Goal: Information Seeking & Learning: Learn about a topic

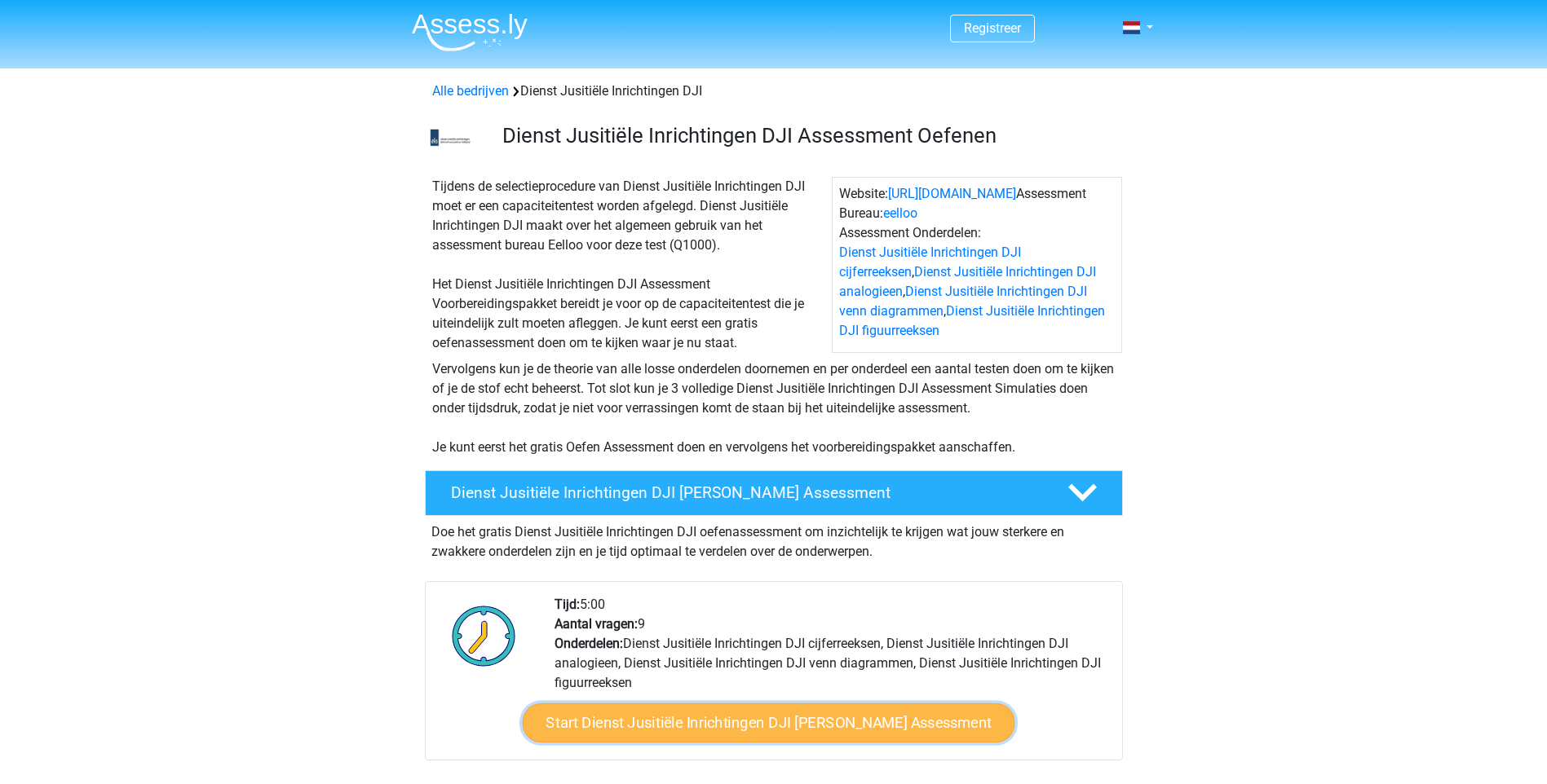
click at [804, 722] on link "Start Dienst Jusitiële Inrichtingen DJI Gratis Oefen Assessment" at bounding box center [768, 722] width 492 height 39
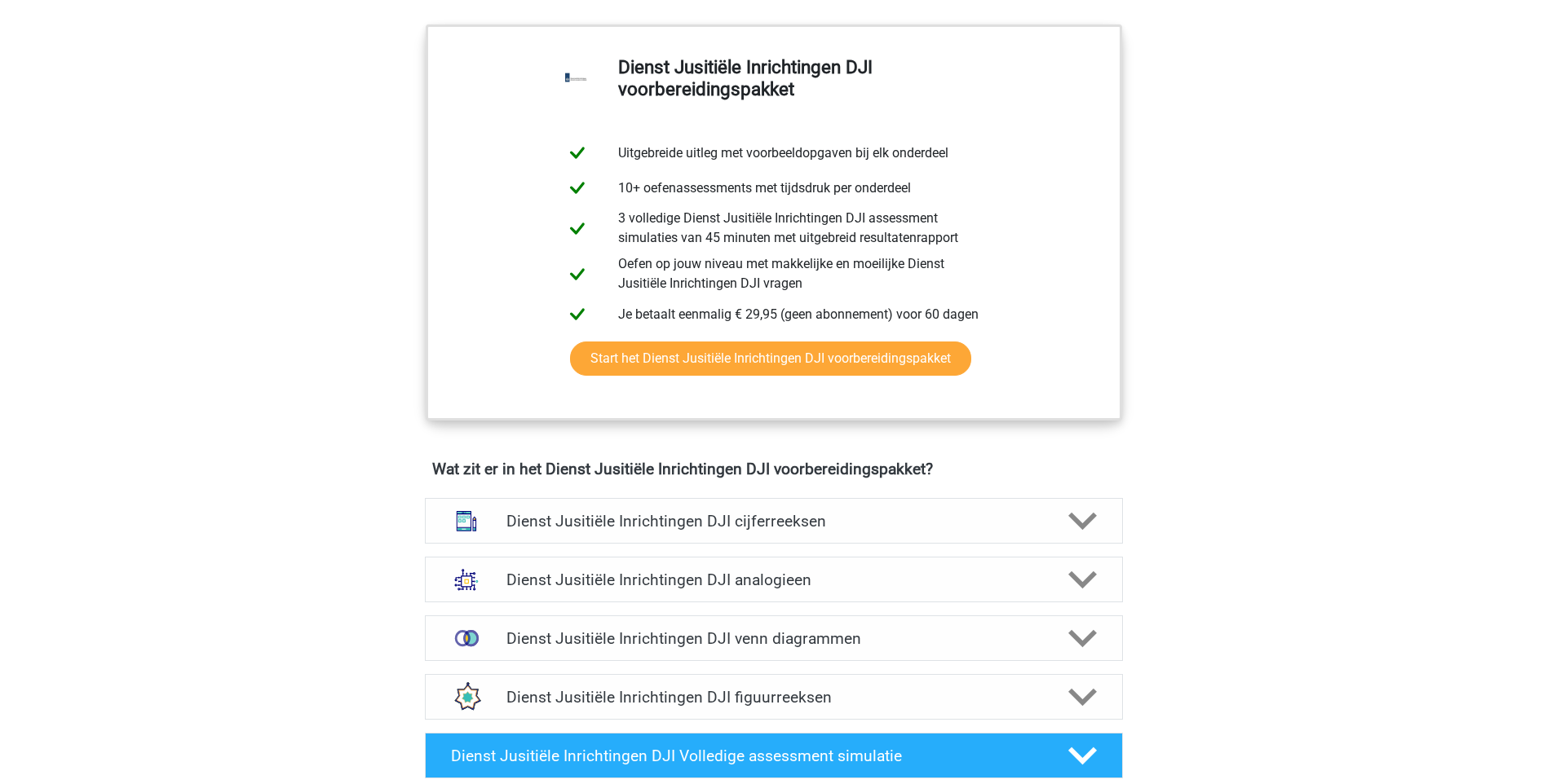
scroll to position [815, 0]
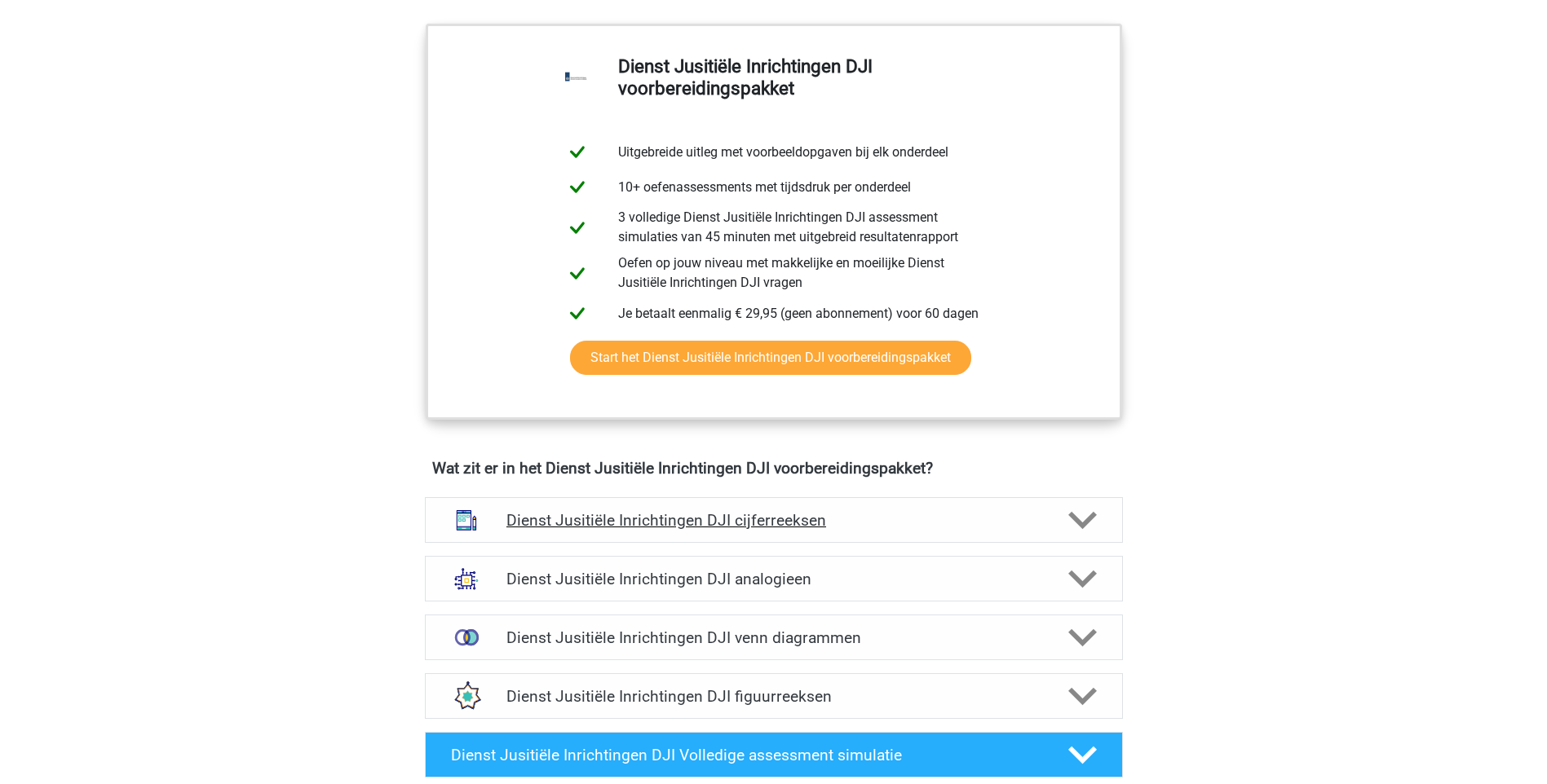
click at [785, 527] on h4 "Dienst Jusitiële Inrichtingen DJI cijferreeksen" at bounding box center [773, 520] width 534 height 19
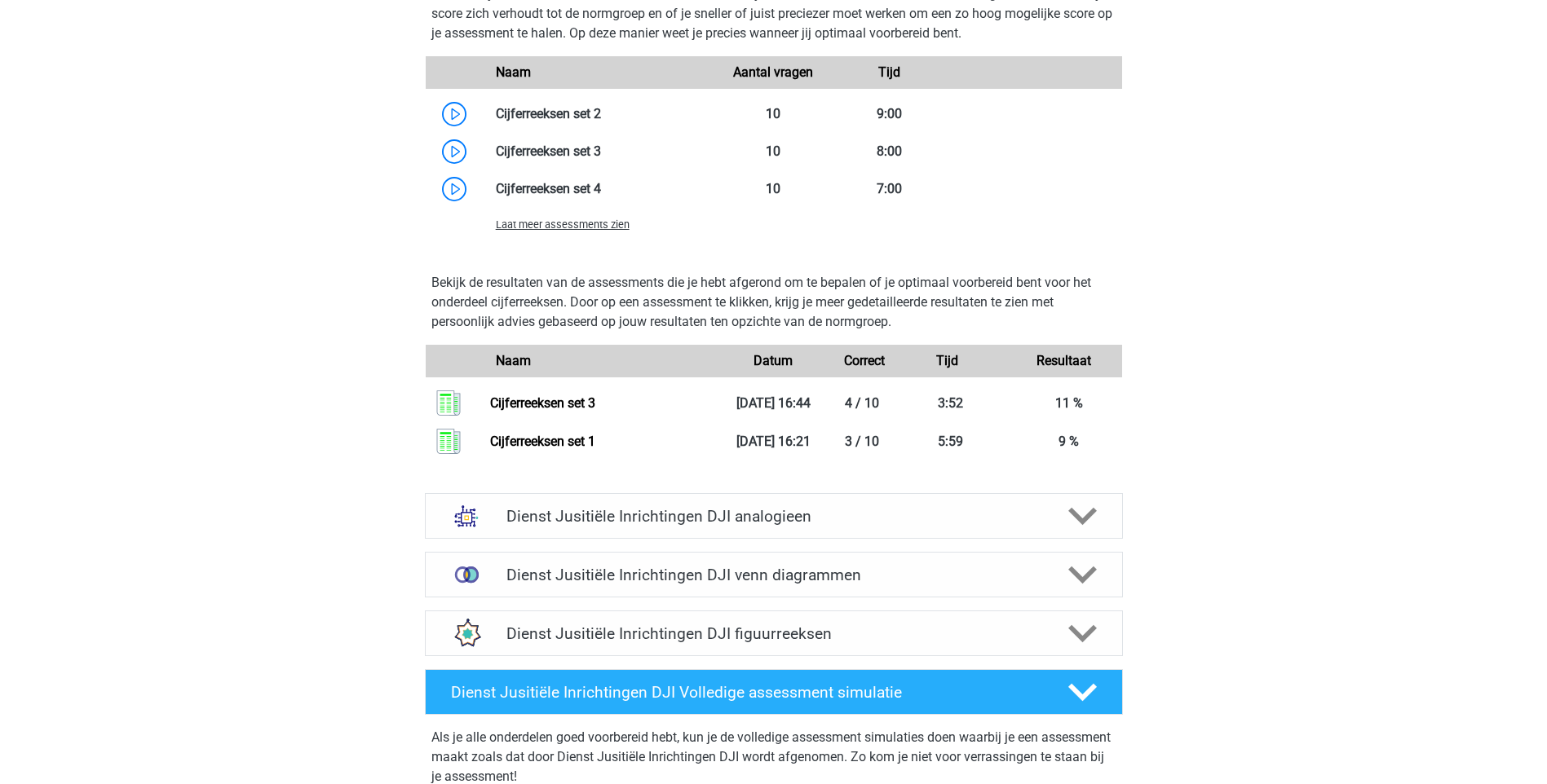
scroll to position [2201, 0]
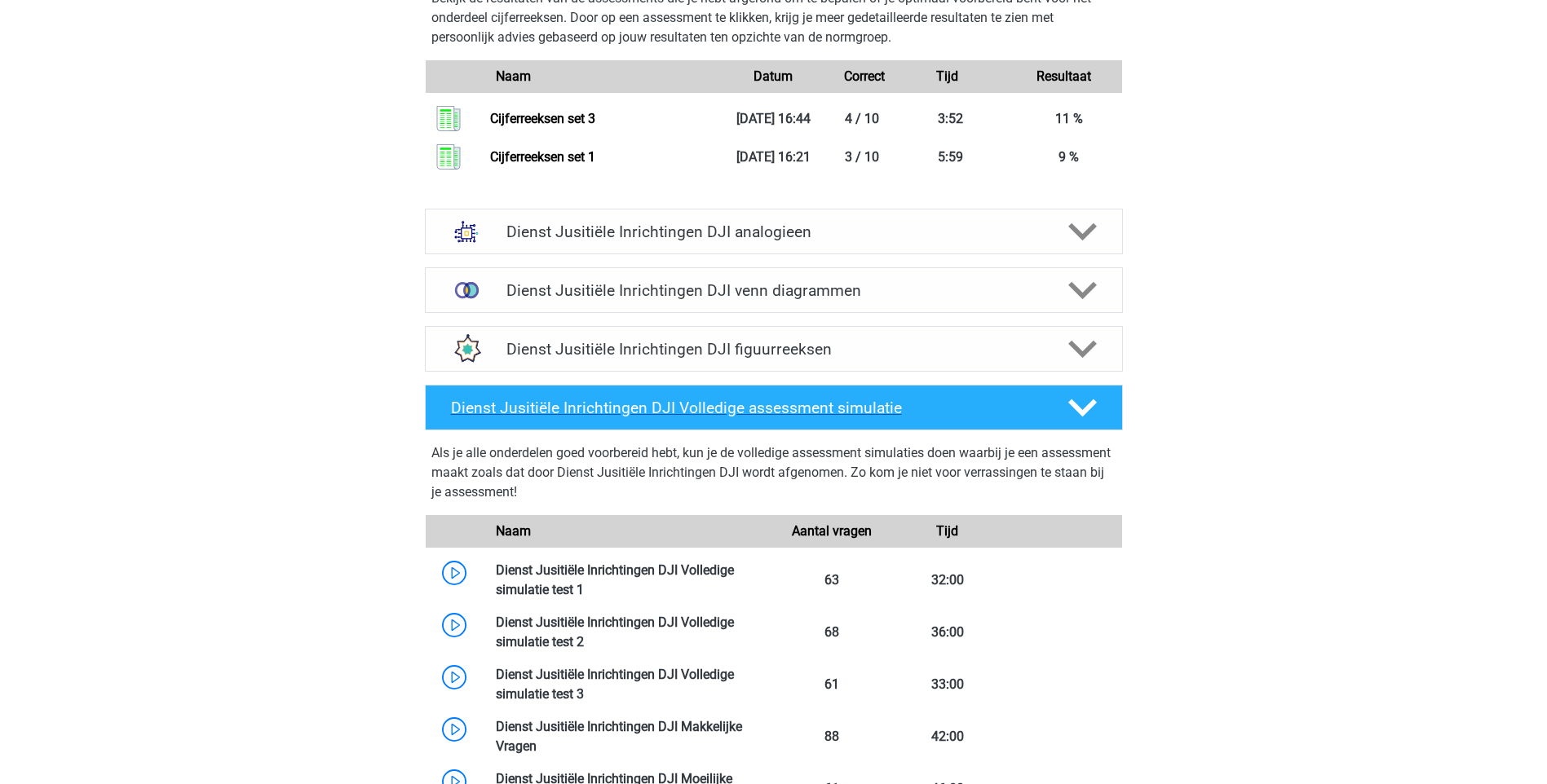
click at [782, 409] on h4 "Dienst Jusitiële Inrichtingen DJI Volledige assessment simulatie" at bounding box center [746, 408] width 590 height 19
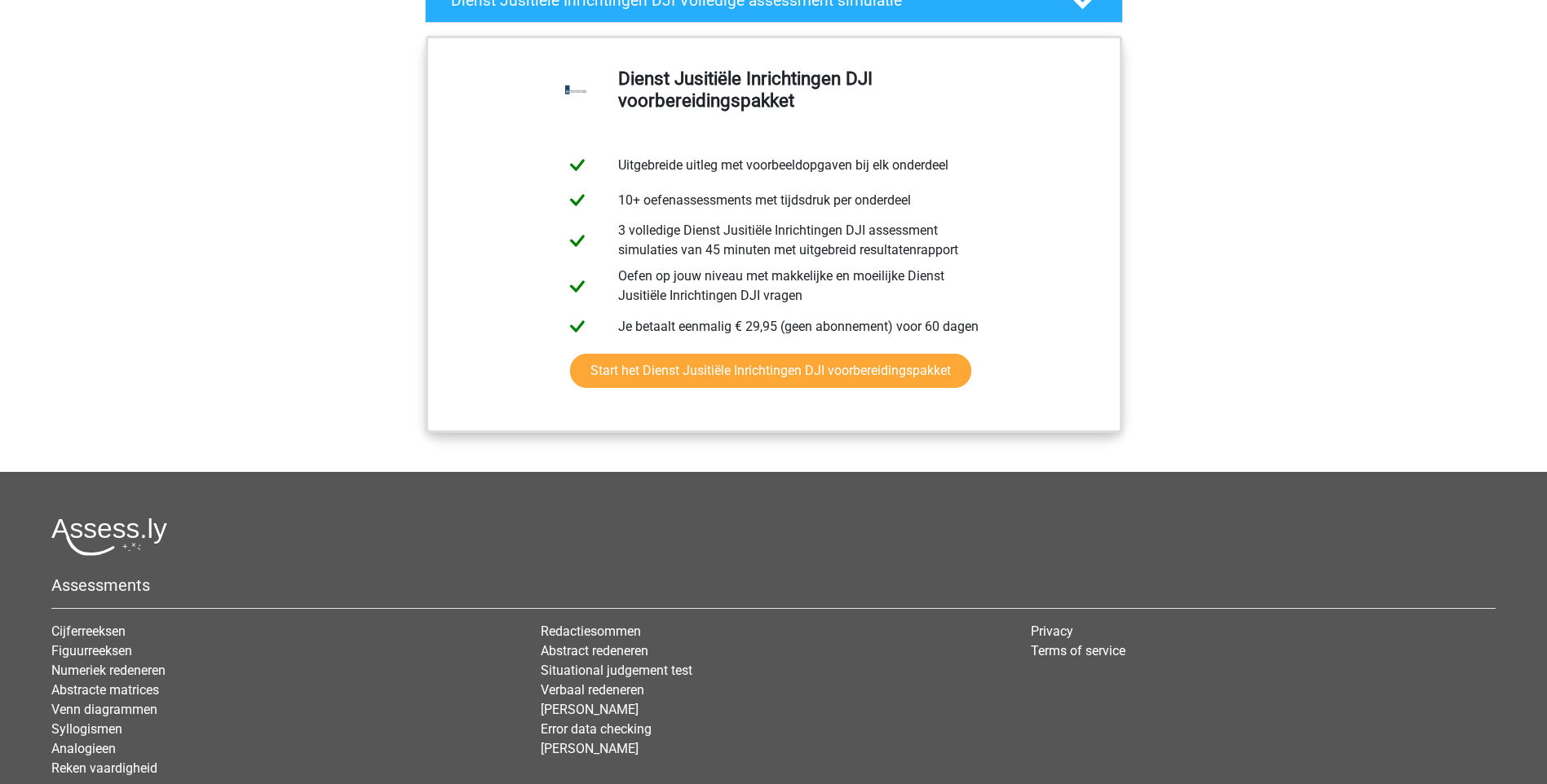
scroll to position [2282, 0]
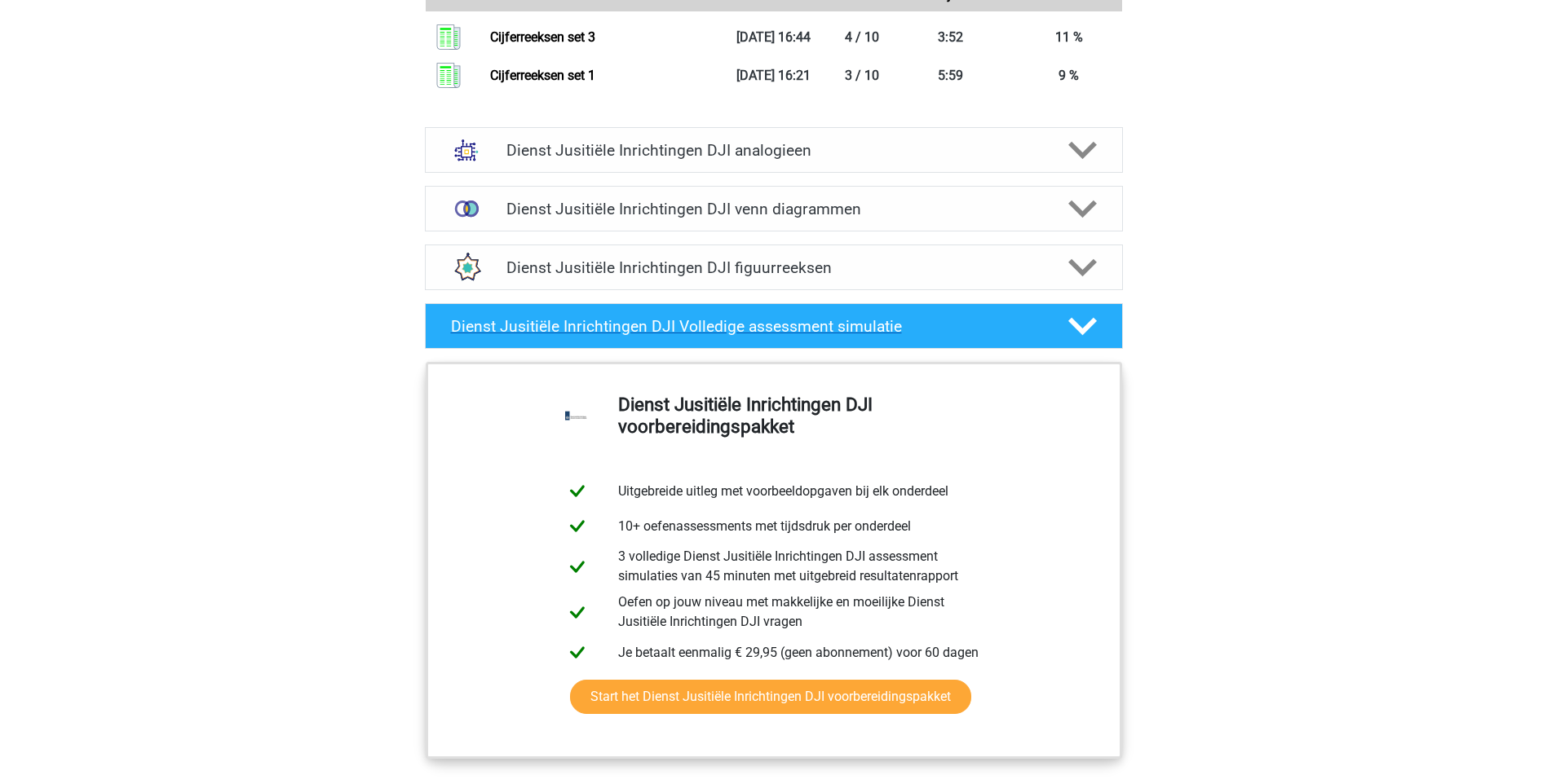
click at [1077, 318] on icon at bounding box center [1082, 326] width 28 height 28
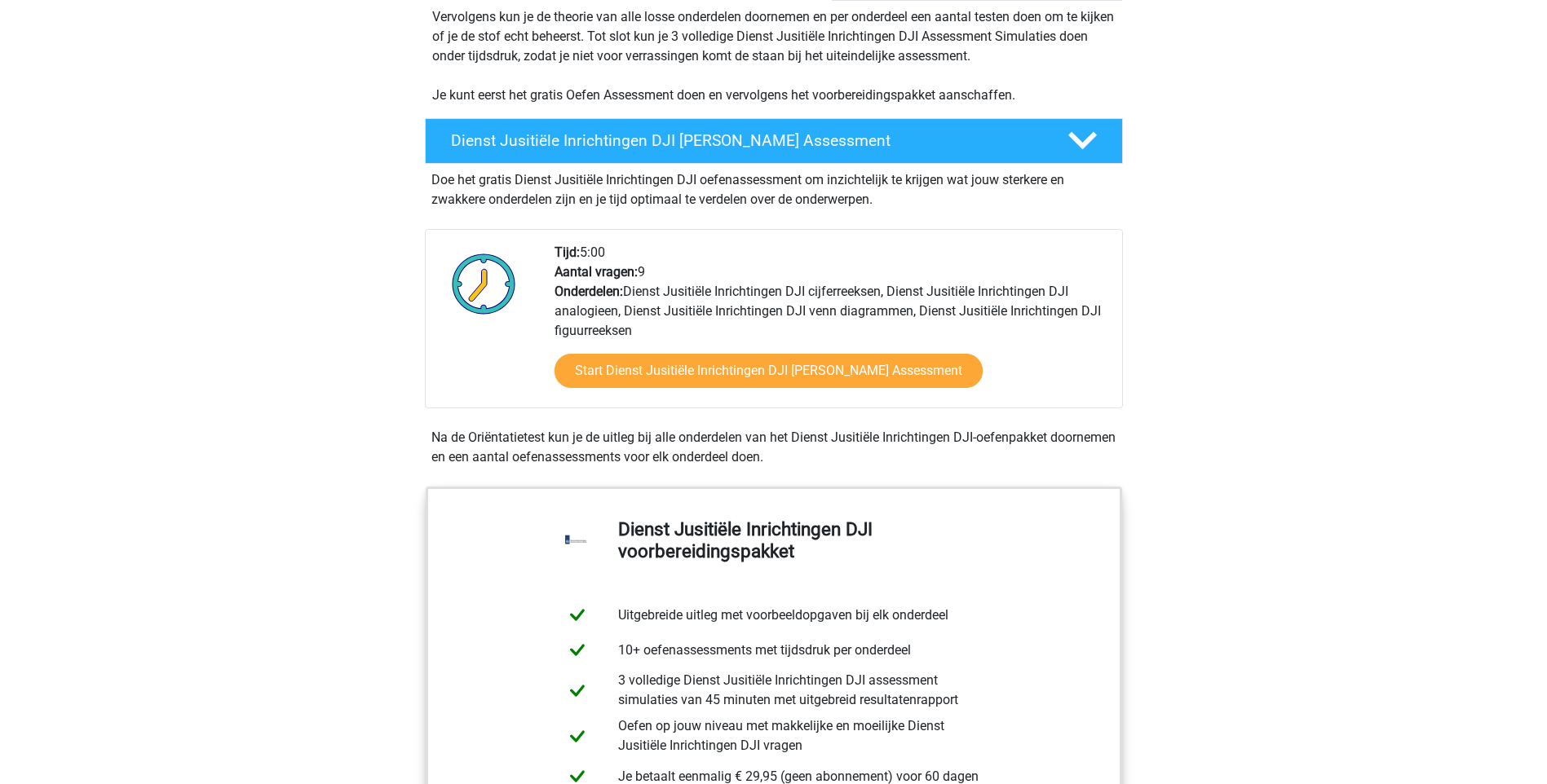
scroll to position [326, 0]
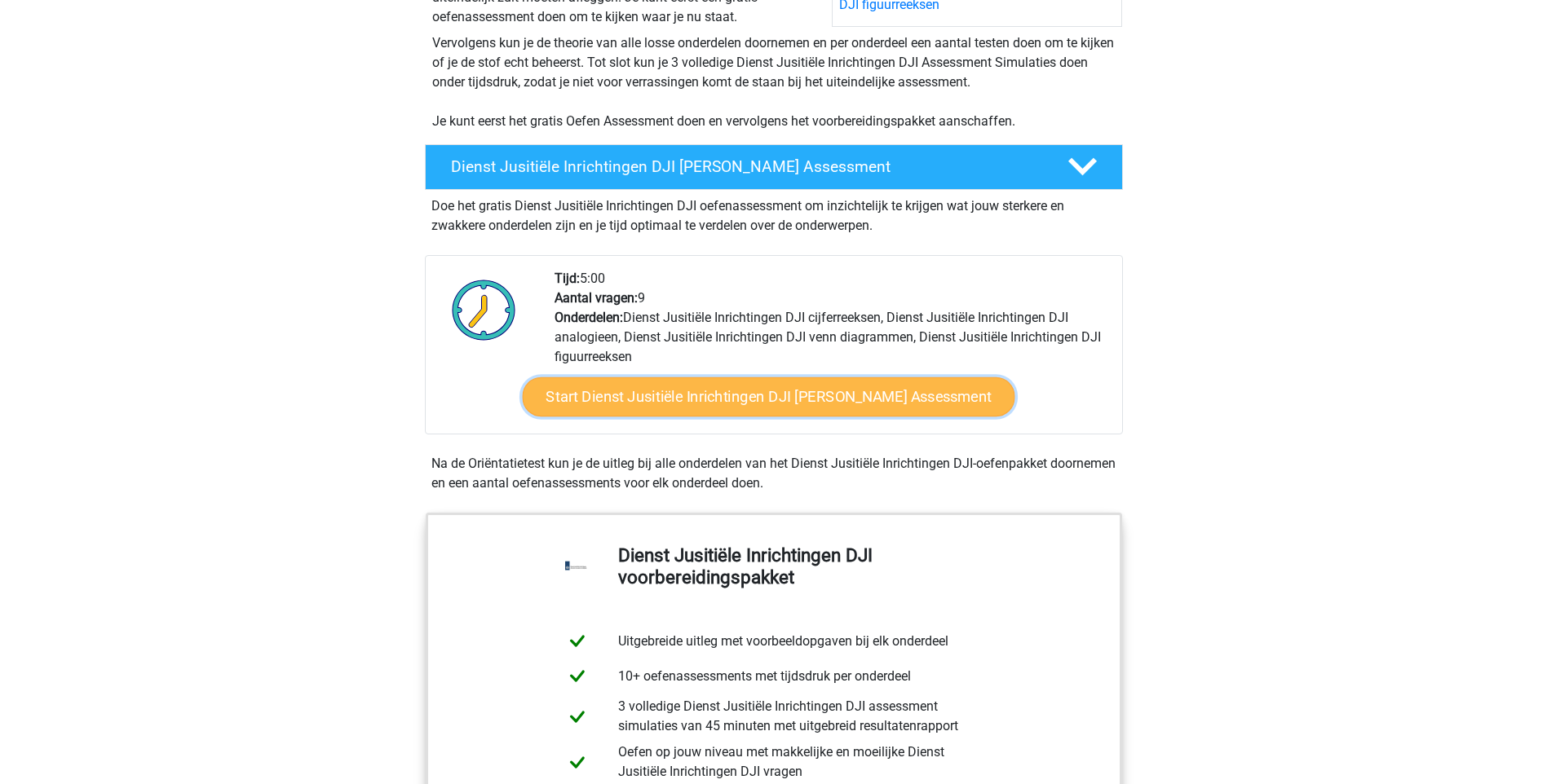
click at [854, 400] on link "Start Dienst Jusitiële Inrichtingen DJI Gratis Oefen Assessment" at bounding box center [768, 396] width 492 height 39
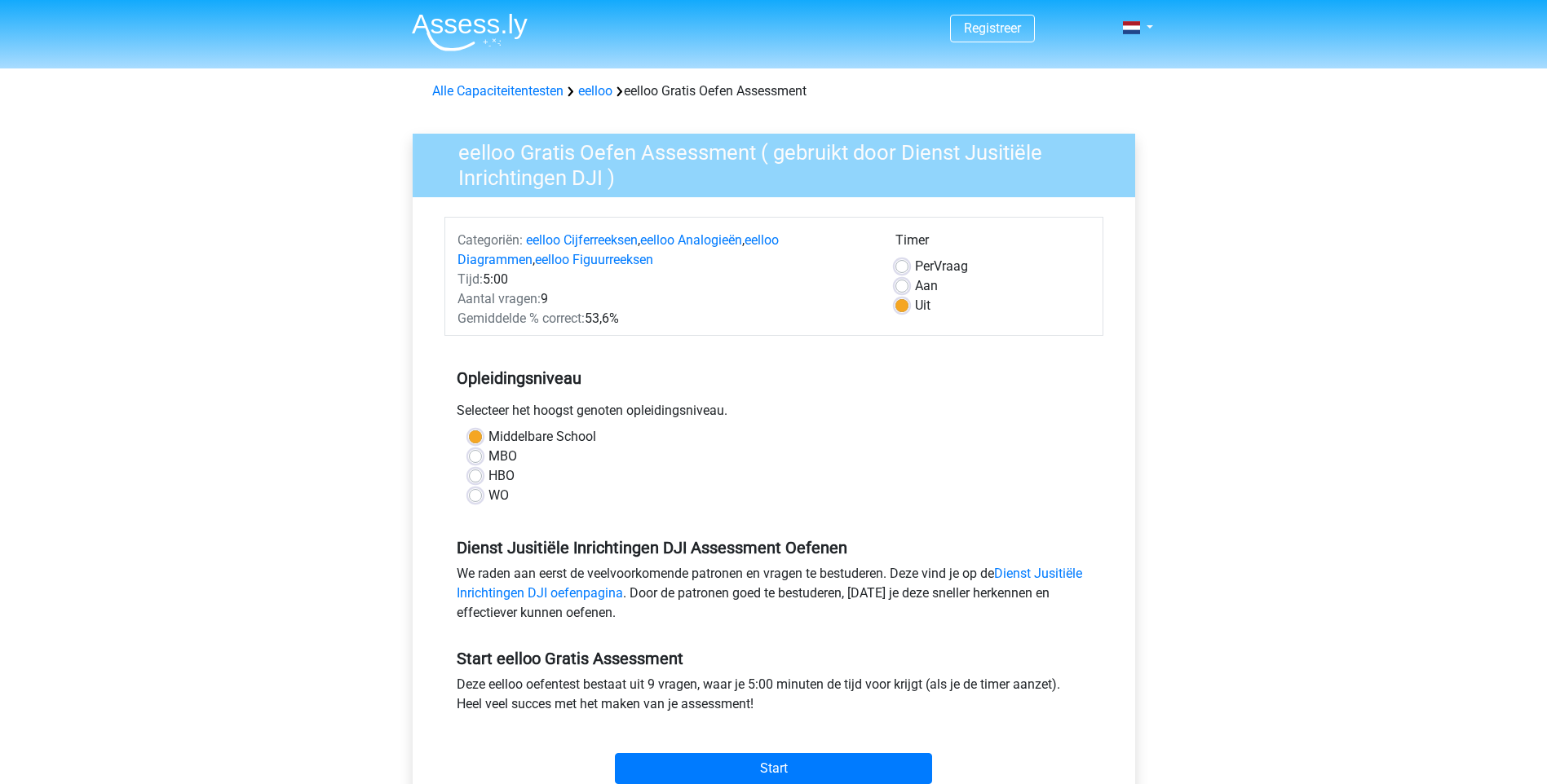
click at [507, 460] on label "MBO" at bounding box center [503, 457] width 28 height 20
click at [482, 460] on input "MBO" at bounding box center [475, 455] width 13 height 17
radio input "true"
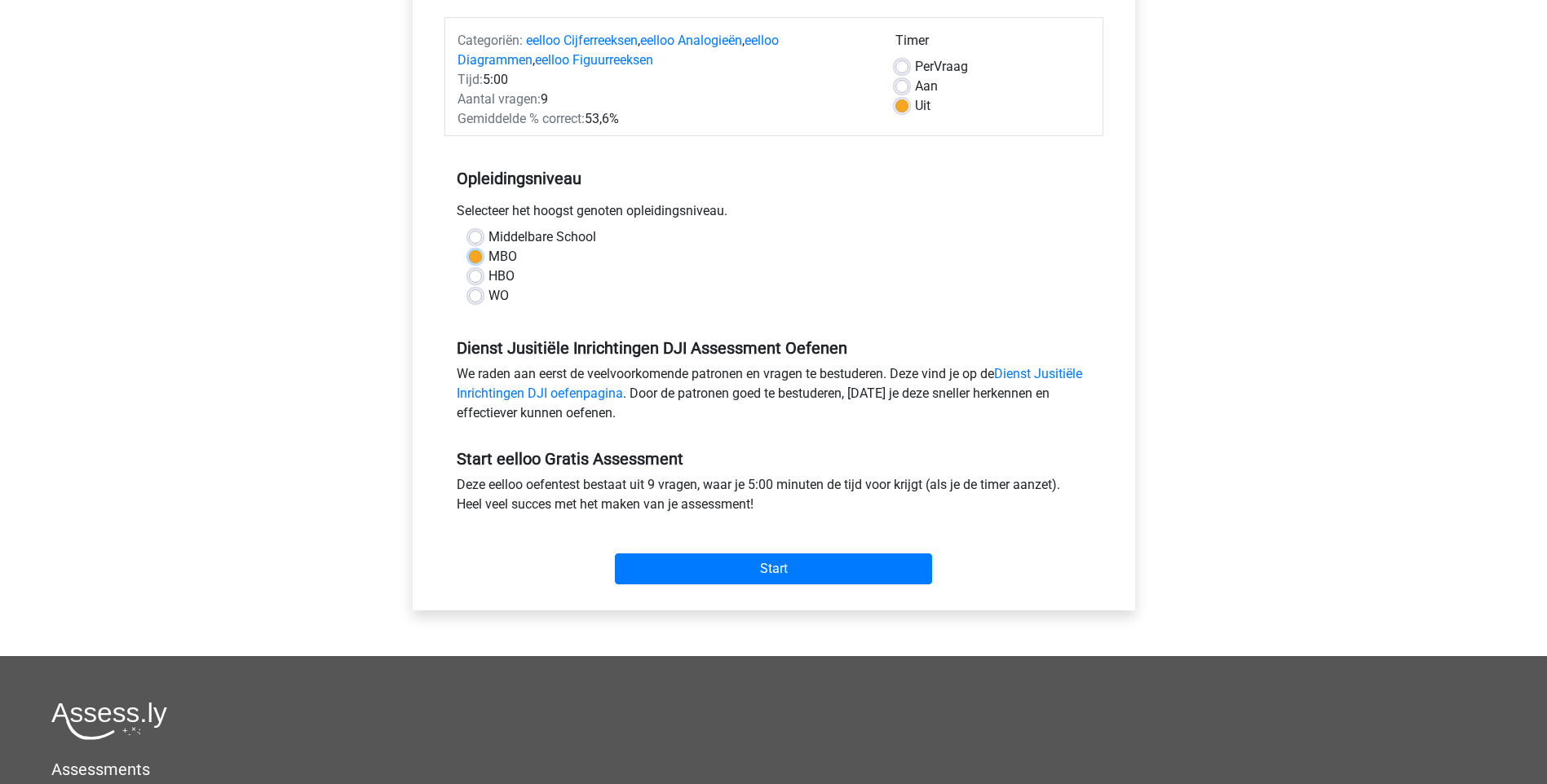
scroll to position [245, 0]
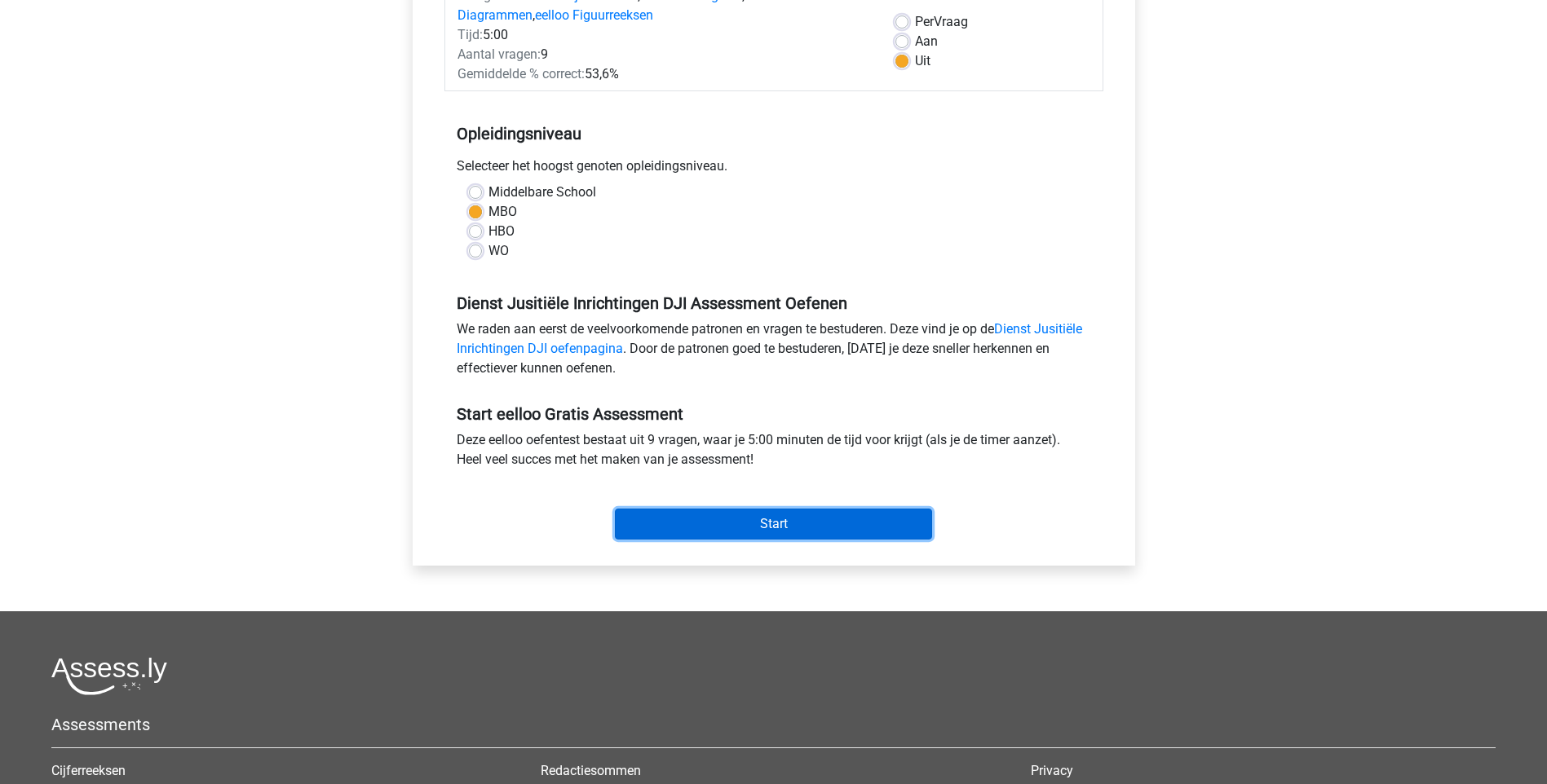
click at [773, 523] on input "Start" at bounding box center [773, 523] width 317 height 31
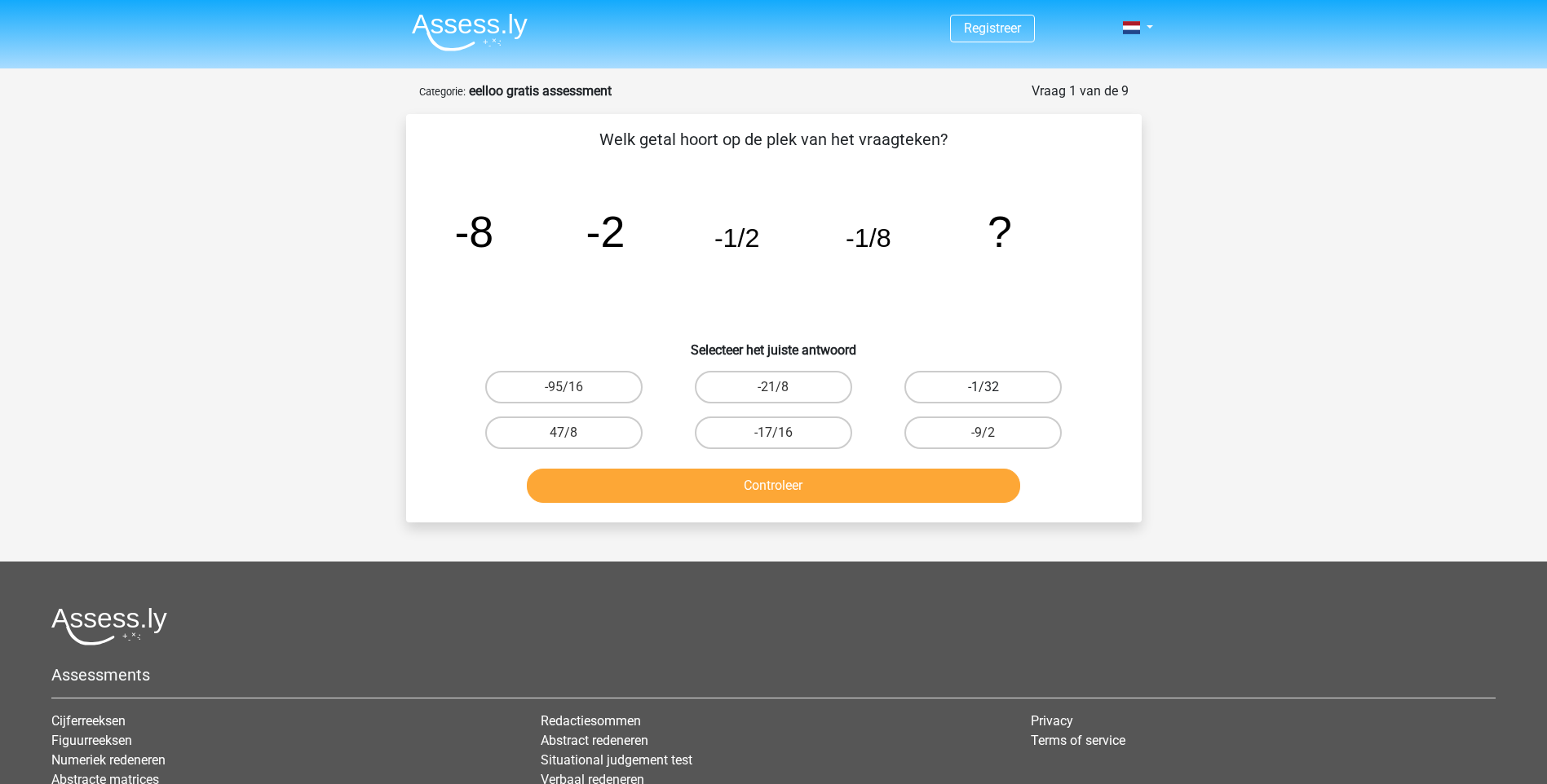
click at [994, 385] on label "-1/32" at bounding box center [982, 387] width 157 height 32
click at [994, 387] on input "-1/32" at bounding box center [988, 392] width 11 height 11
radio input "true"
click at [817, 486] on button "Controleer" at bounding box center [774, 485] width 493 height 34
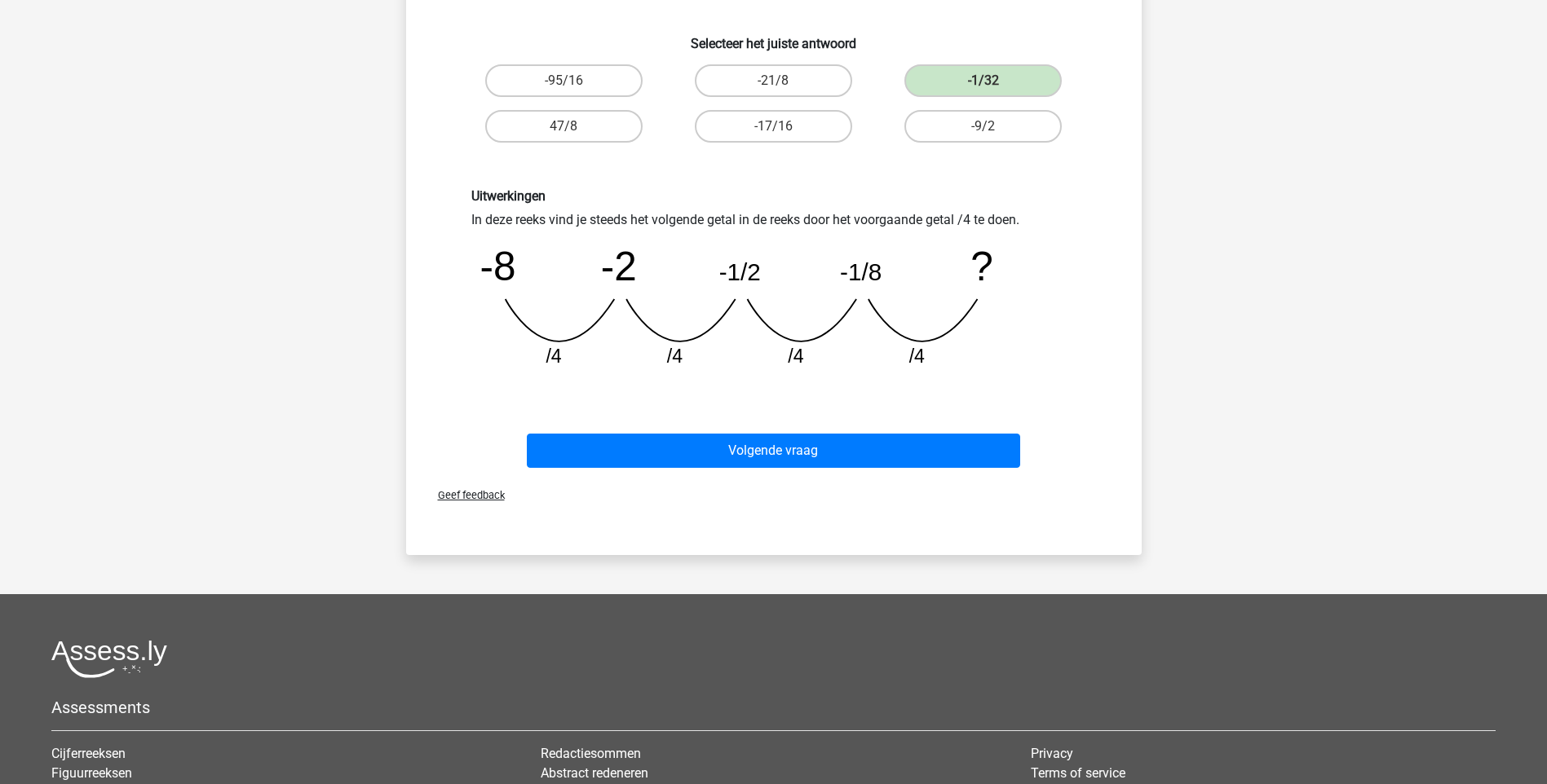
scroll to position [326, 0]
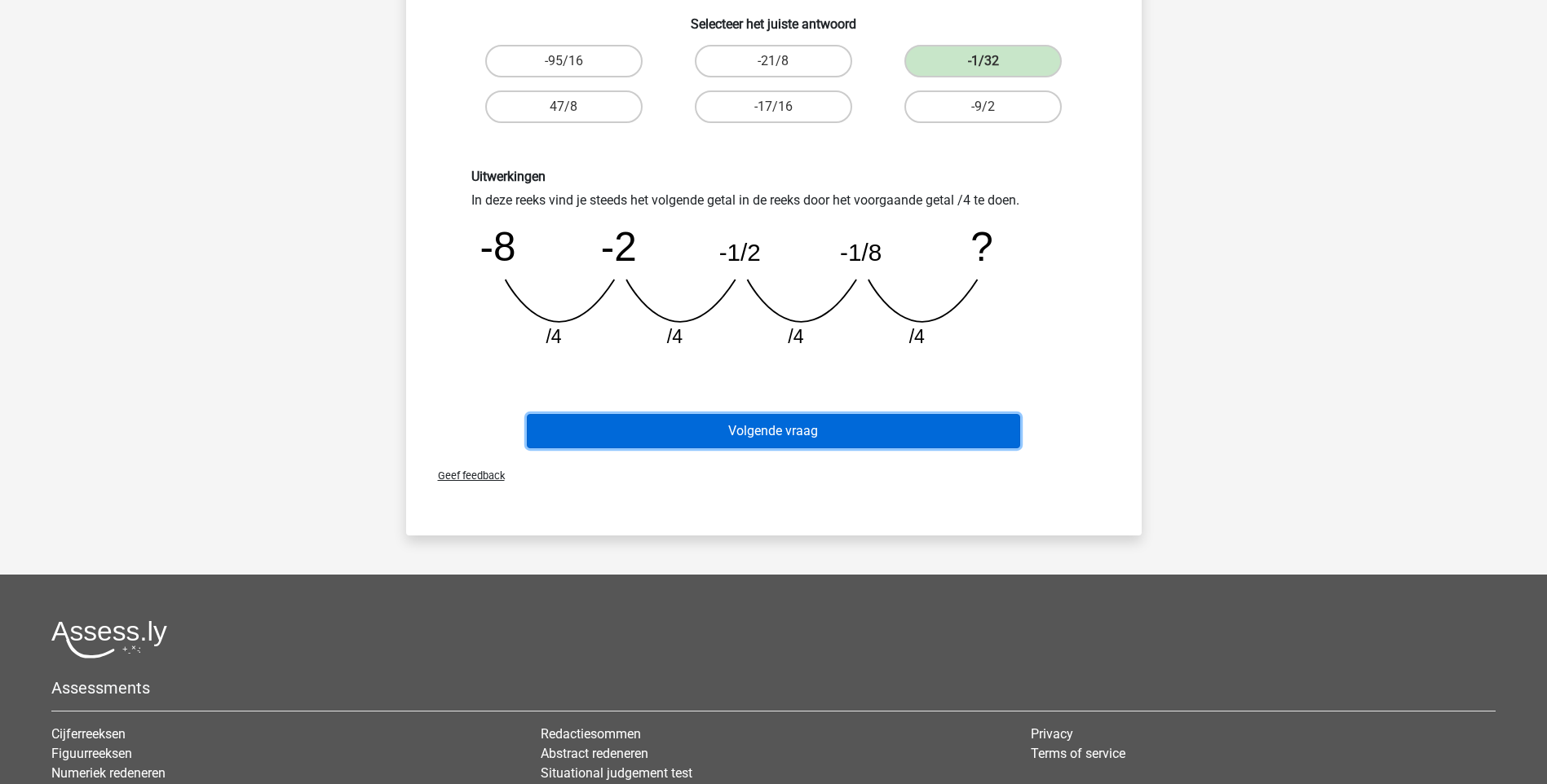
click at [768, 436] on button "Volgende vraag" at bounding box center [774, 430] width 493 height 34
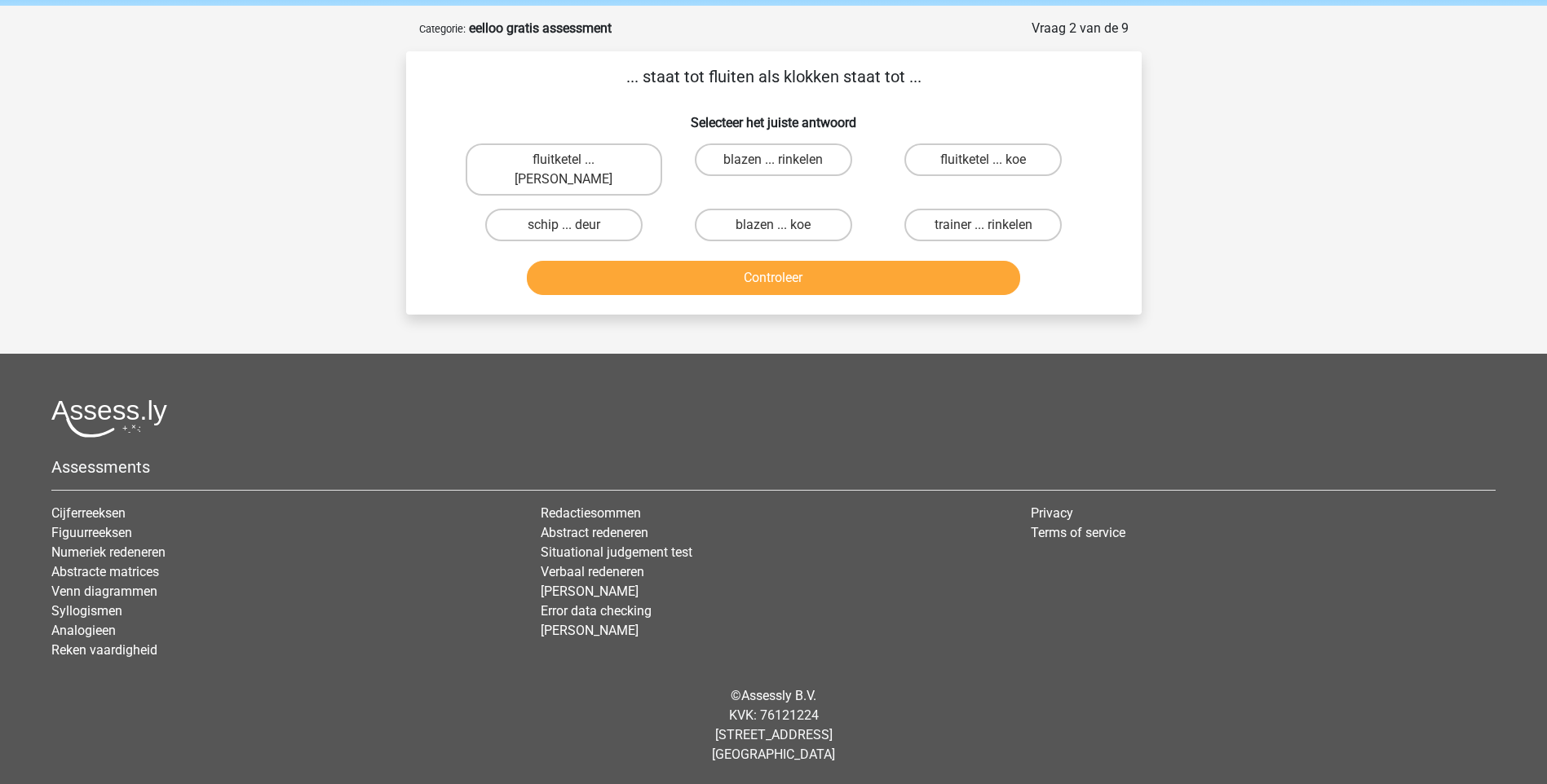
scroll to position [43, 0]
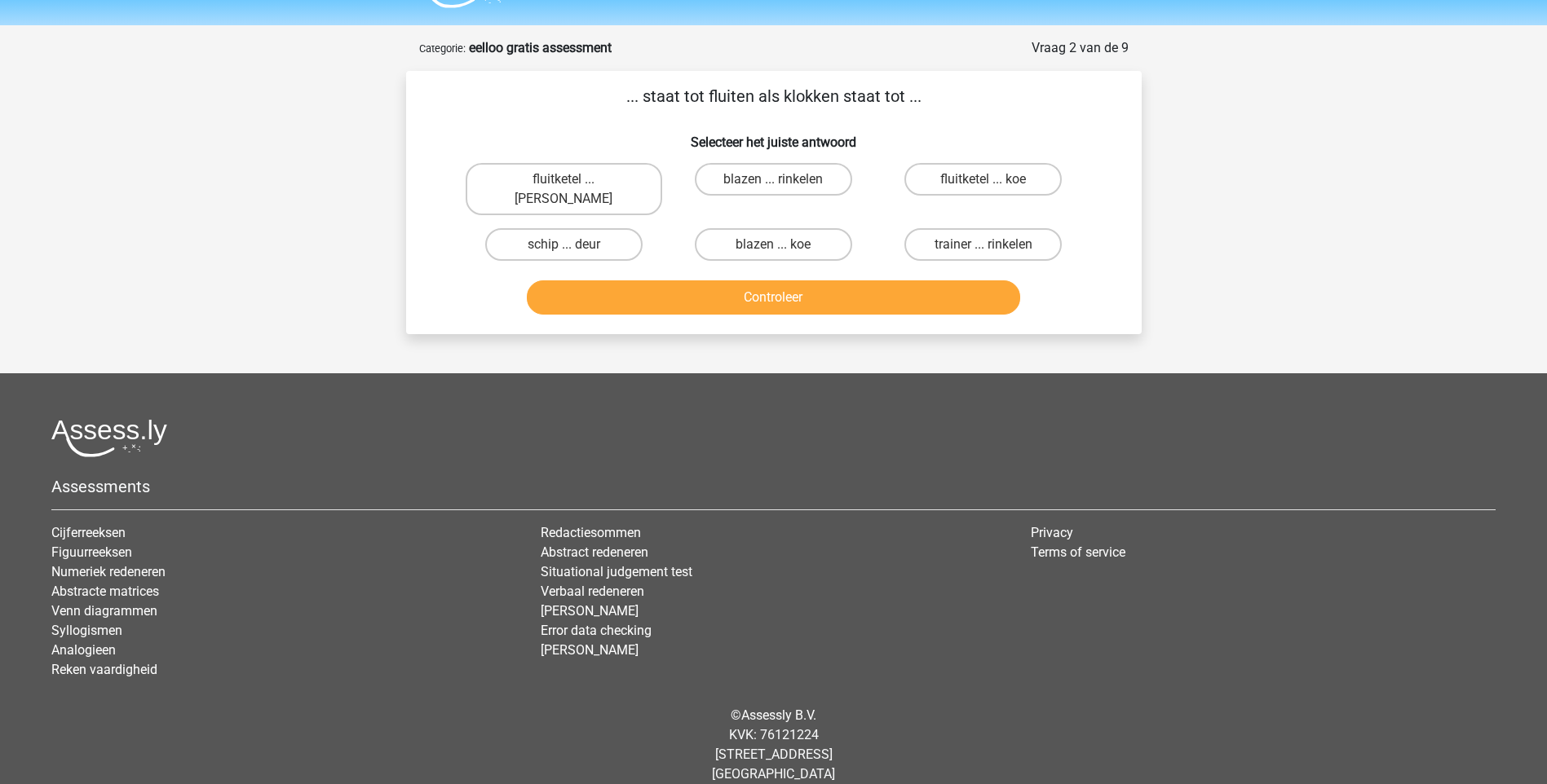
click at [989, 245] on input "trainer ... rinkelen" at bounding box center [988, 250] width 11 height 11
radio input "true"
click at [765, 280] on button "Controleer" at bounding box center [774, 297] width 493 height 34
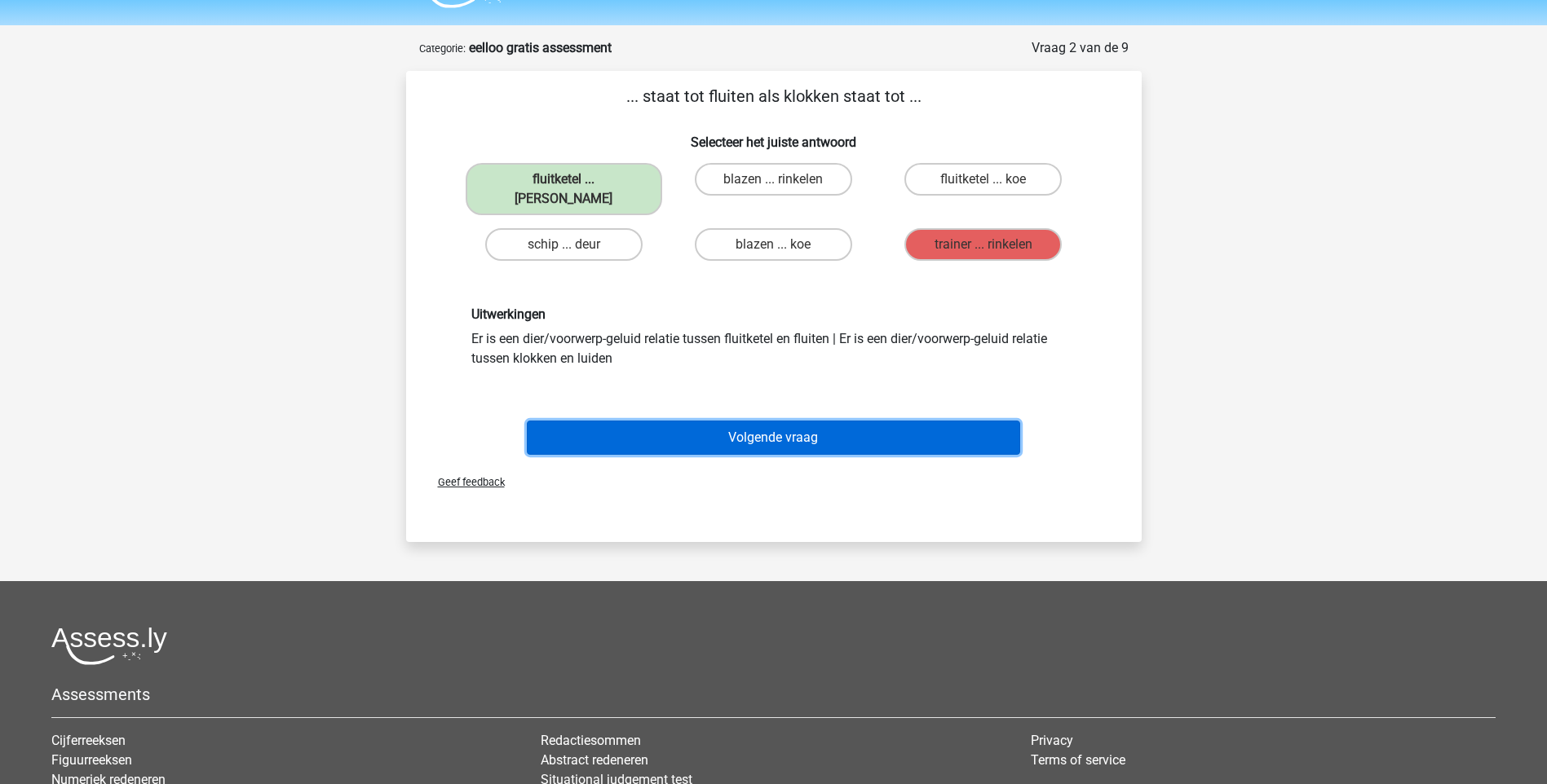
click at [796, 423] on button "Volgende vraag" at bounding box center [774, 437] width 493 height 34
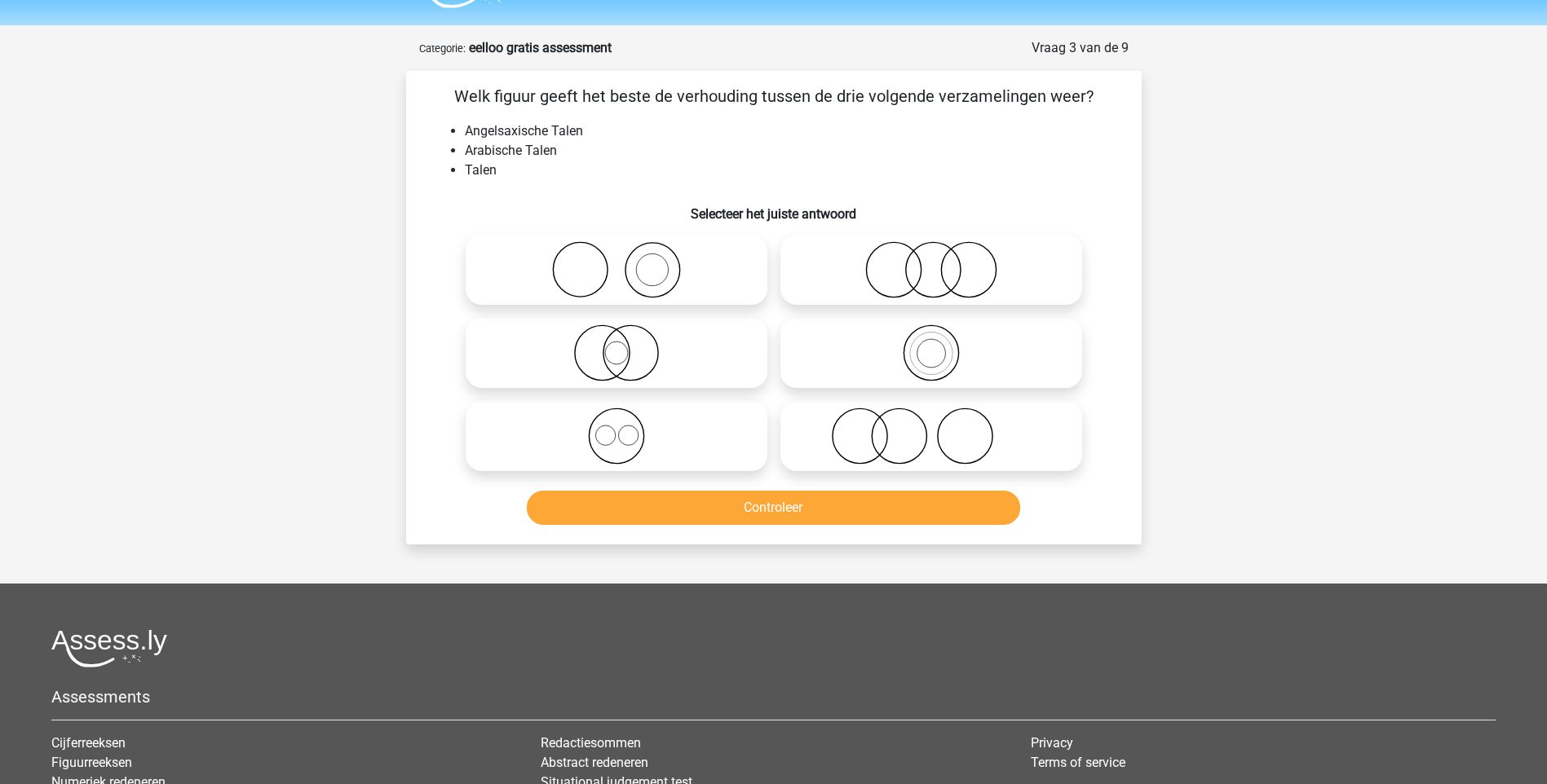
scroll to position [82, 0]
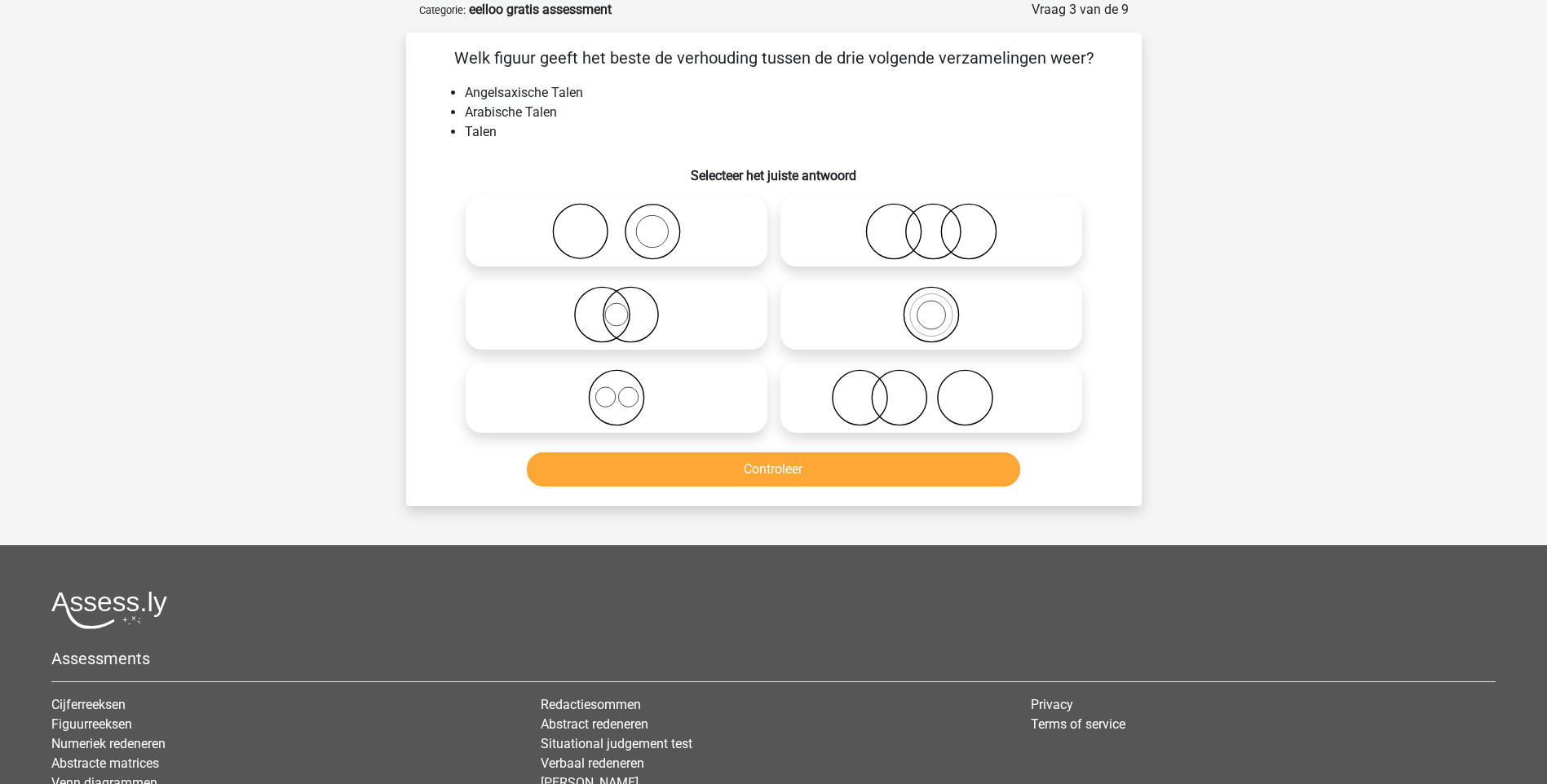
click at [643, 318] on icon at bounding box center [616, 315] width 289 height 57
click at [627, 306] on input "radio" at bounding box center [621, 300] width 11 height 11
radio input "true"
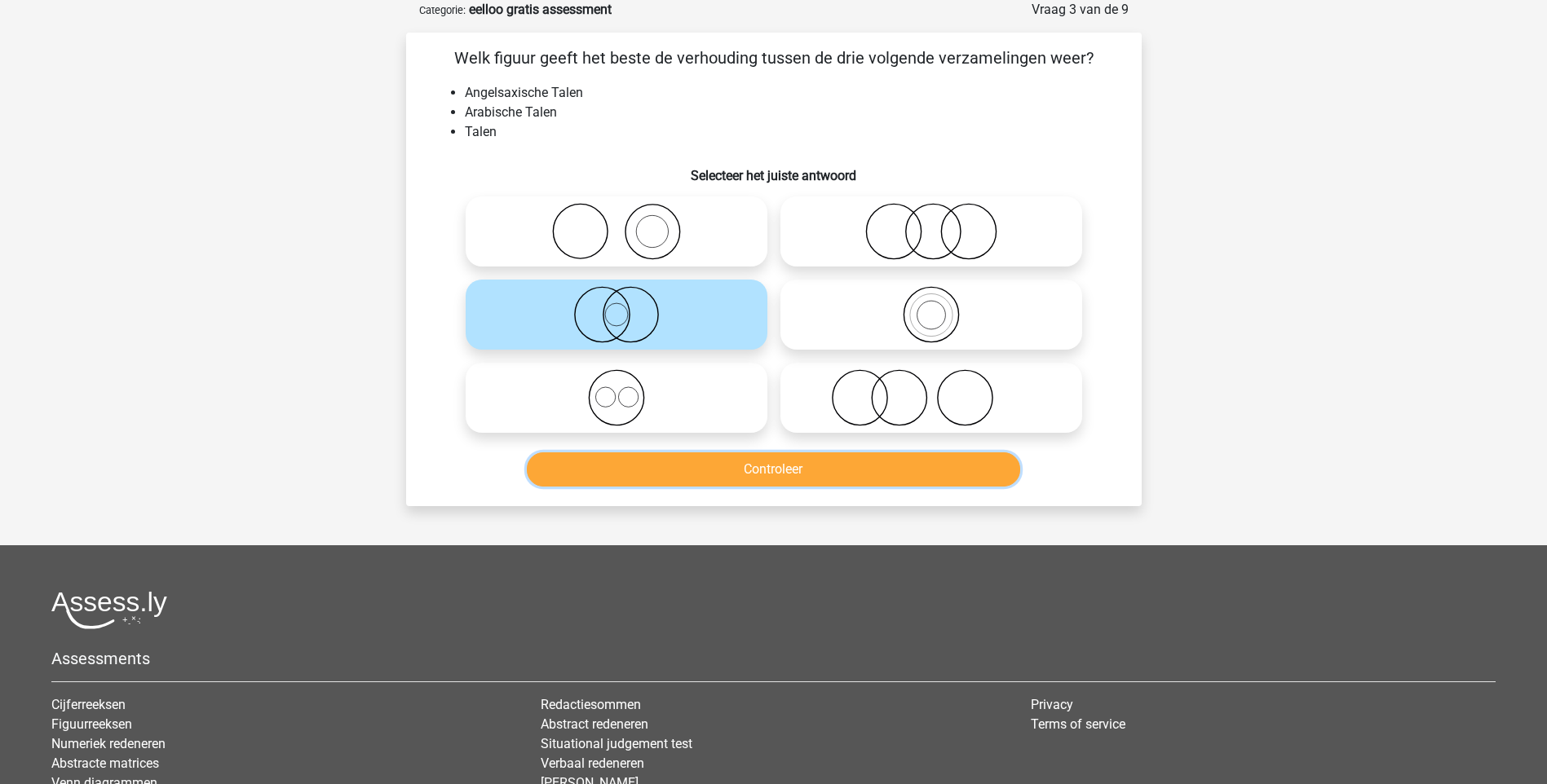
click at [782, 472] on button "Controleer" at bounding box center [774, 469] width 493 height 34
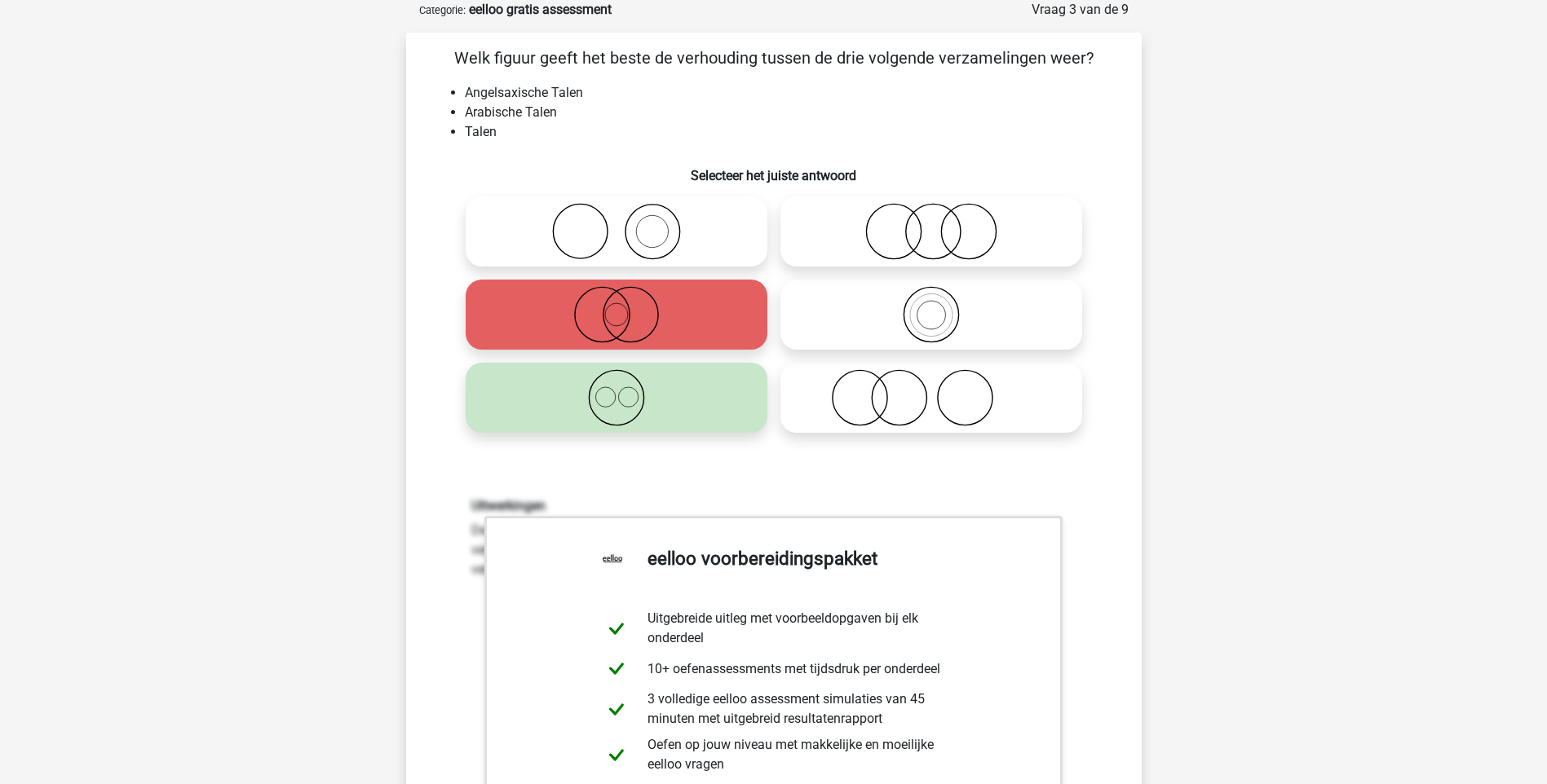
click at [755, 472] on div "Uitwerkingen De verzameling Angelsaxische Talen staat volledig los van de verza…" at bounding box center [774, 711] width 684 height 505
click at [1226, 414] on div "Registreer" at bounding box center [774, 743] width 1547 height 1650
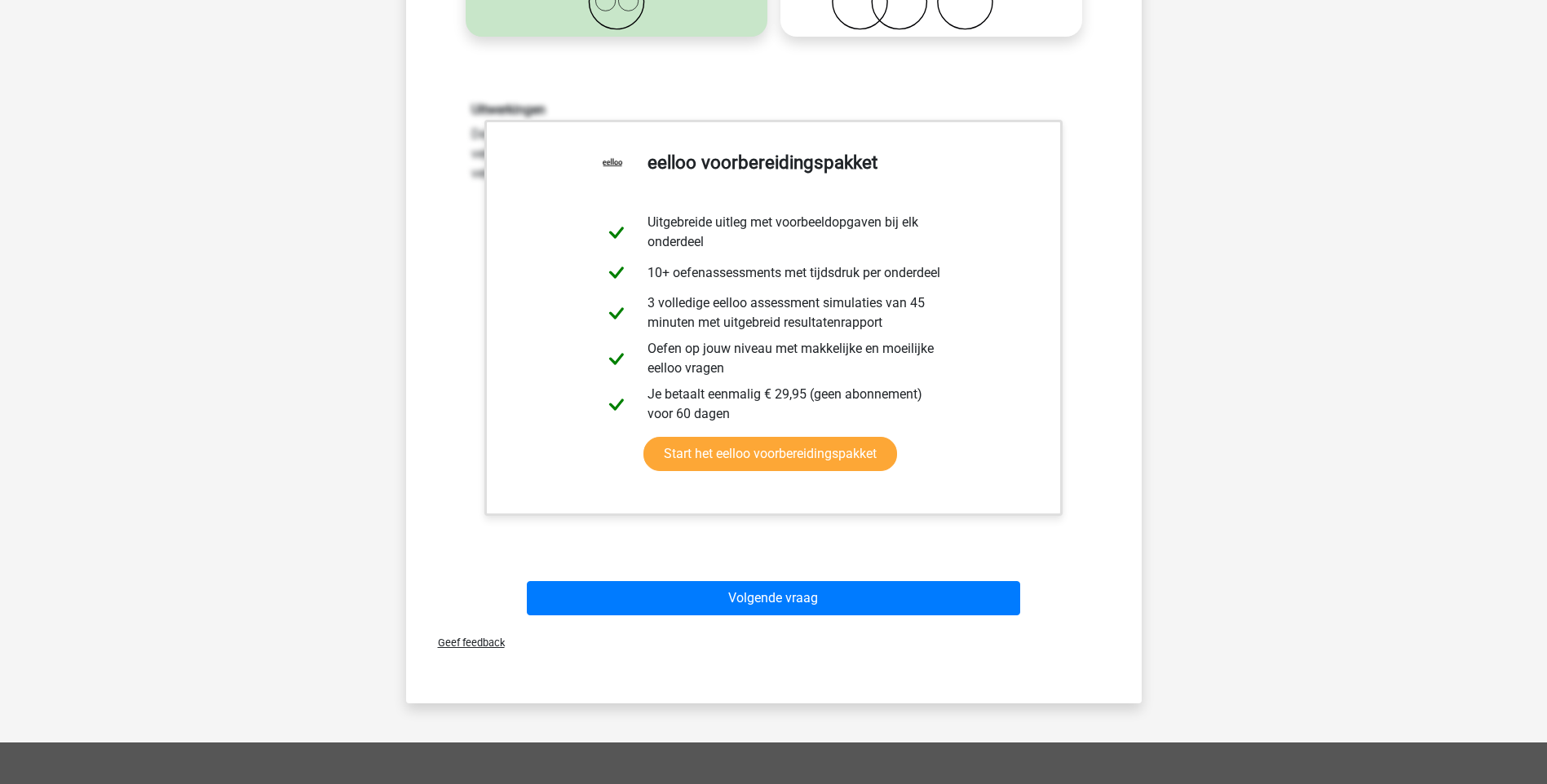
scroll to position [489, 0]
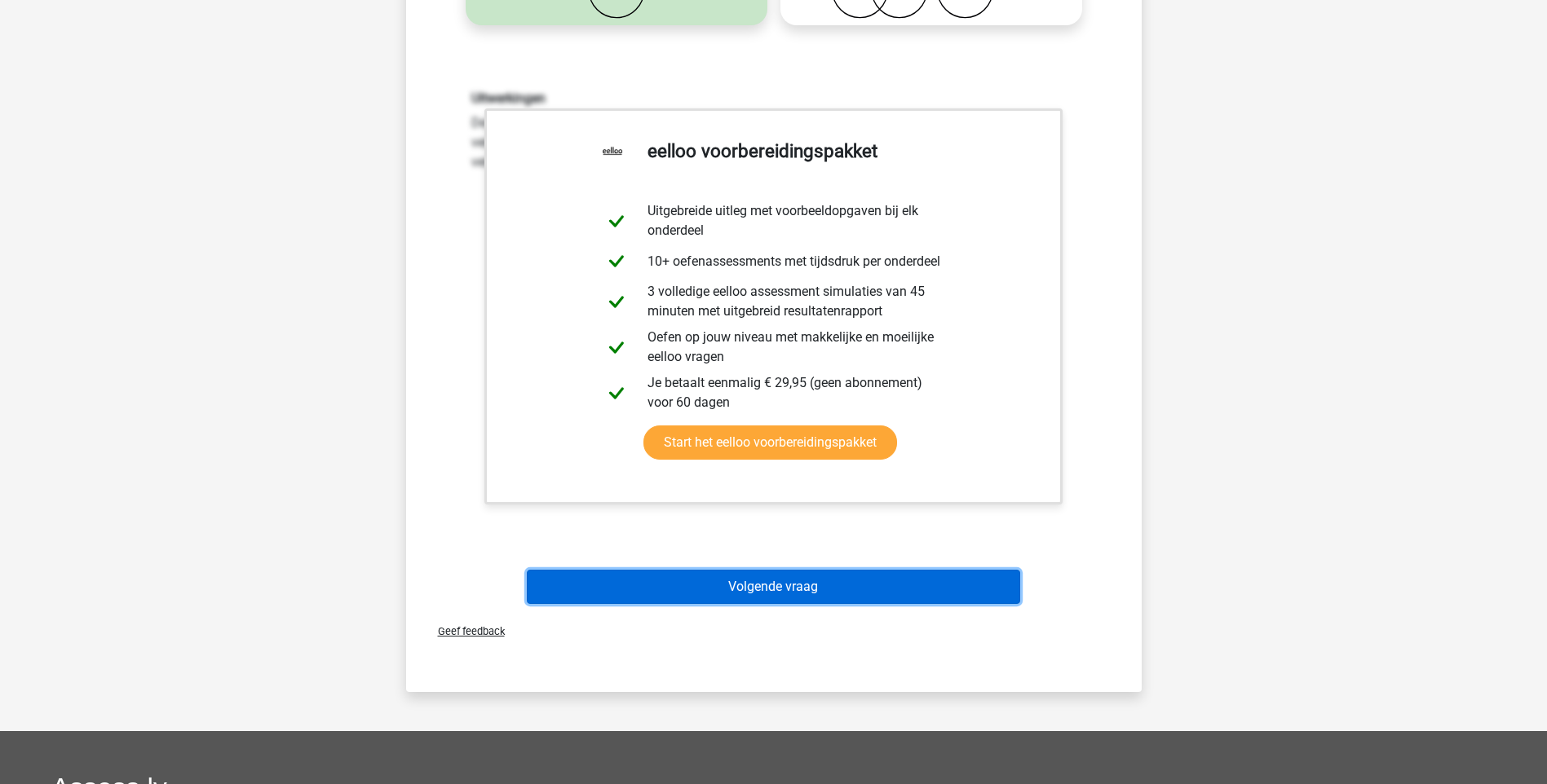
click at [741, 581] on button "Volgende vraag" at bounding box center [774, 586] width 493 height 34
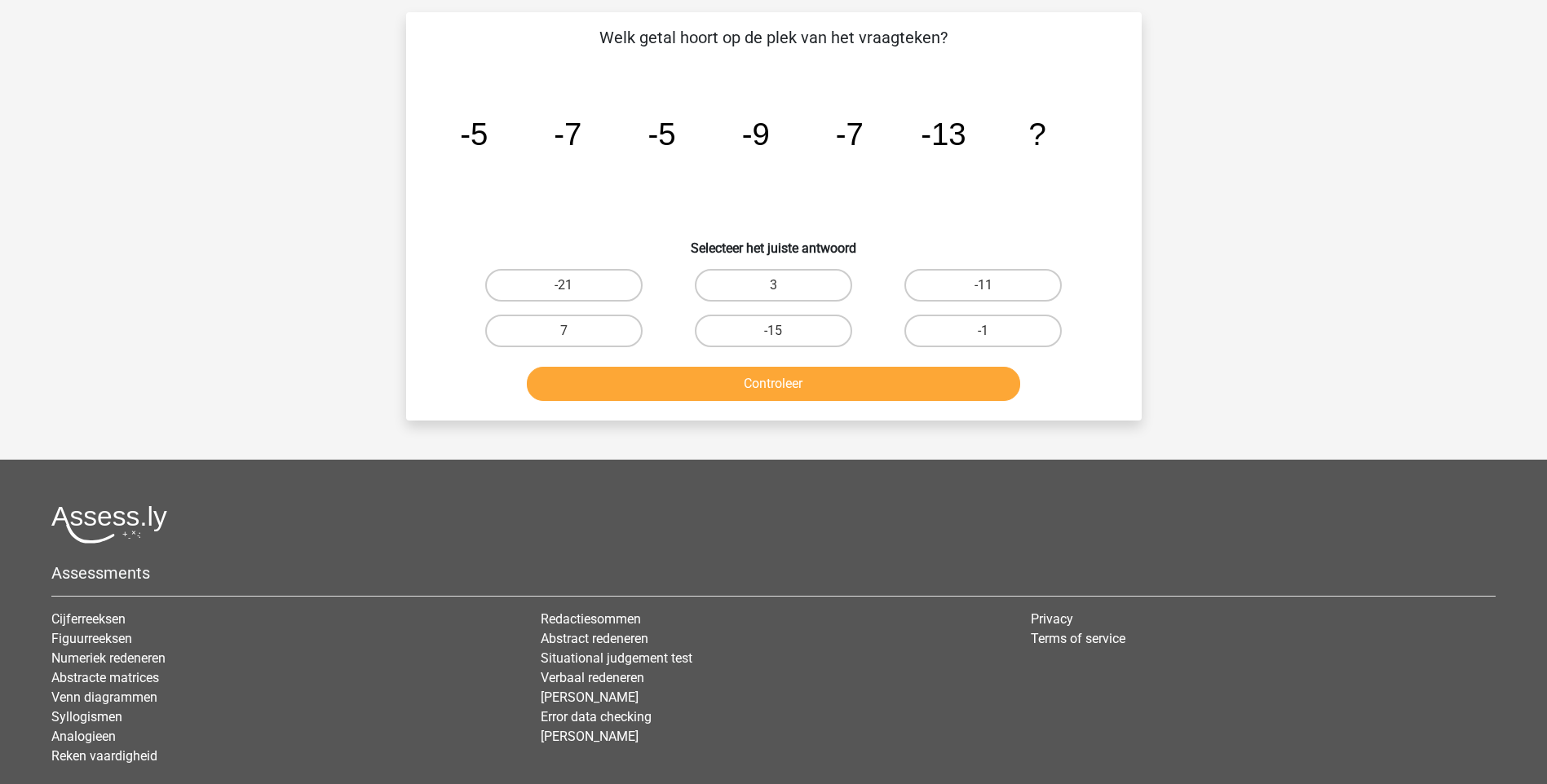
scroll to position [82, 0]
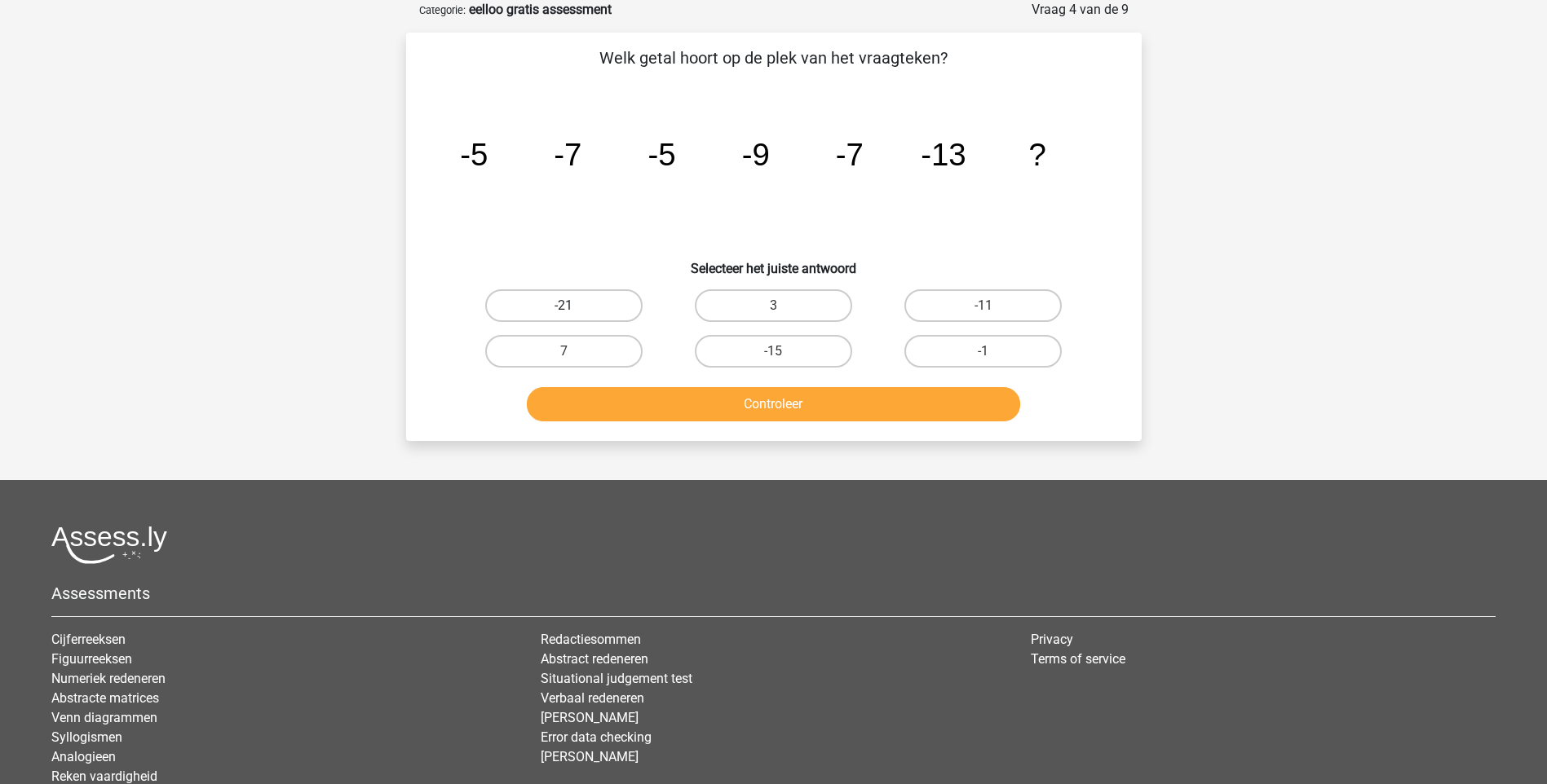
click at [576, 305] on label "-21" at bounding box center [564, 305] width 157 height 32
click at [574, 305] on input "-21" at bounding box center [569, 310] width 11 height 11
radio input "true"
click at [806, 409] on button "Controleer" at bounding box center [774, 404] width 493 height 34
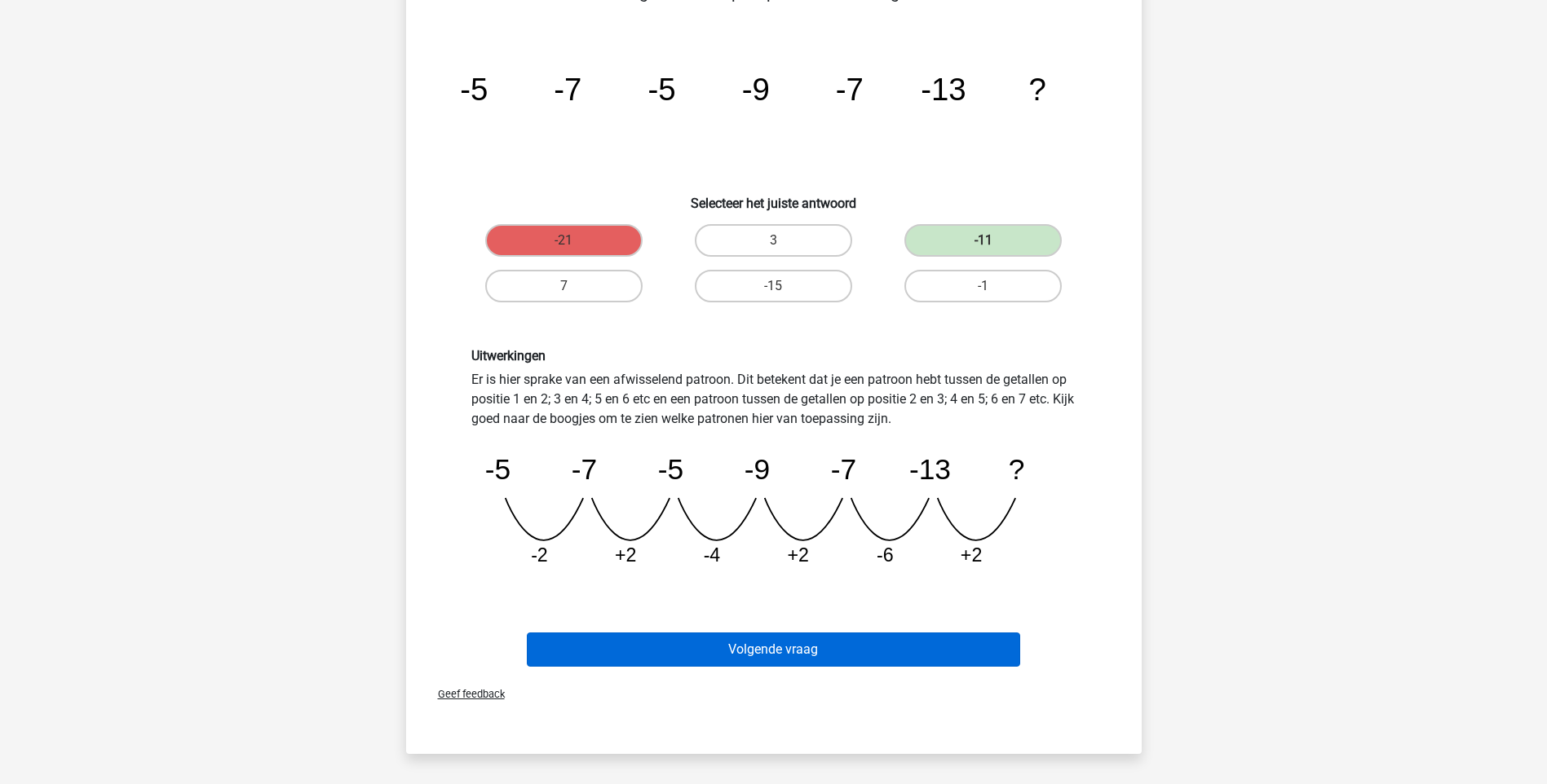
scroll to position [245, 0]
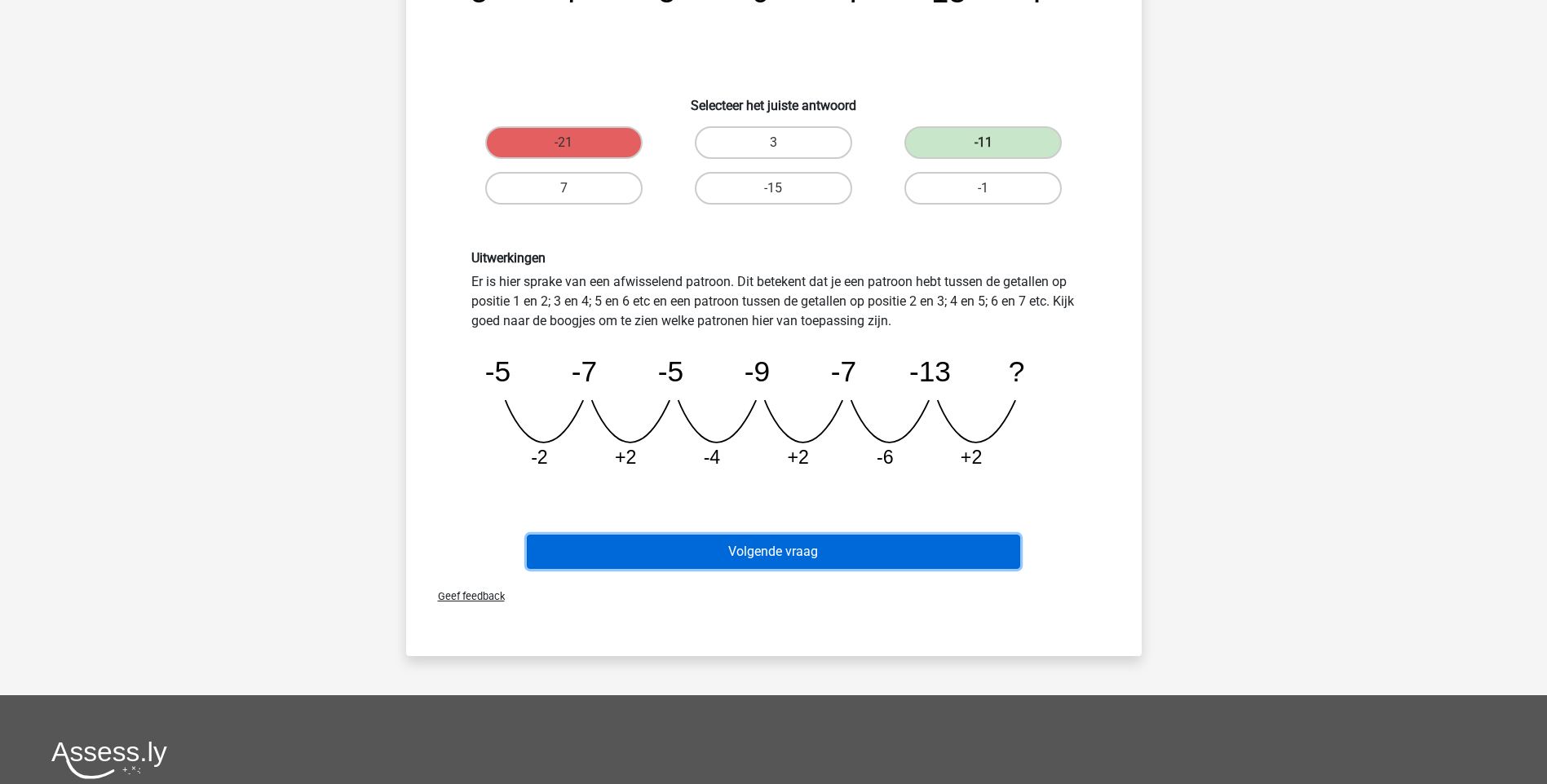
click at [788, 555] on button "Volgende vraag" at bounding box center [774, 551] width 493 height 34
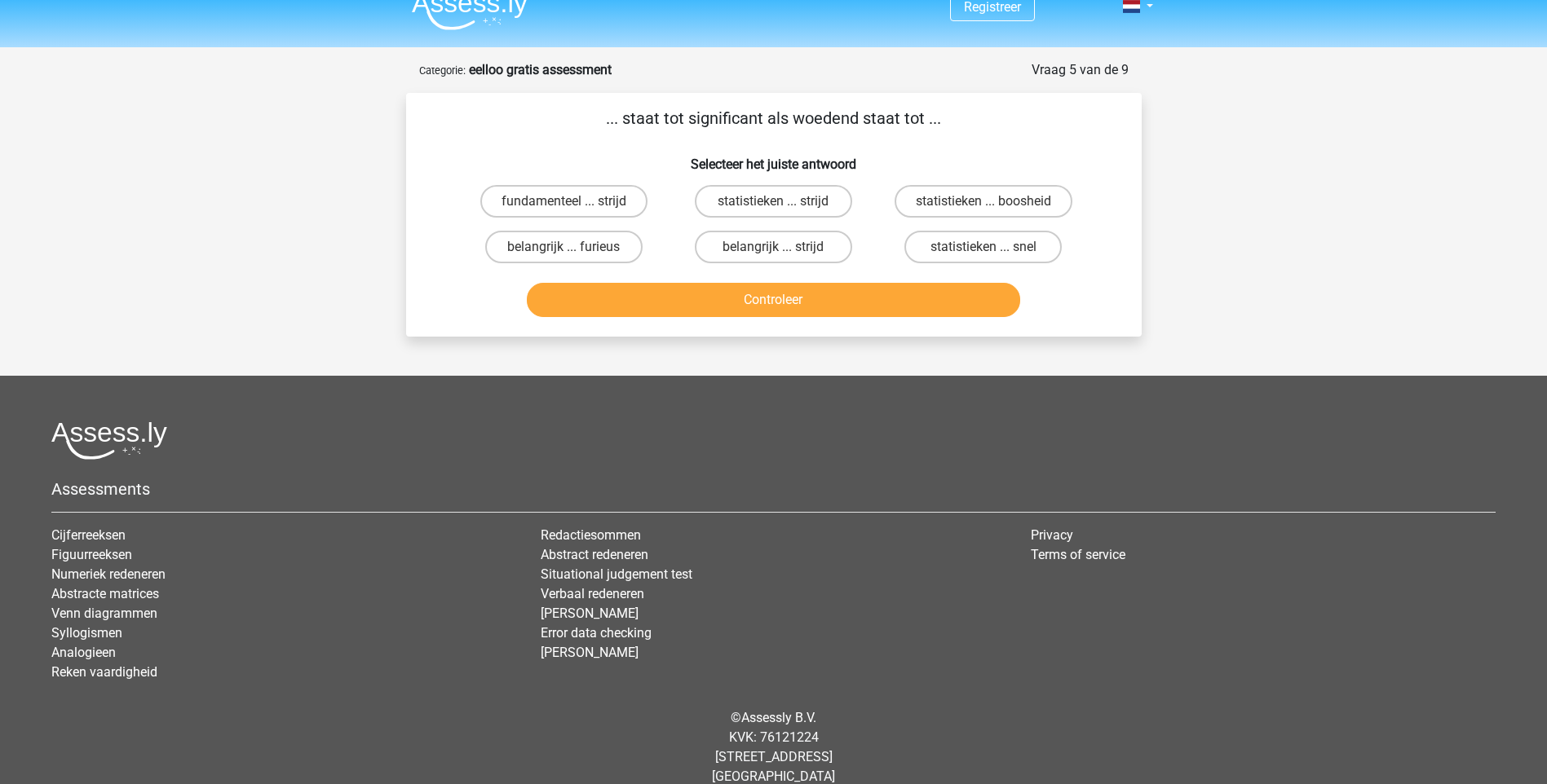
scroll to position [0, 0]
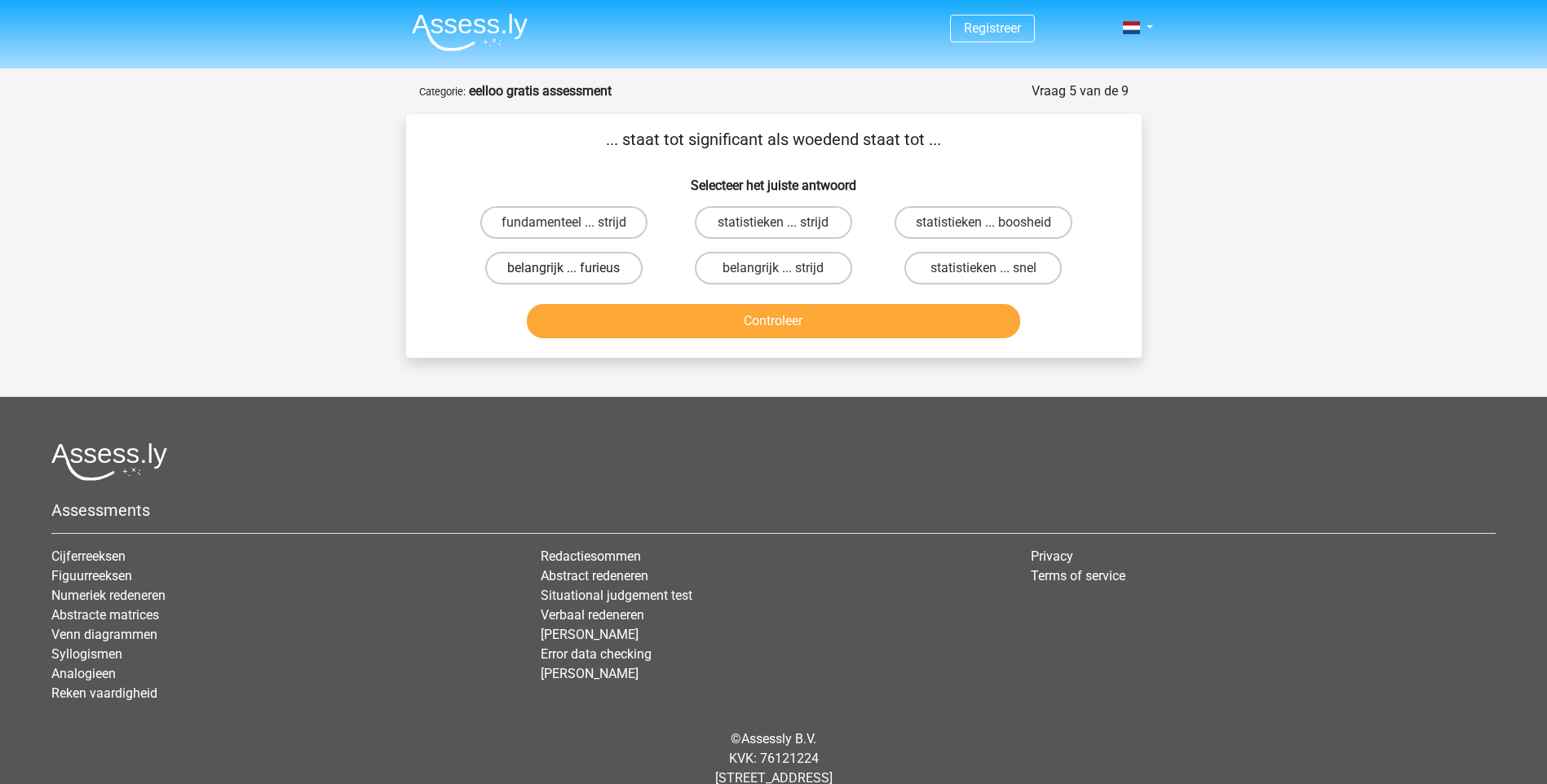
click at [549, 270] on label "belangrijk ... furieus" at bounding box center [564, 268] width 157 height 32
click at [564, 270] on input "belangrijk ... furieus" at bounding box center [569, 273] width 11 height 11
radio input "true"
click at [771, 328] on button "Controleer" at bounding box center [774, 320] width 493 height 34
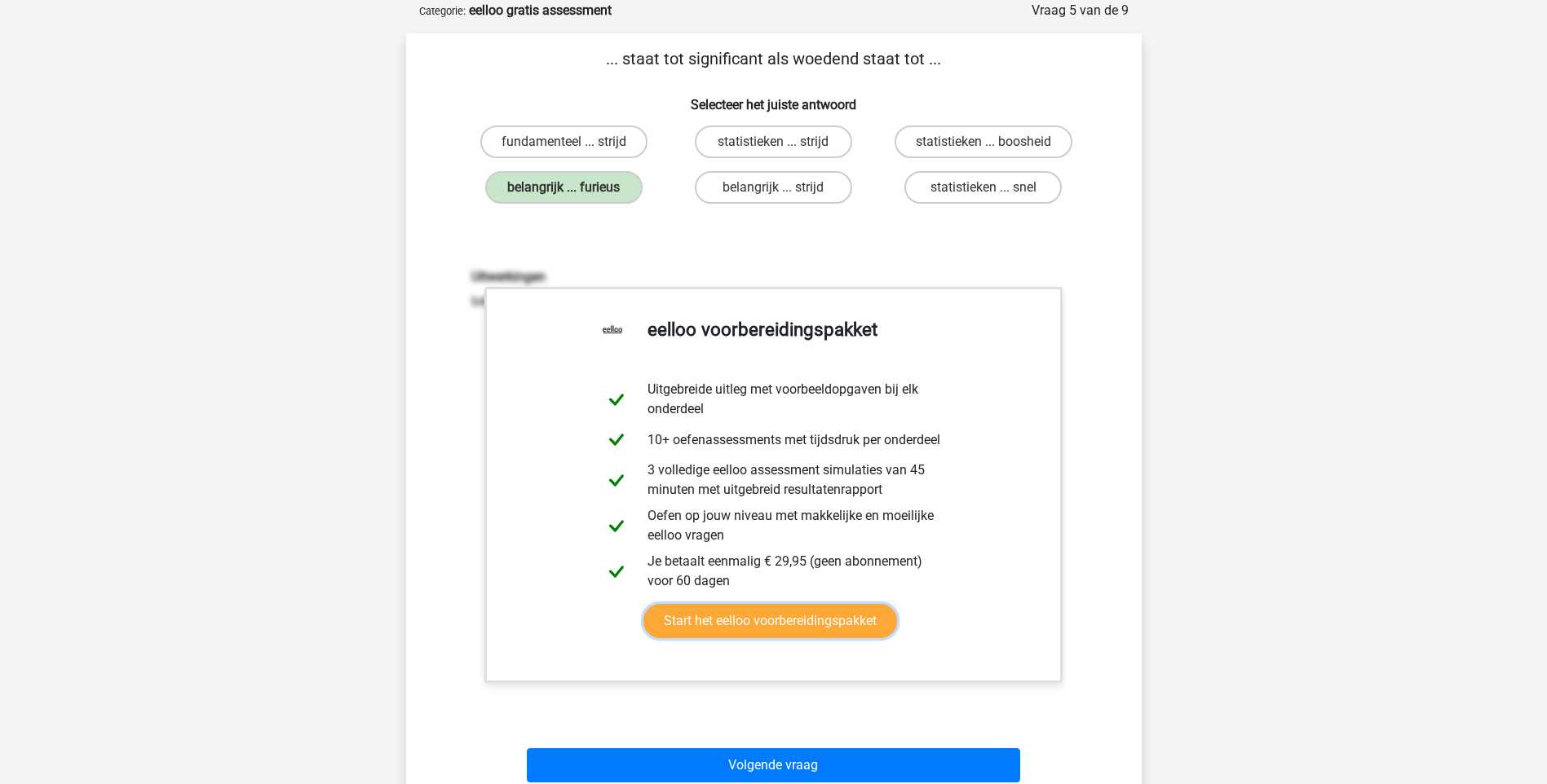
scroll to position [245, 0]
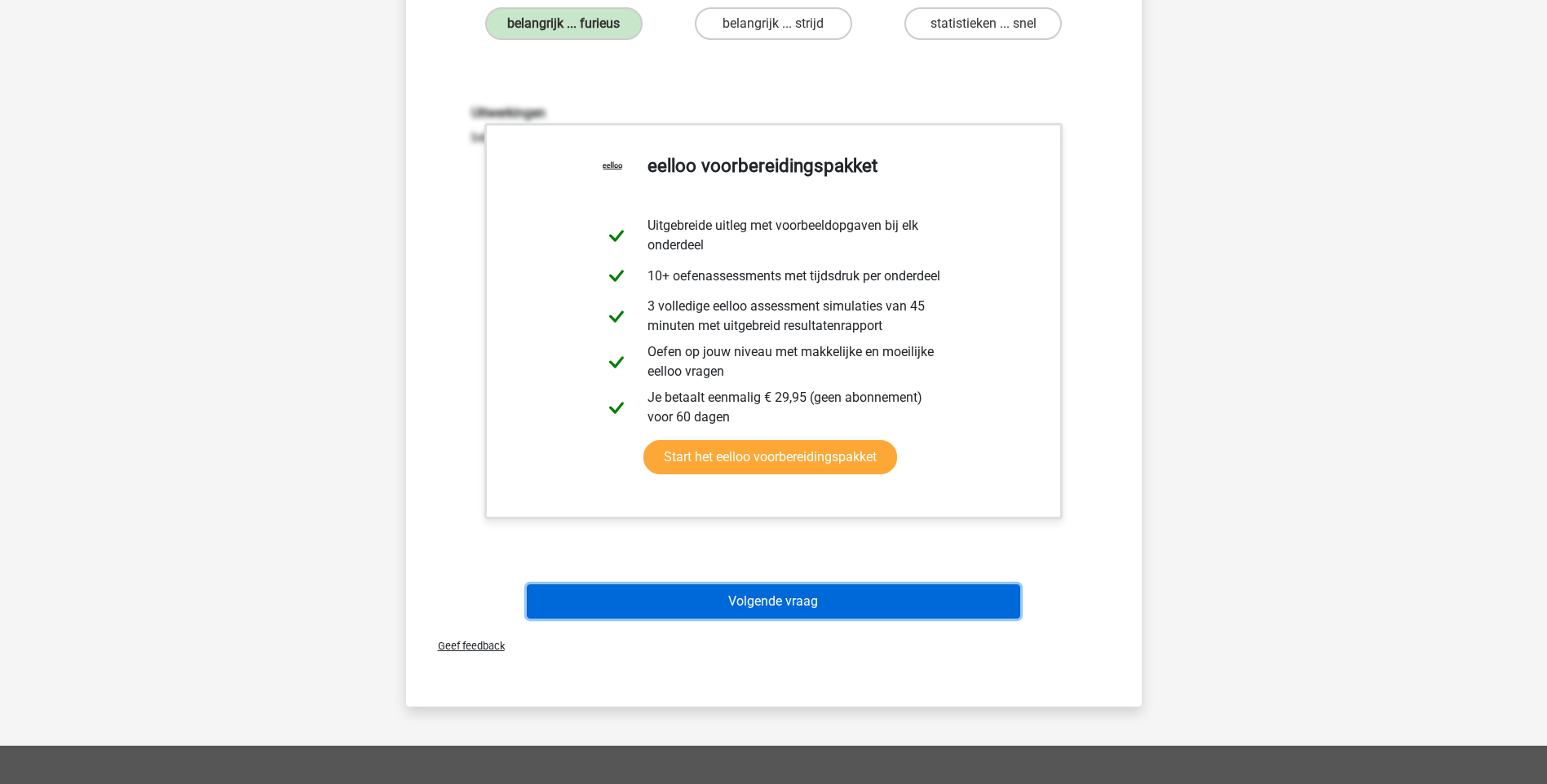
click at [808, 598] on button "Volgende vraag" at bounding box center [774, 601] width 493 height 34
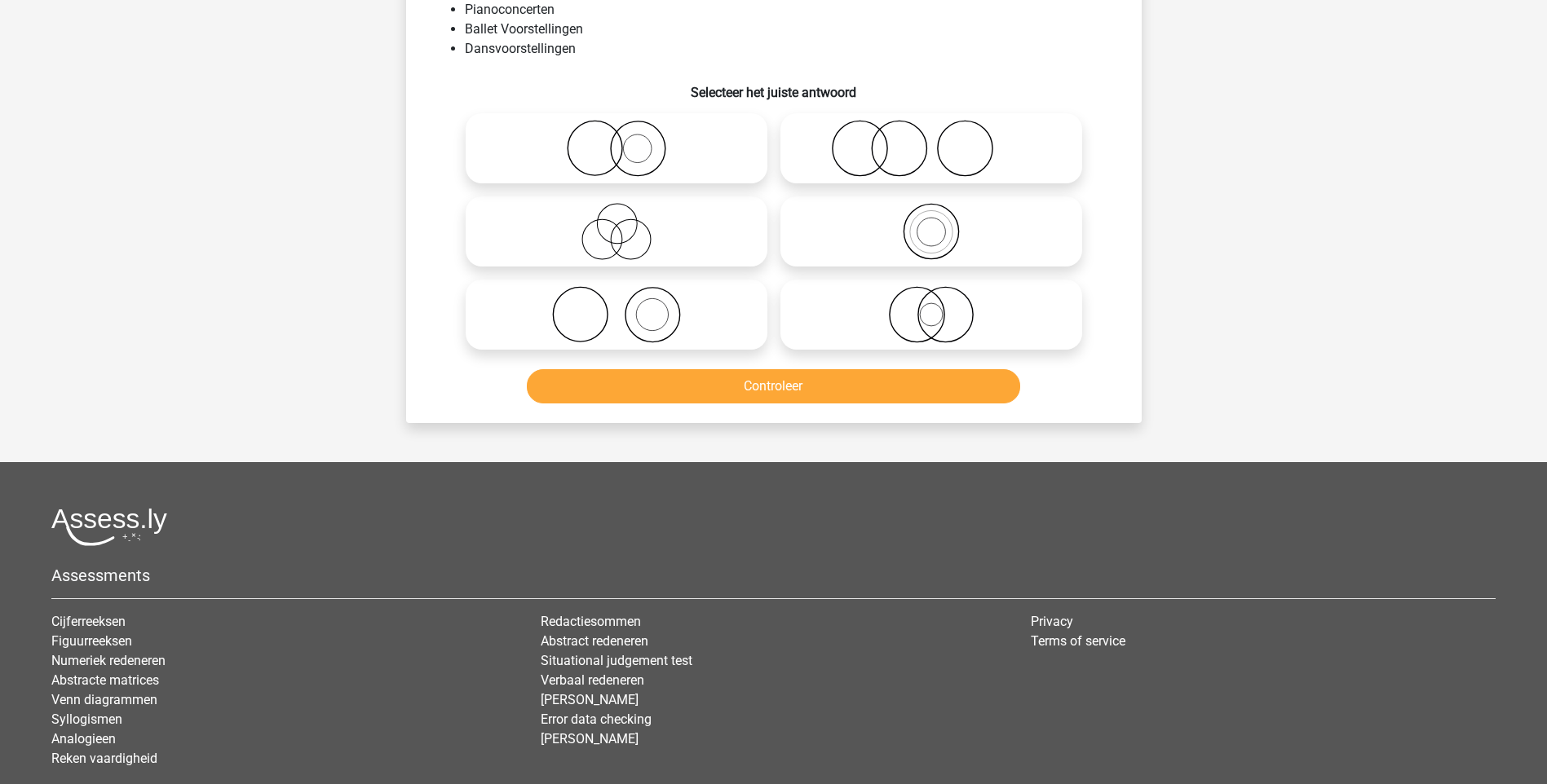
scroll to position [82, 0]
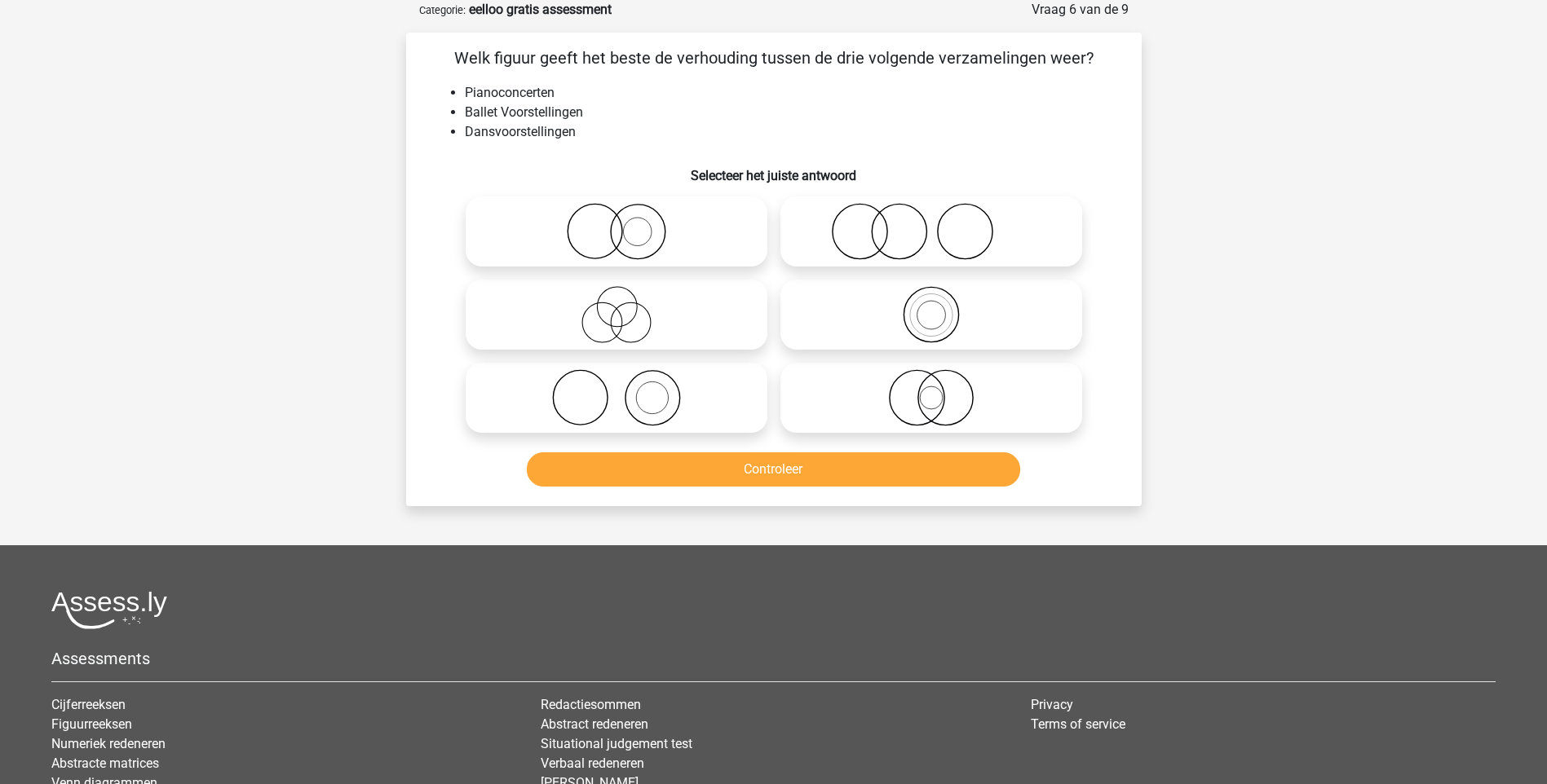
click at [643, 408] on icon at bounding box center [616, 398] width 289 height 57
click at [627, 390] on input "radio" at bounding box center [621, 384] width 11 height 11
radio input "true"
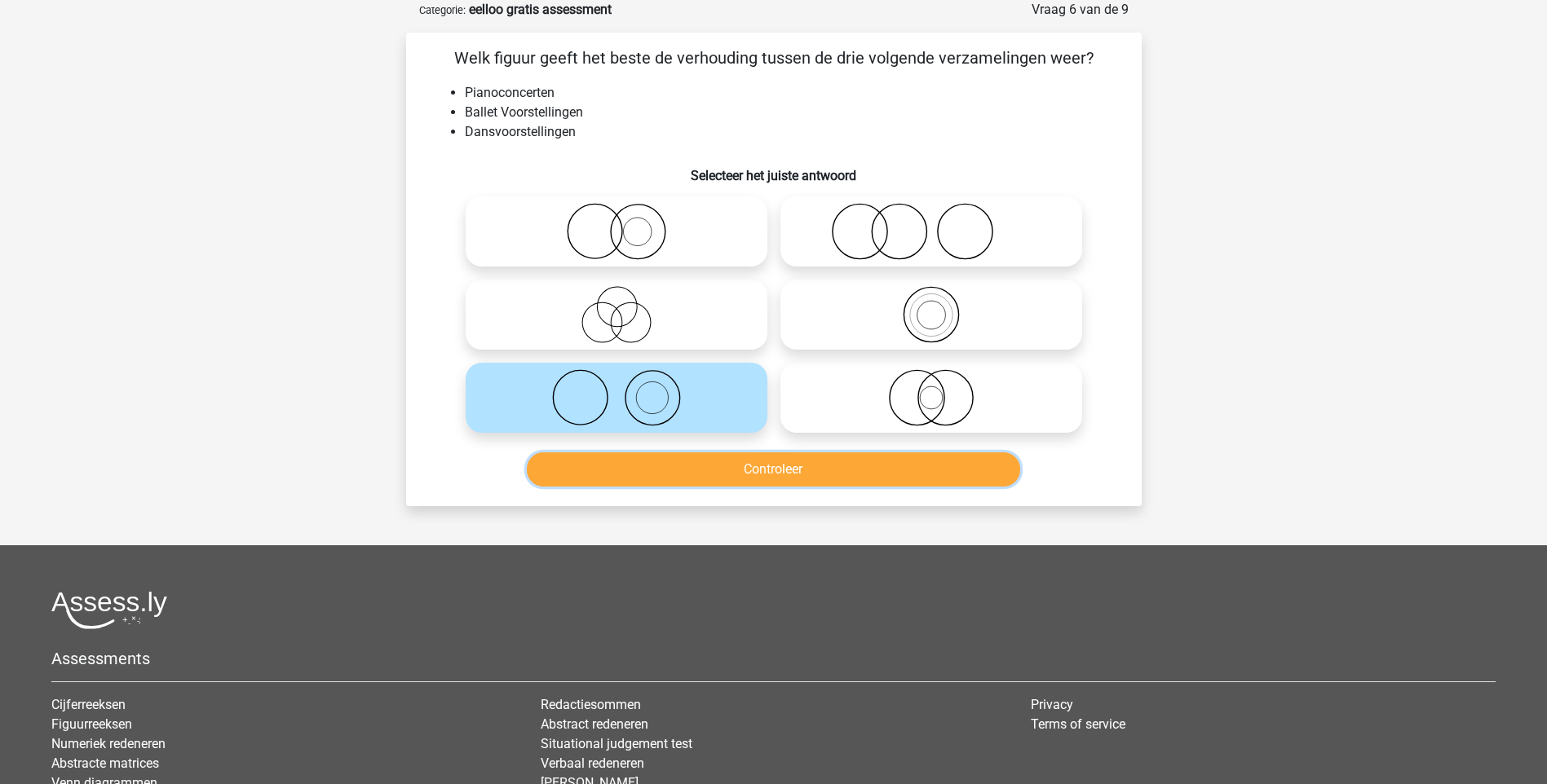
click at [789, 470] on button "Controleer" at bounding box center [774, 469] width 493 height 34
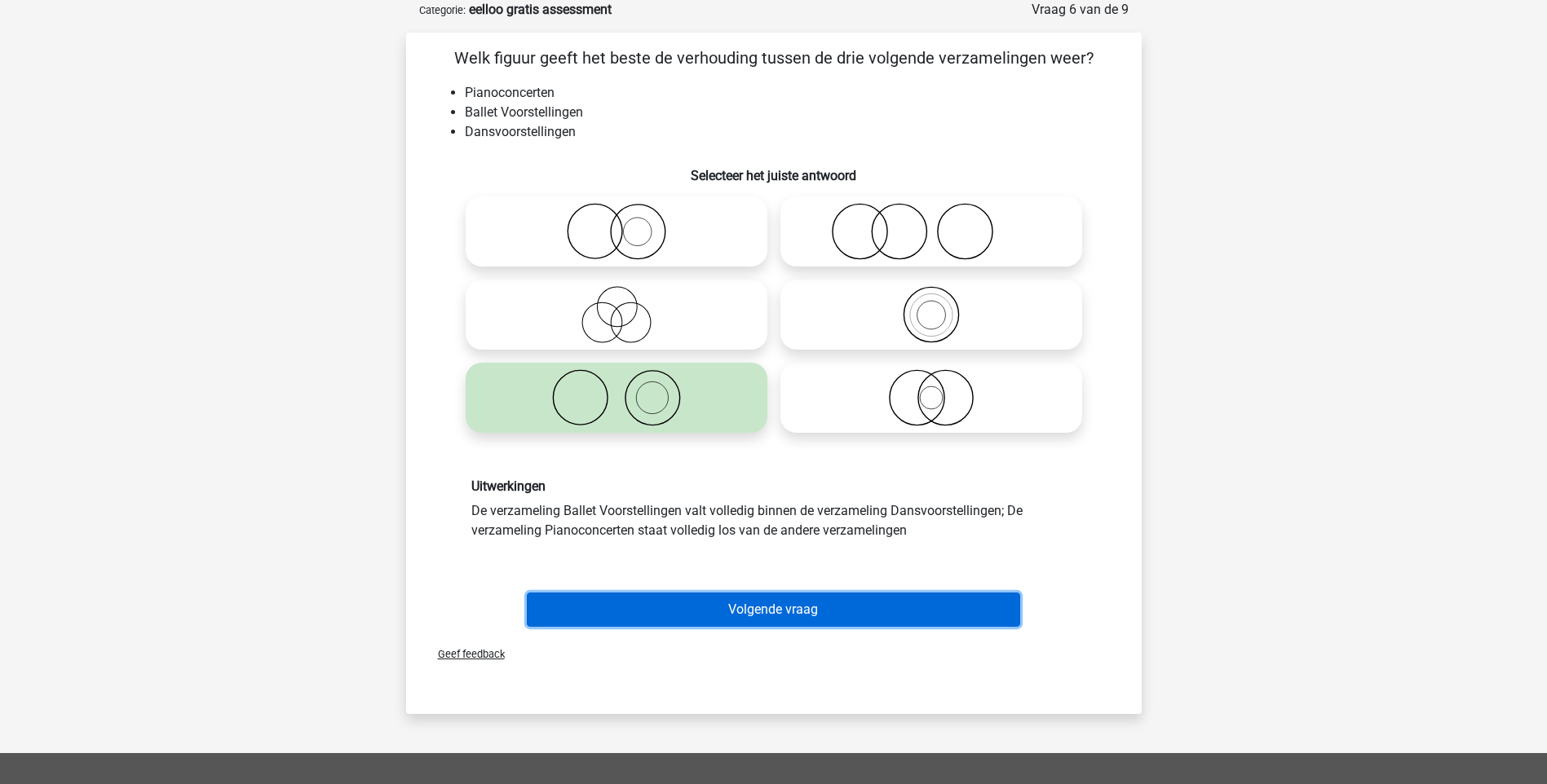
click at [793, 612] on button "Volgende vraag" at bounding box center [774, 609] width 493 height 34
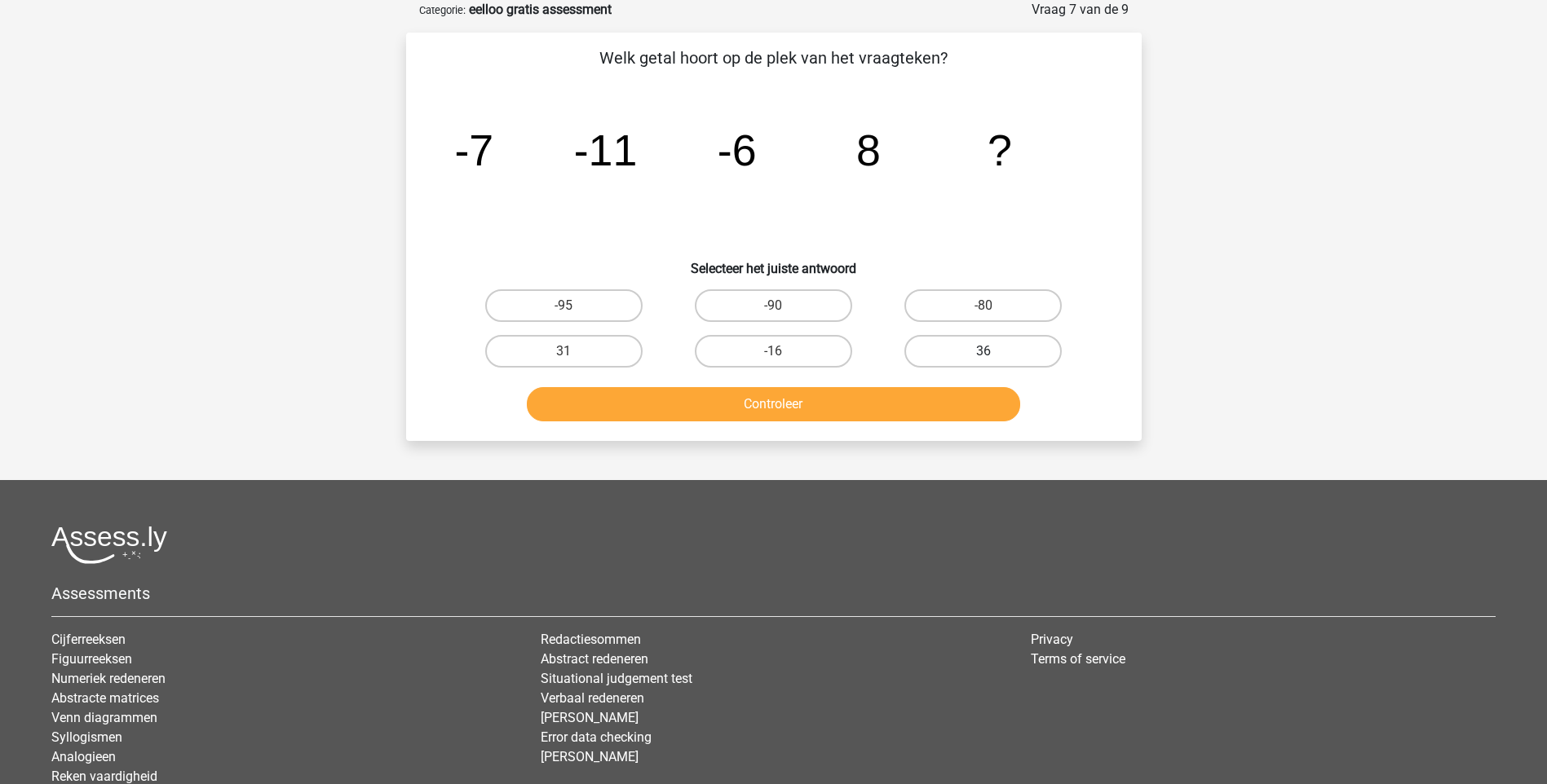
click at [948, 350] on label "36" at bounding box center [982, 350] width 157 height 32
click at [983, 351] on input "36" at bounding box center [988, 356] width 11 height 11
radio input "true"
click at [878, 414] on button "Controleer" at bounding box center [774, 404] width 493 height 34
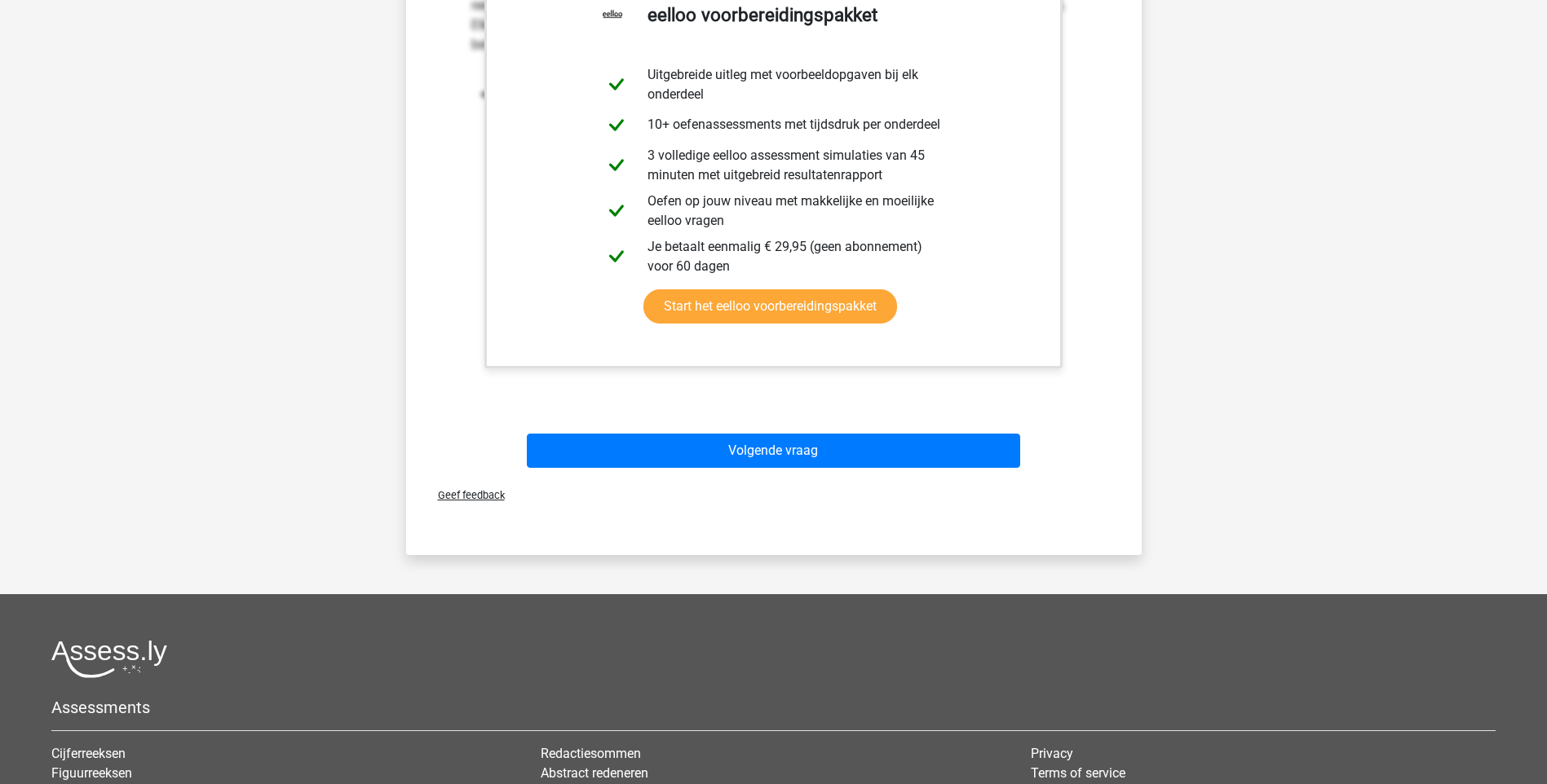
scroll to position [652, 0]
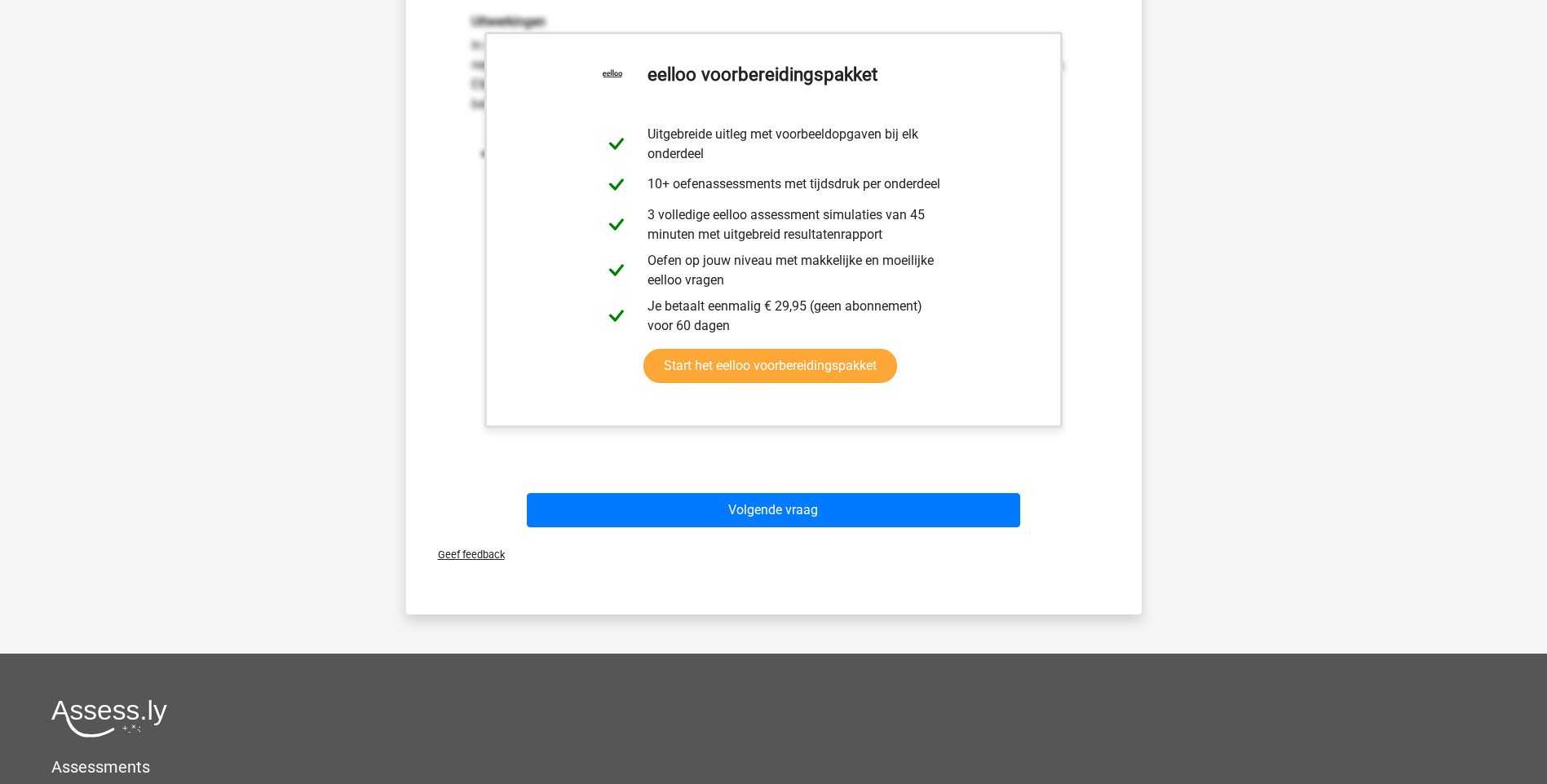
scroll to position [245, 0]
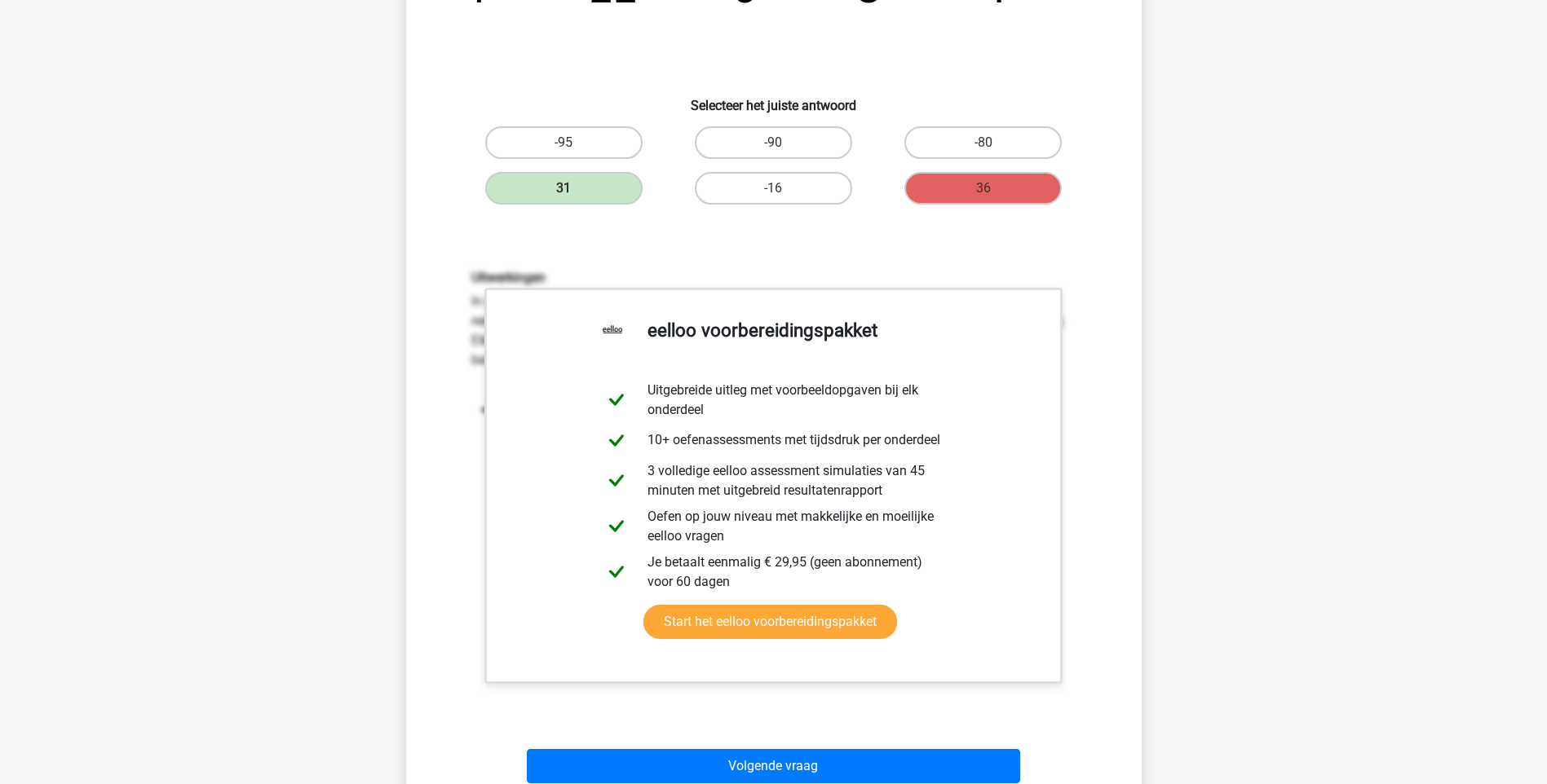
click at [848, 238] on div "Uitwerkingen In deze reeks vind je het tweede getal in de reeks door het eerste…" at bounding box center [774, 483] width 684 height 505
drag, startPoint x: 730, startPoint y: 242, endPoint x: 629, endPoint y: 230, distance: 101.7
click at [629, 231] on div "Uitwerkingen In deze reeks vind je het tweede getal in de reeks door het eerste…" at bounding box center [774, 483] width 684 height 505
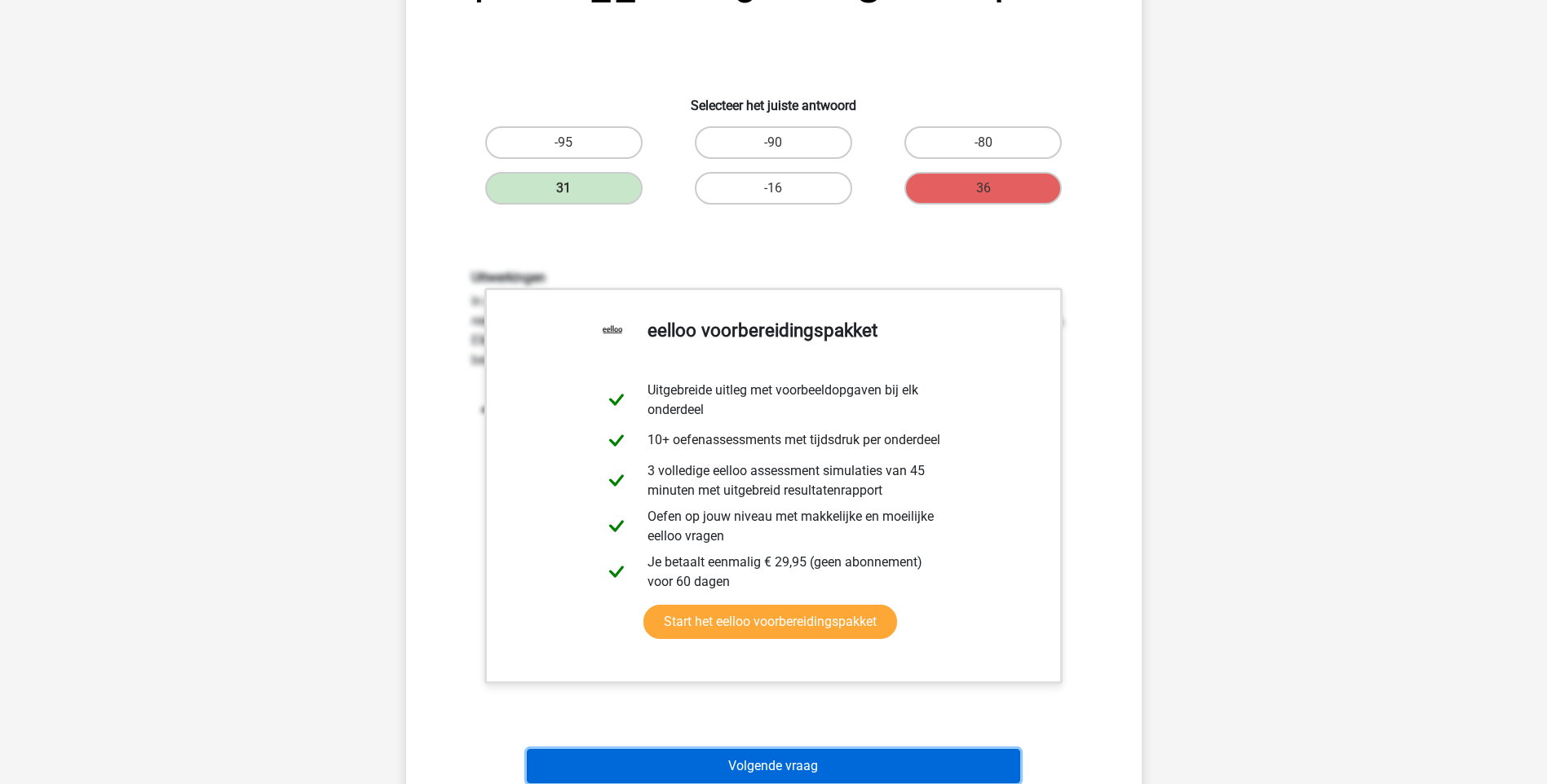
click at [823, 763] on button "Volgende vraag" at bounding box center [774, 766] width 493 height 34
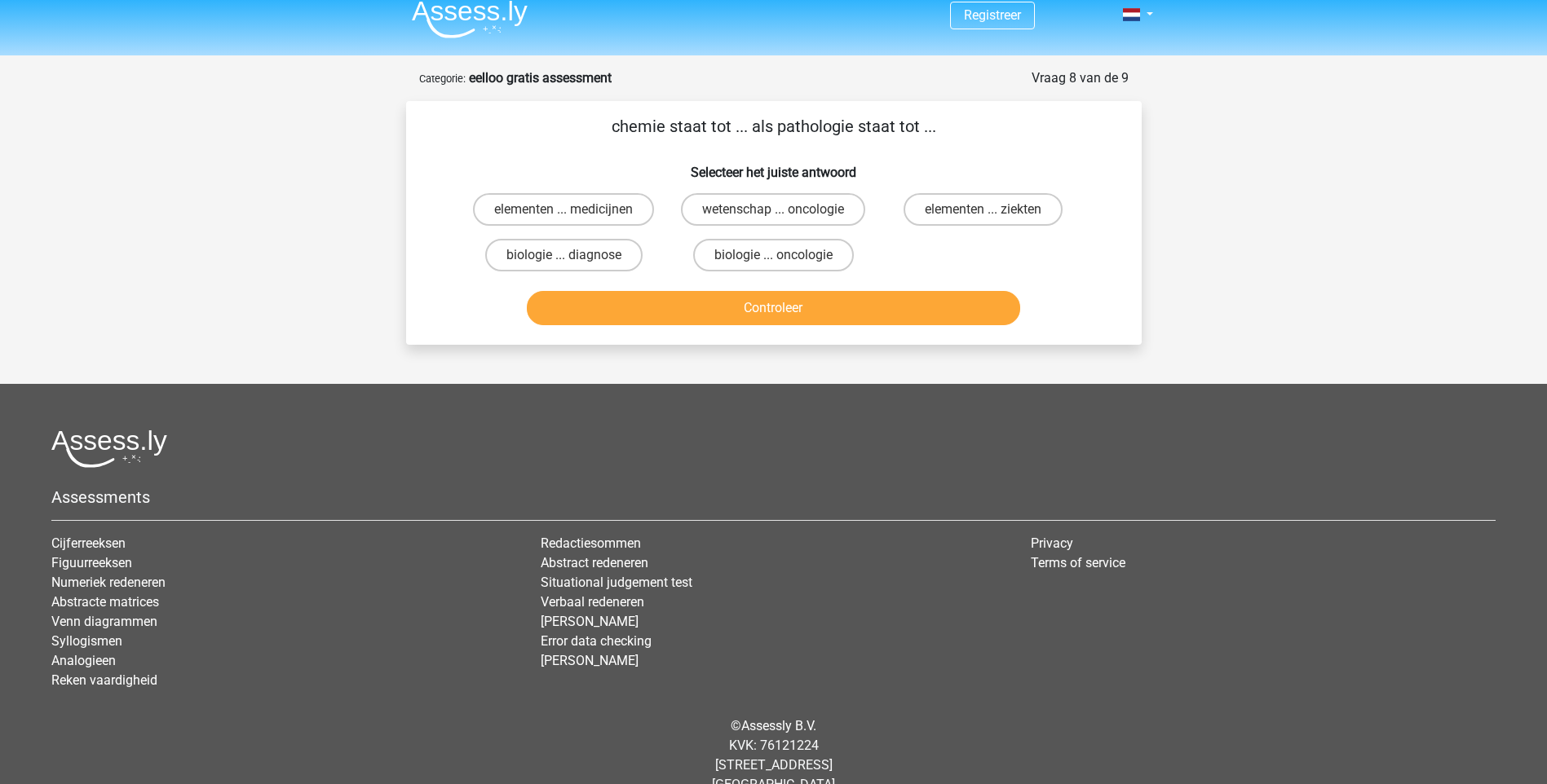
scroll to position [0, 0]
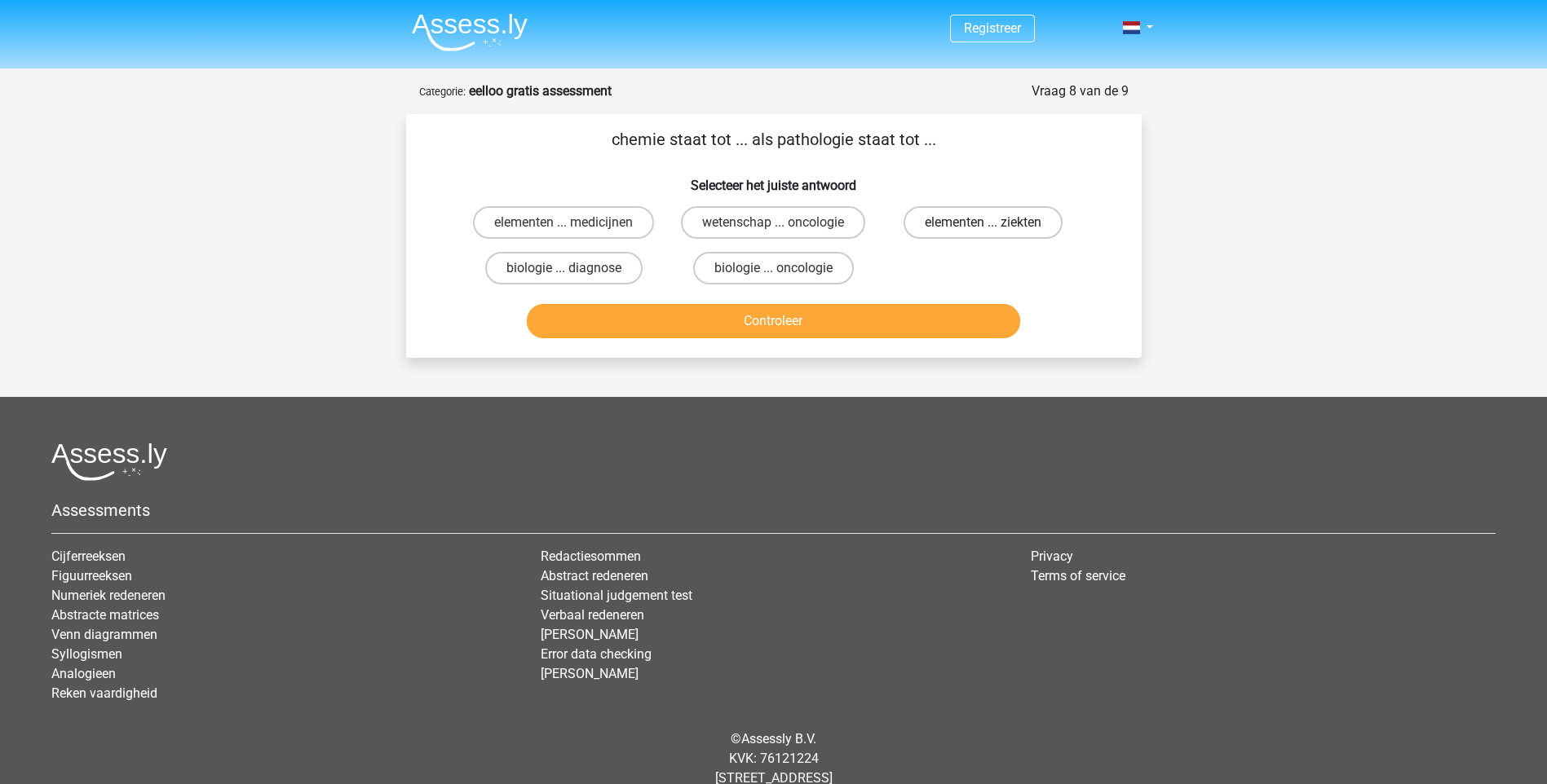
click at [952, 221] on label "elementen ... ziekten" at bounding box center [982, 222] width 159 height 32
click at [983, 222] on input "elementen ... ziekten" at bounding box center [988, 227] width 11 height 11
radio input "true"
click at [805, 318] on button "Controleer" at bounding box center [774, 320] width 493 height 34
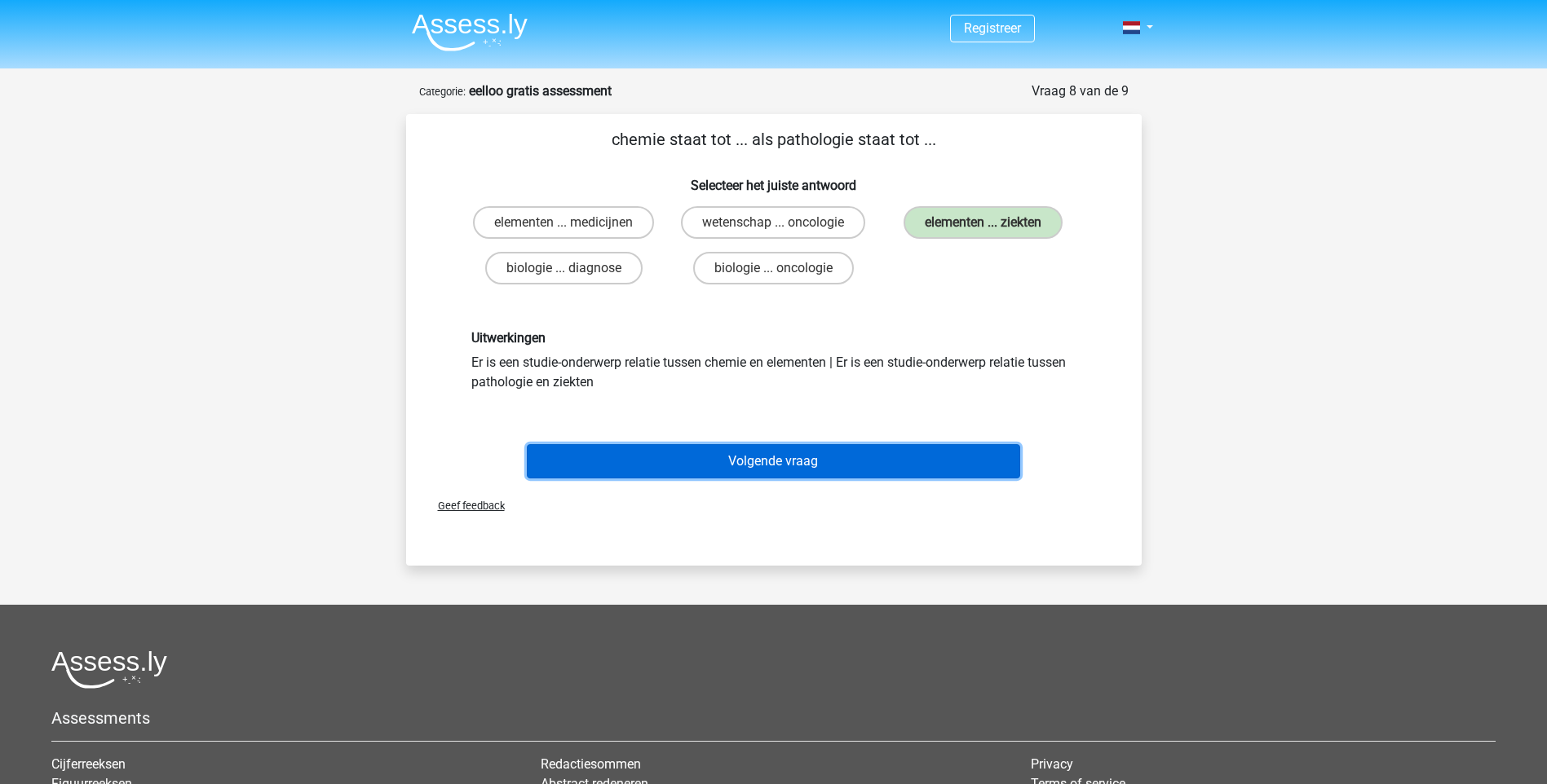
click at [789, 464] on button "Volgende vraag" at bounding box center [774, 461] width 493 height 34
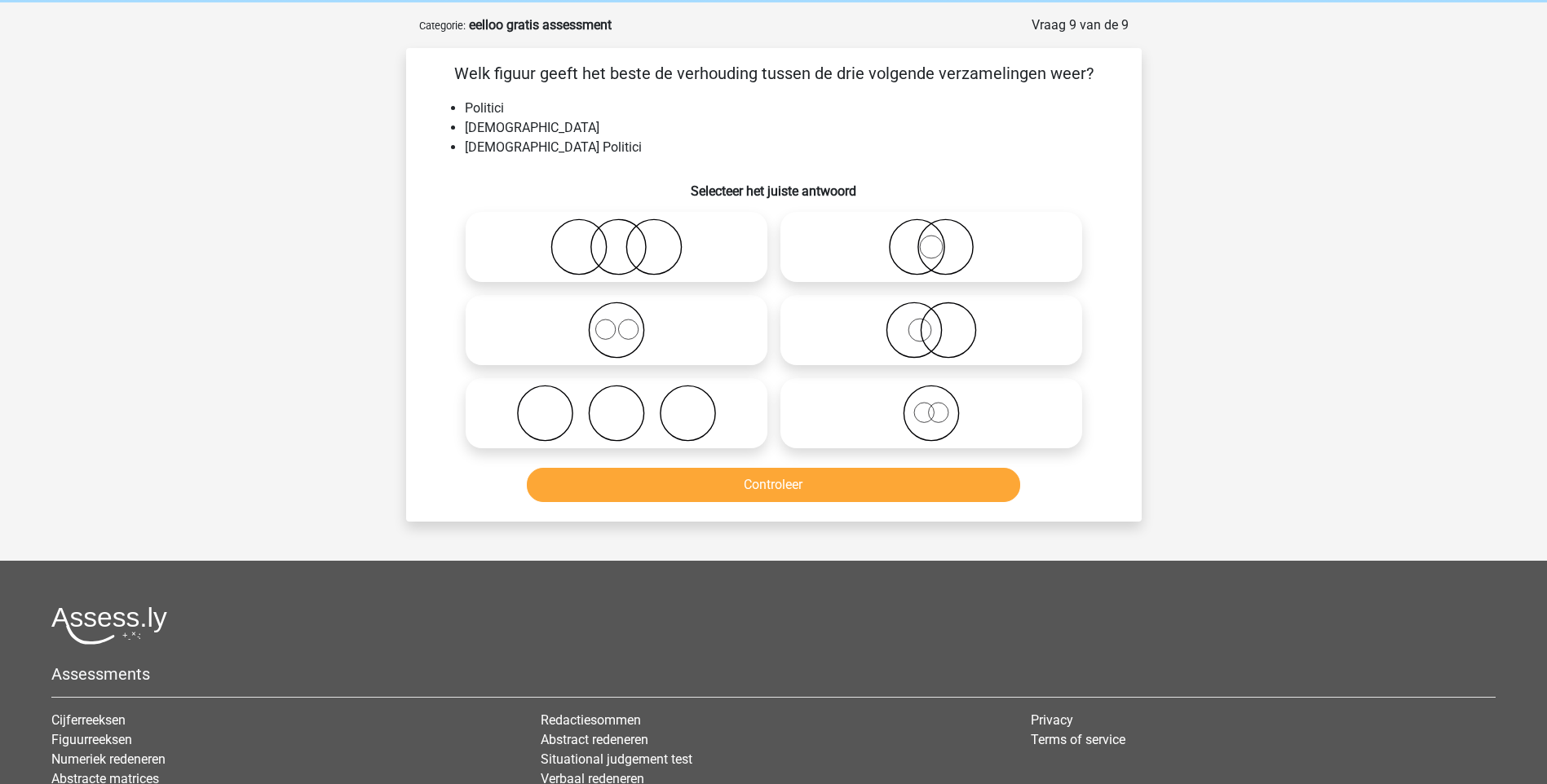
scroll to position [82, 0]
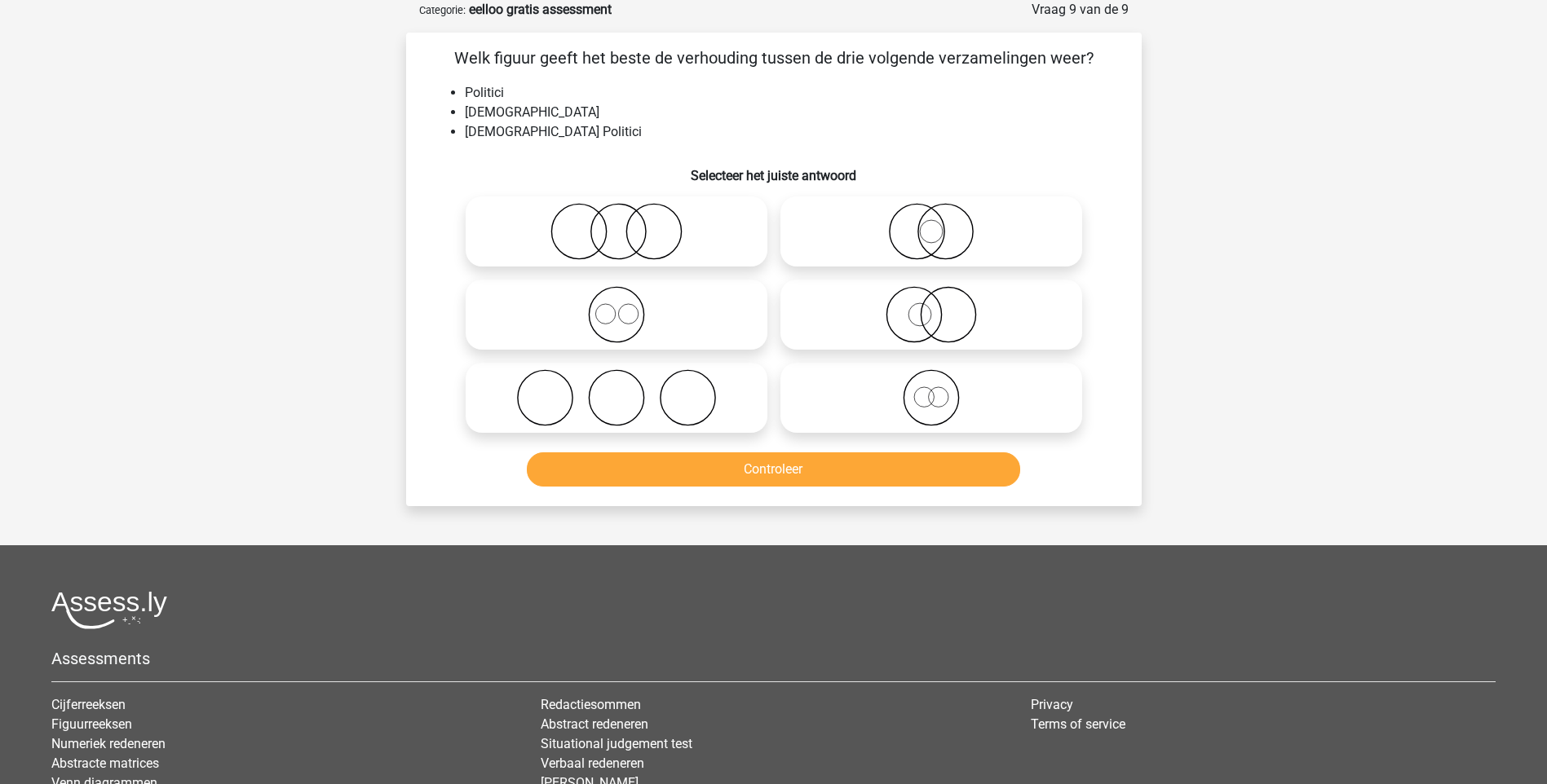
click at [942, 403] on icon at bounding box center [931, 398] width 289 height 57
click at [942, 390] on input "radio" at bounding box center [936, 384] width 11 height 11
radio input "true"
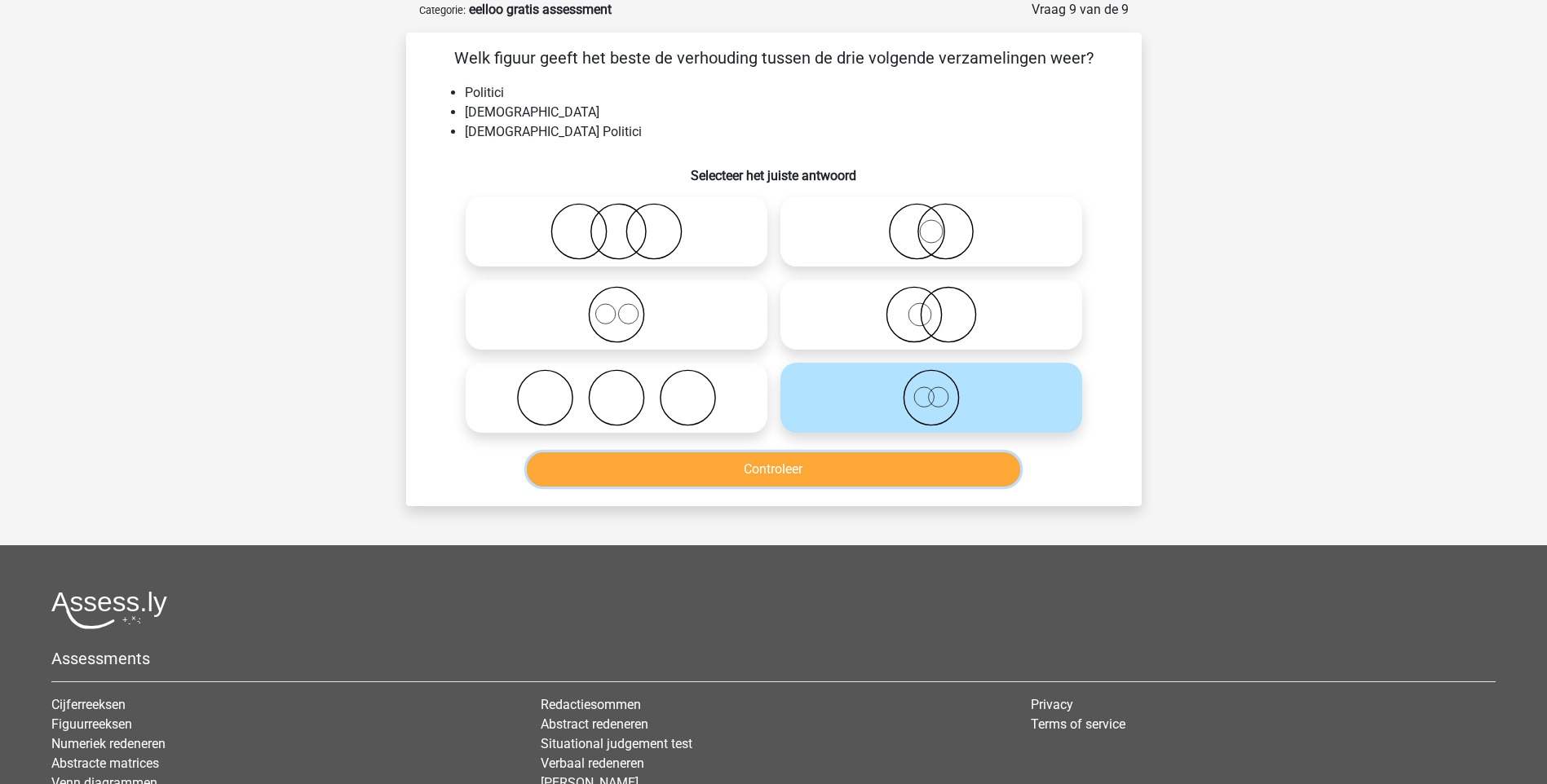
click at [883, 476] on button "Controleer" at bounding box center [774, 469] width 493 height 34
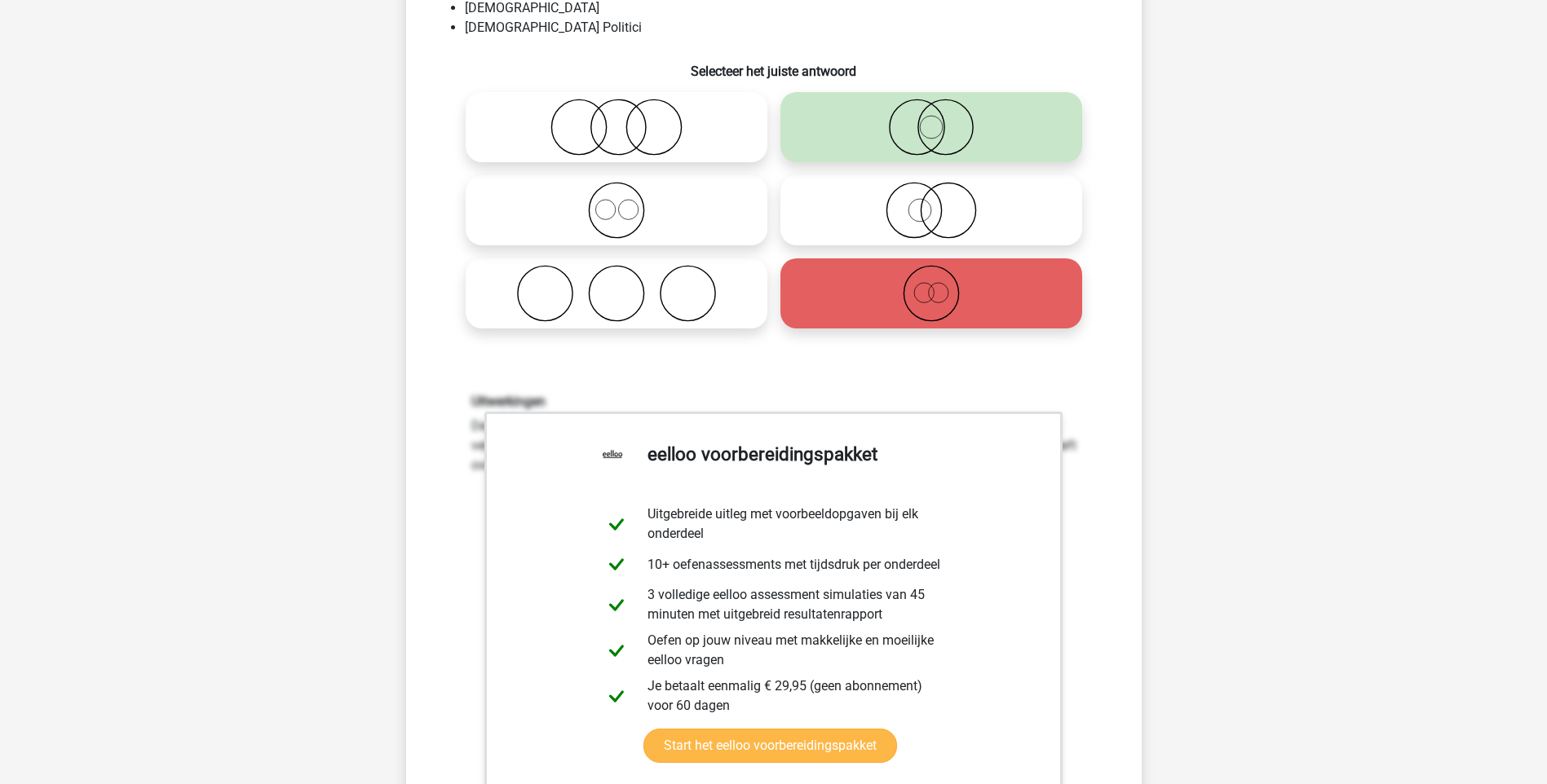
scroll to position [408, 0]
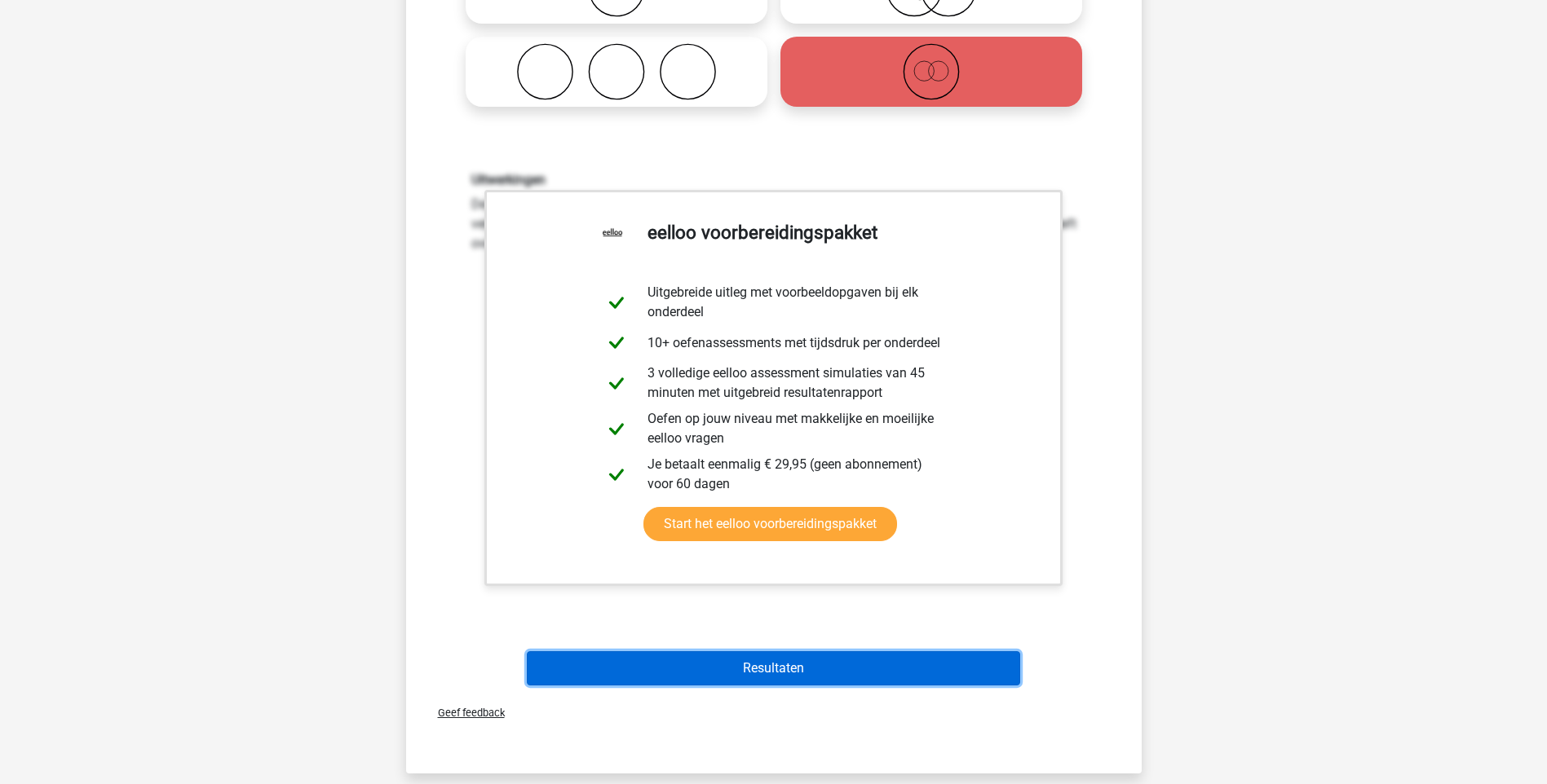
click at [803, 666] on button "Resultaten" at bounding box center [774, 667] width 493 height 34
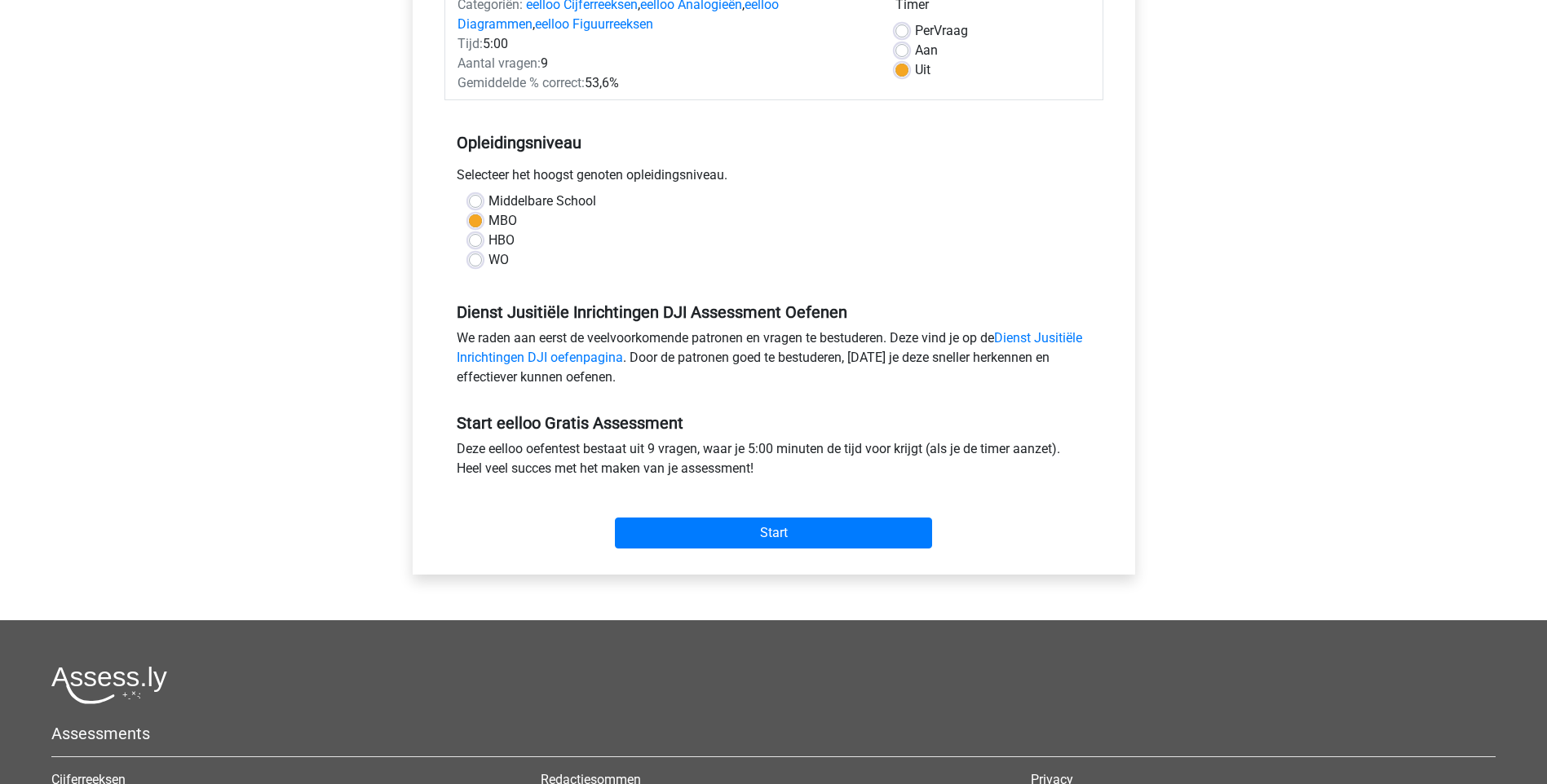
scroll to position [245, 0]
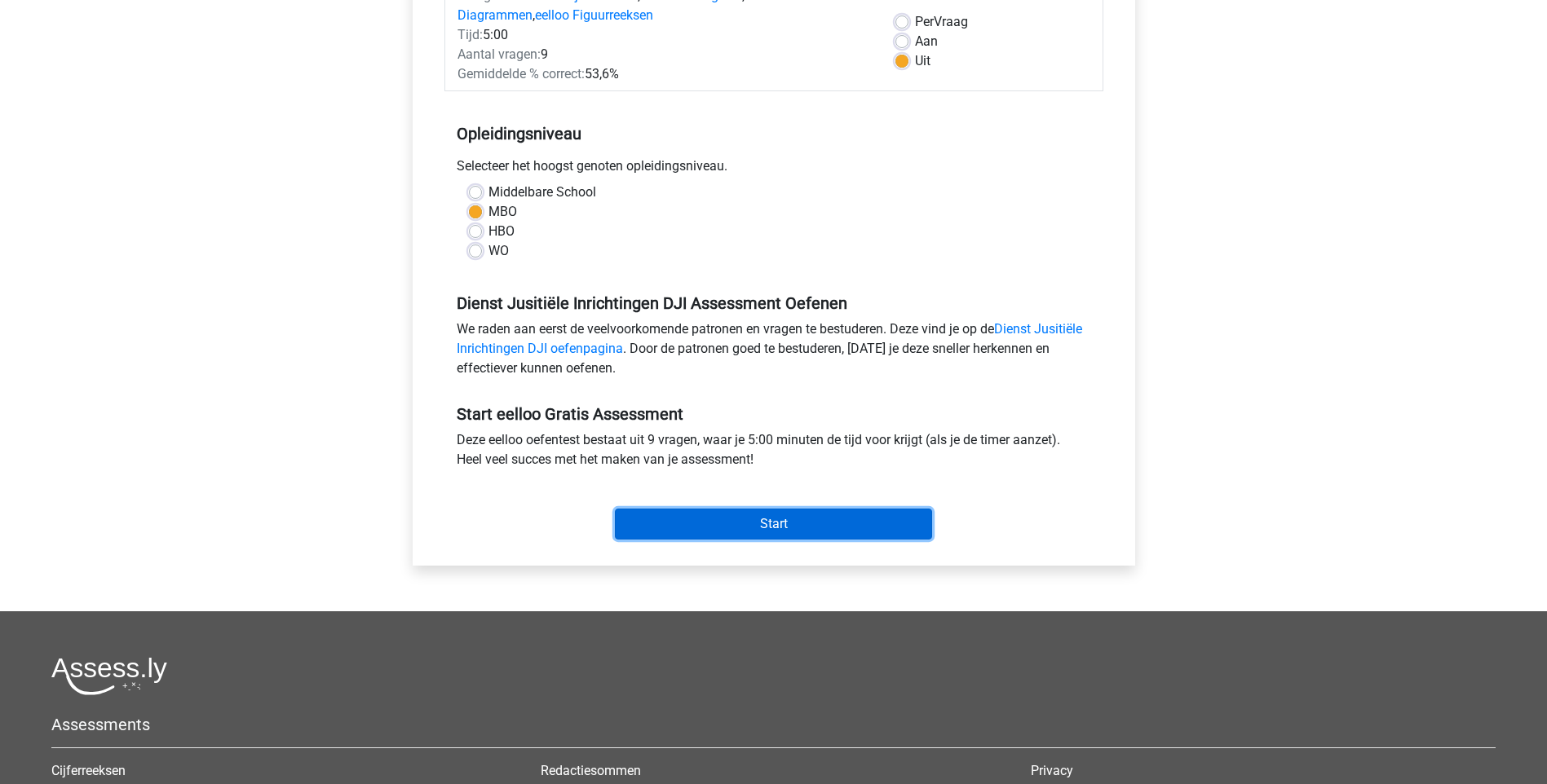
click at [786, 523] on input "Start" at bounding box center [773, 523] width 317 height 31
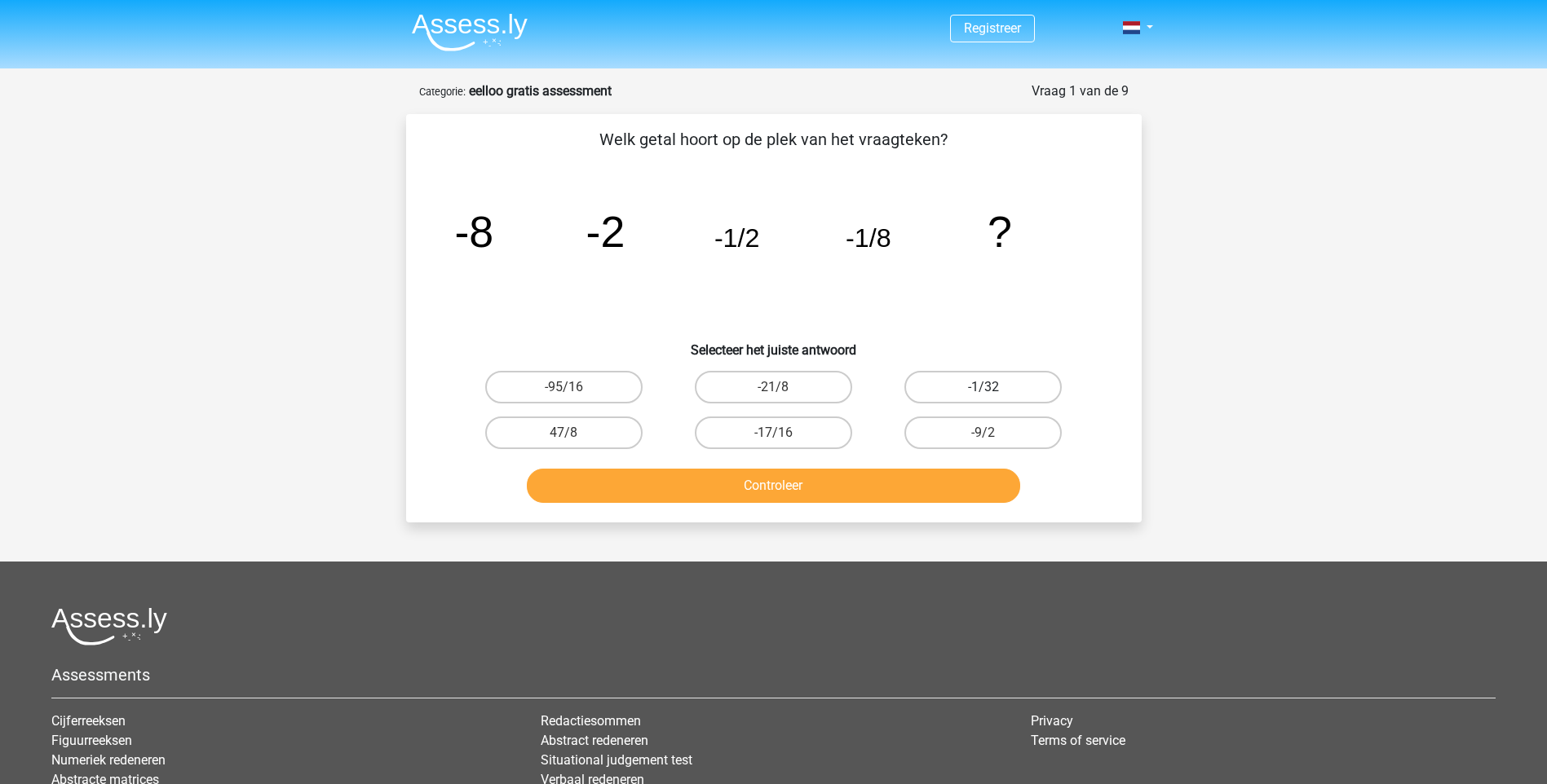
click at [992, 381] on label "-1/32" at bounding box center [982, 387] width 157 height 32
click at [992, 387] on input "-1/32" at bounding box center [988, 392] width 11 height 11
radio input "true"
click at [876, 484] on button "Controleer" at bounding box center [774, 485] width 493 height 34
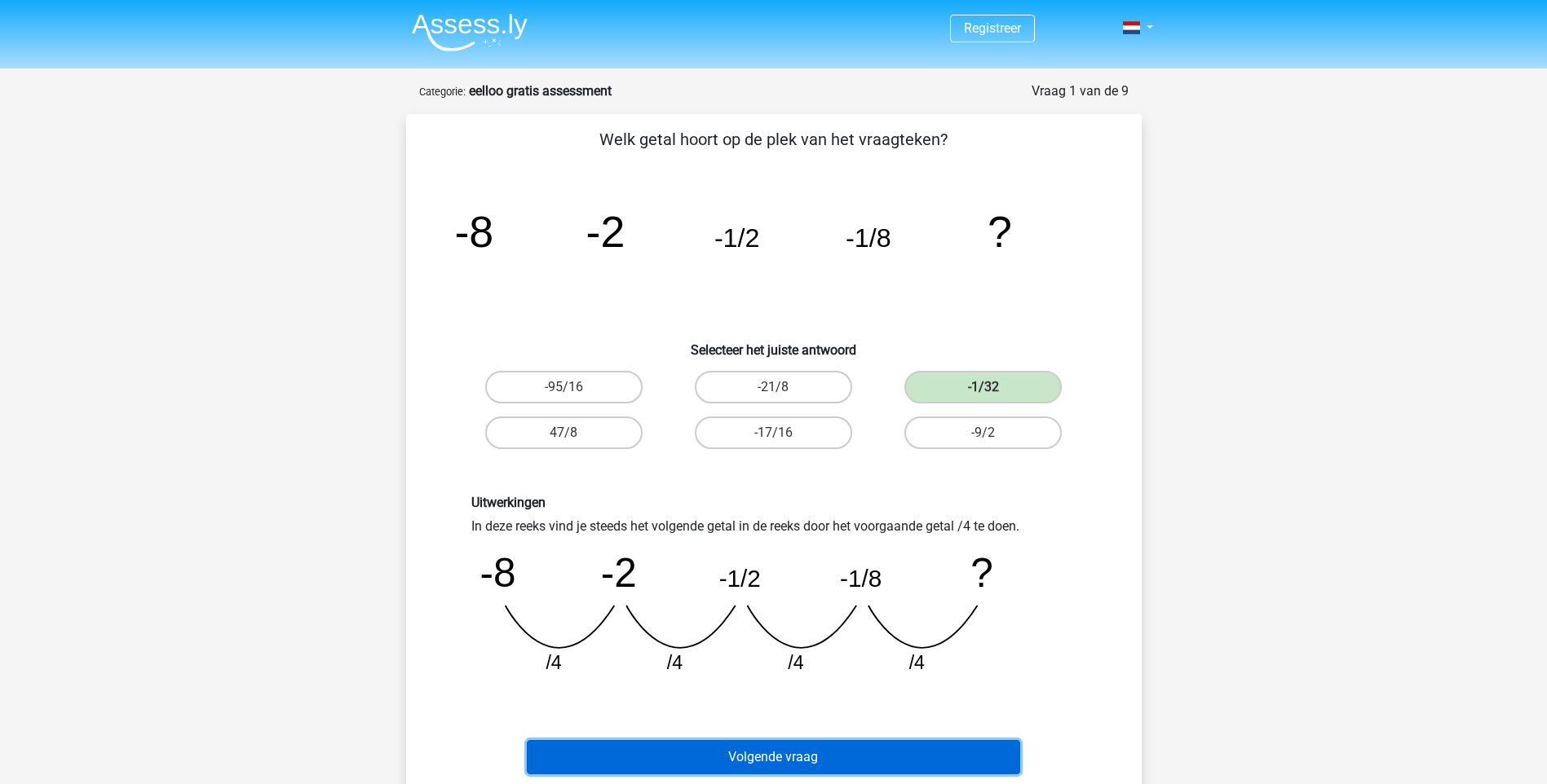
click at [774, 753] on button "Volgende vraag" at bounding box center [774, 757] width 493 height 34
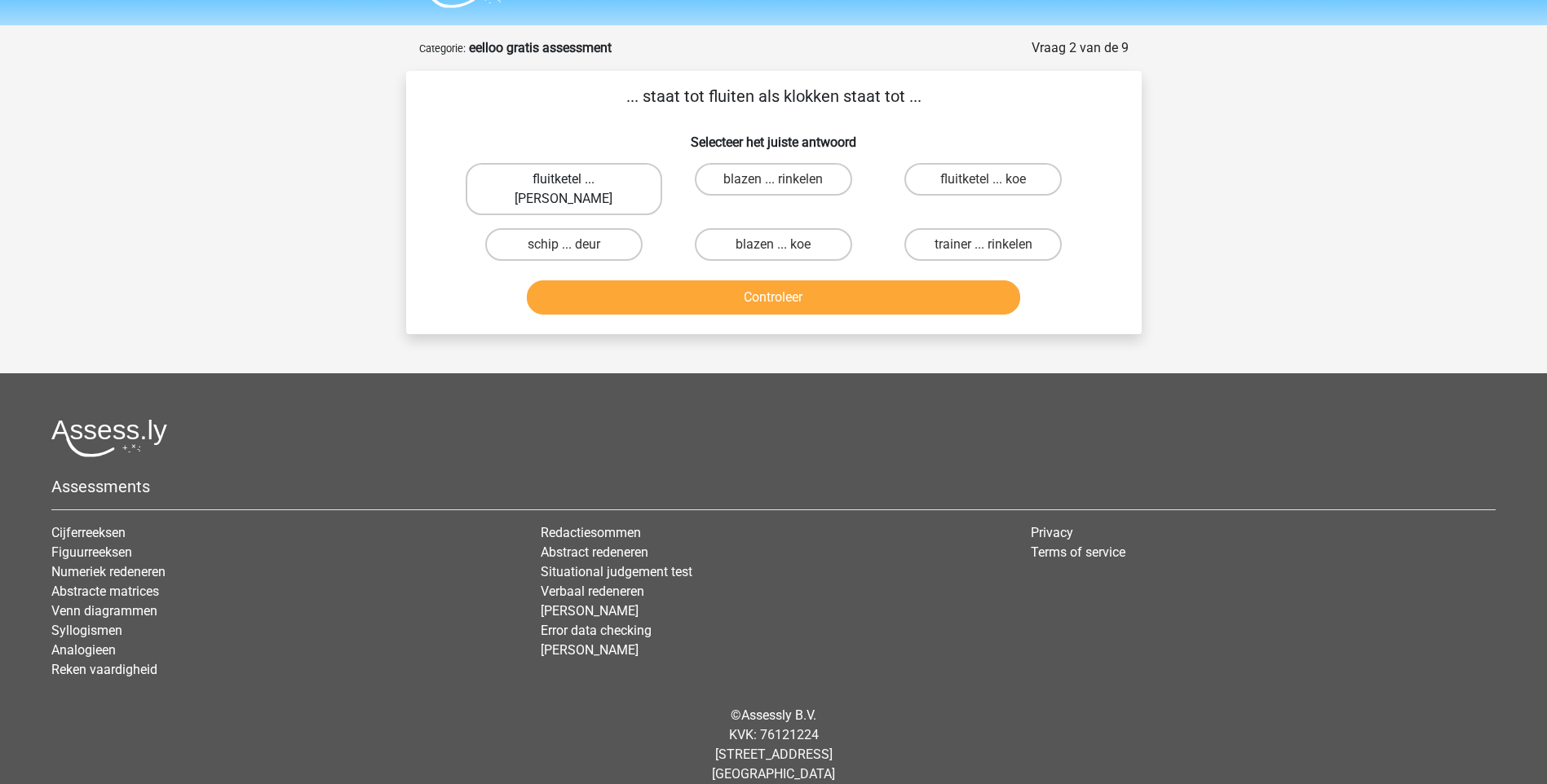
click at [594, 183] on label "fluitketel ... luiden" at bounding box center [564, 189] width 196 height 52
click at [574, 183] on input "fluitketel ... luiden" at bounding box center [569, 184] width 11 height 11
radio input "true"
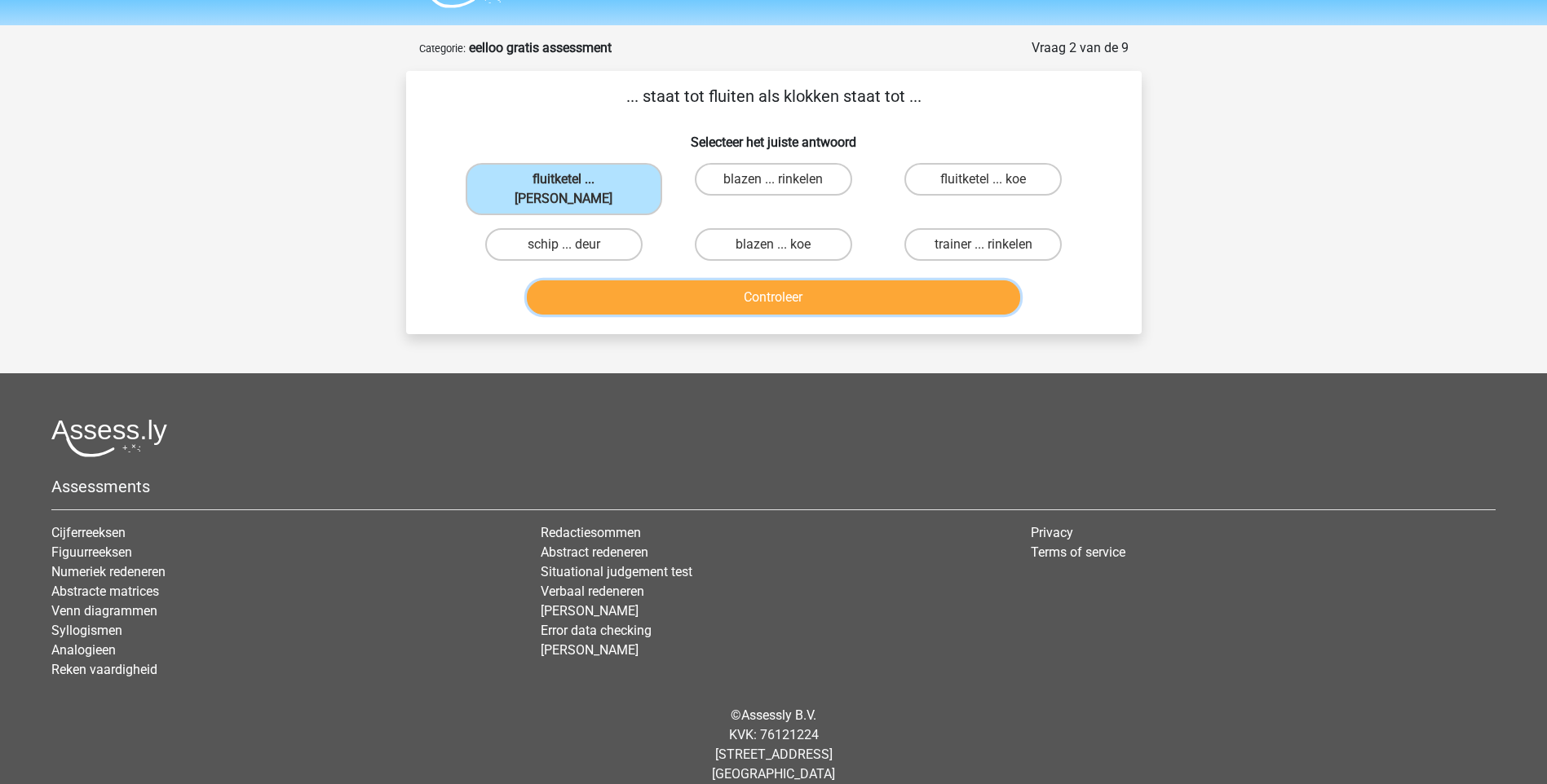
click at [794, 289] on button "Controleer" at bounding box center [774, 297] width 493 height 34
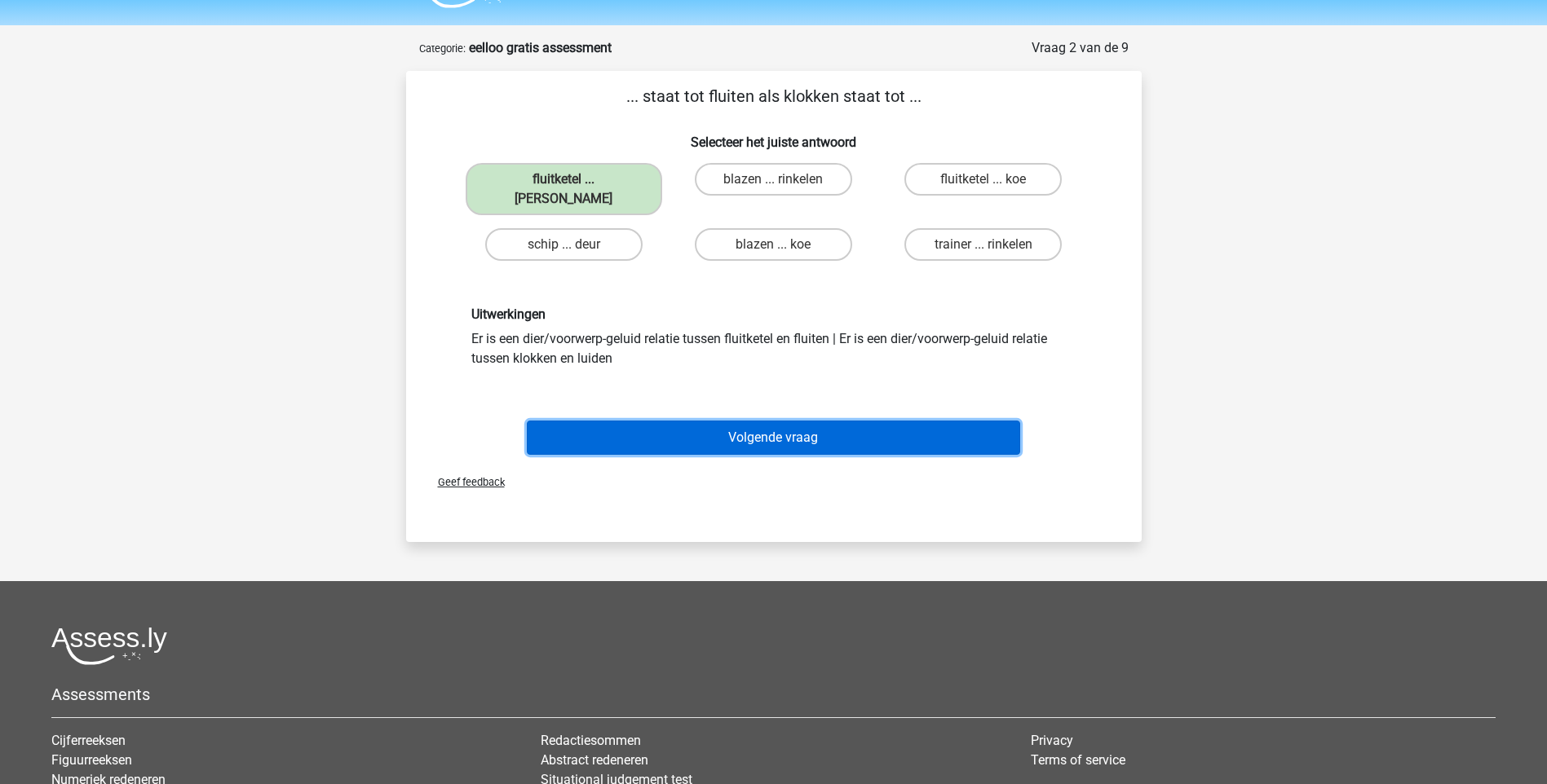
click at [769, 420] on button "Volgende vraag" at bounding box center [774, 437] width 493 height 34
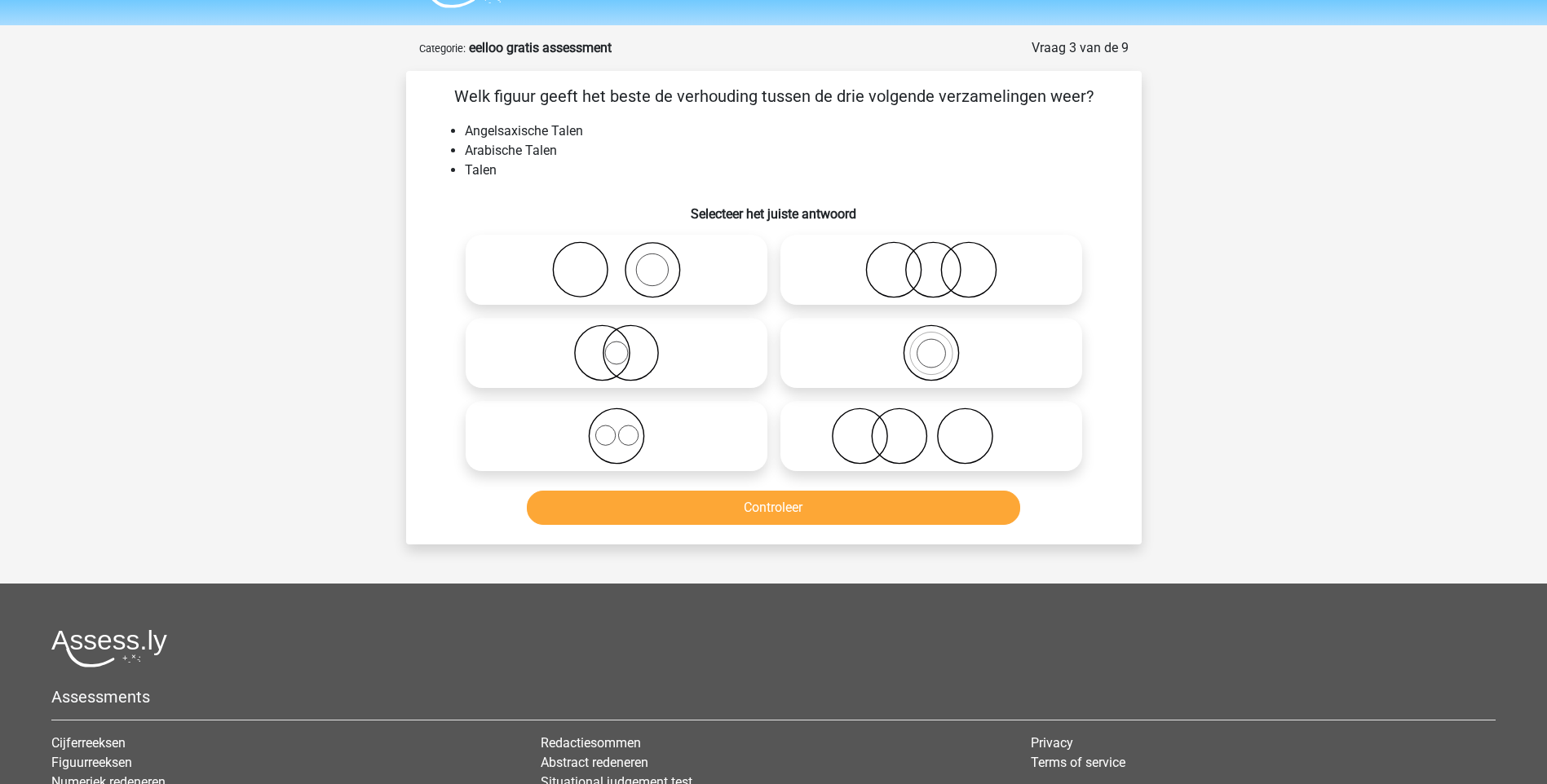
scroll to position [82, 0]
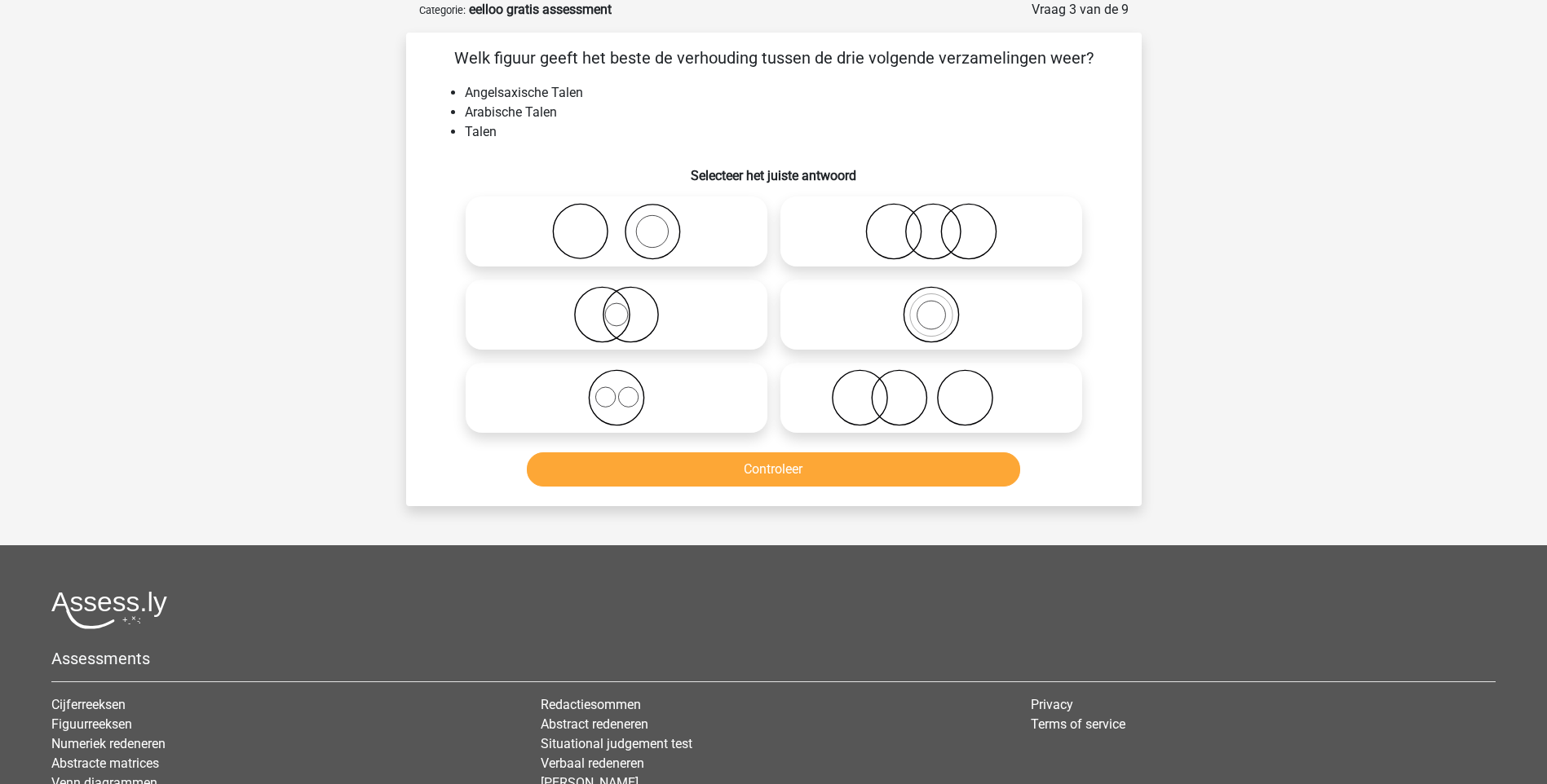
click at [621, 399] on icon at bounding box center [616, 398] width 289 height 57
click at [621, 390] on input "radio" at bounding box center [621, 384] width 11 height 11
radio input "true"
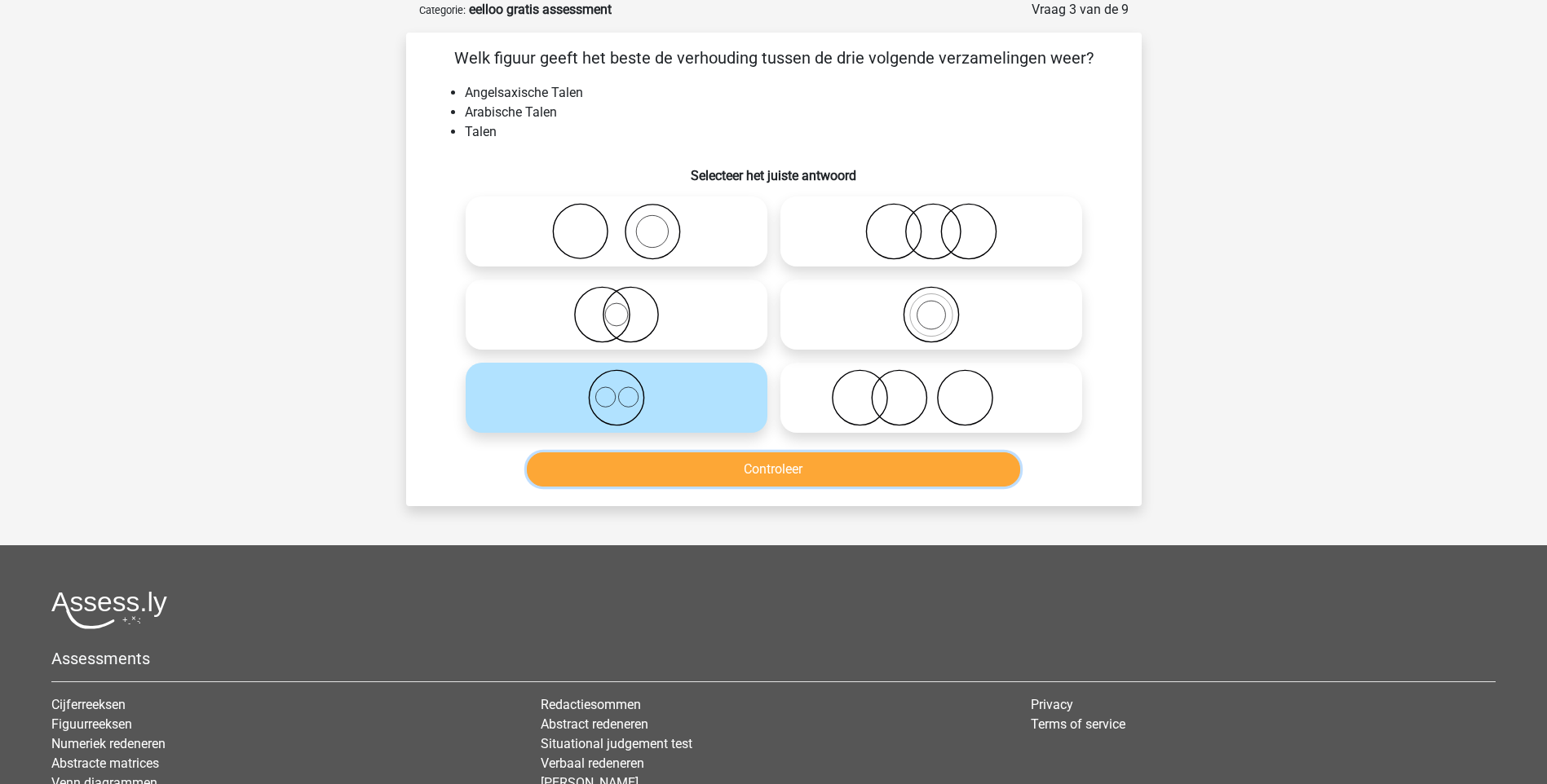
click at [797, 460] on button "Controleer" at bounding box center [774, 469] width 493 height 34
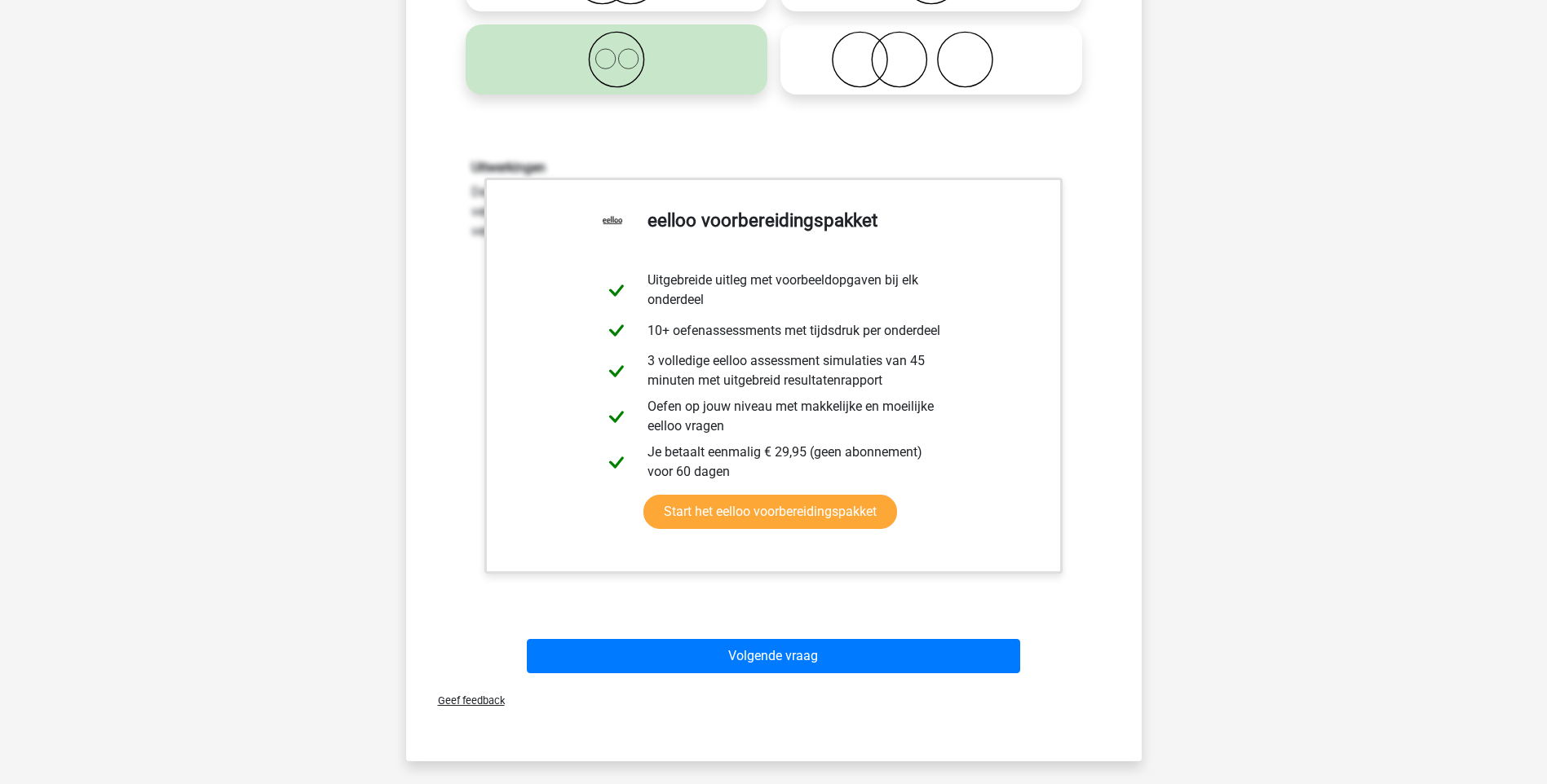
scroll to position [652, 0]
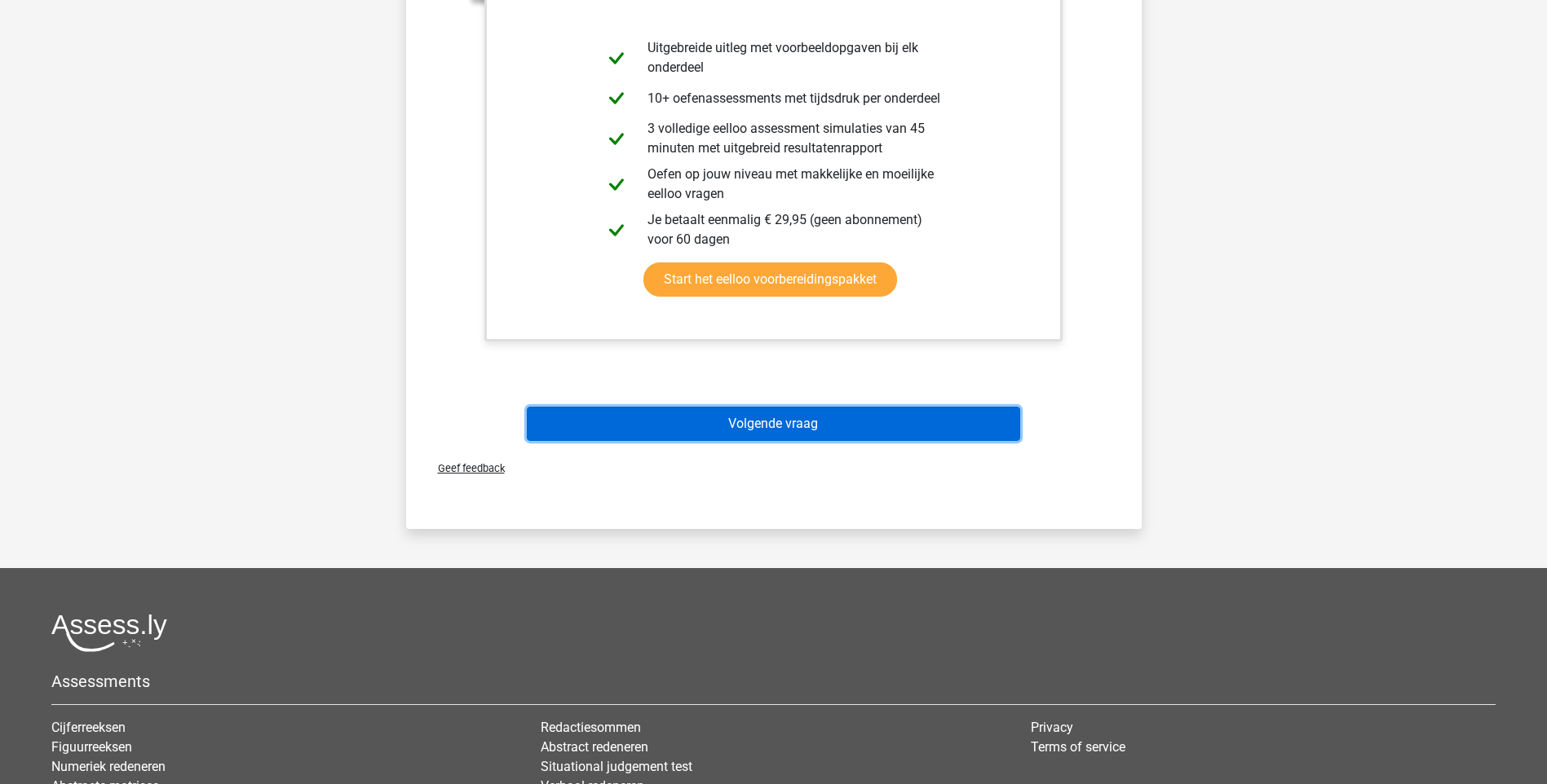
click at [771, 422] on button "Volgende vraag" at bounding box center [774, 424] width 493 height 34
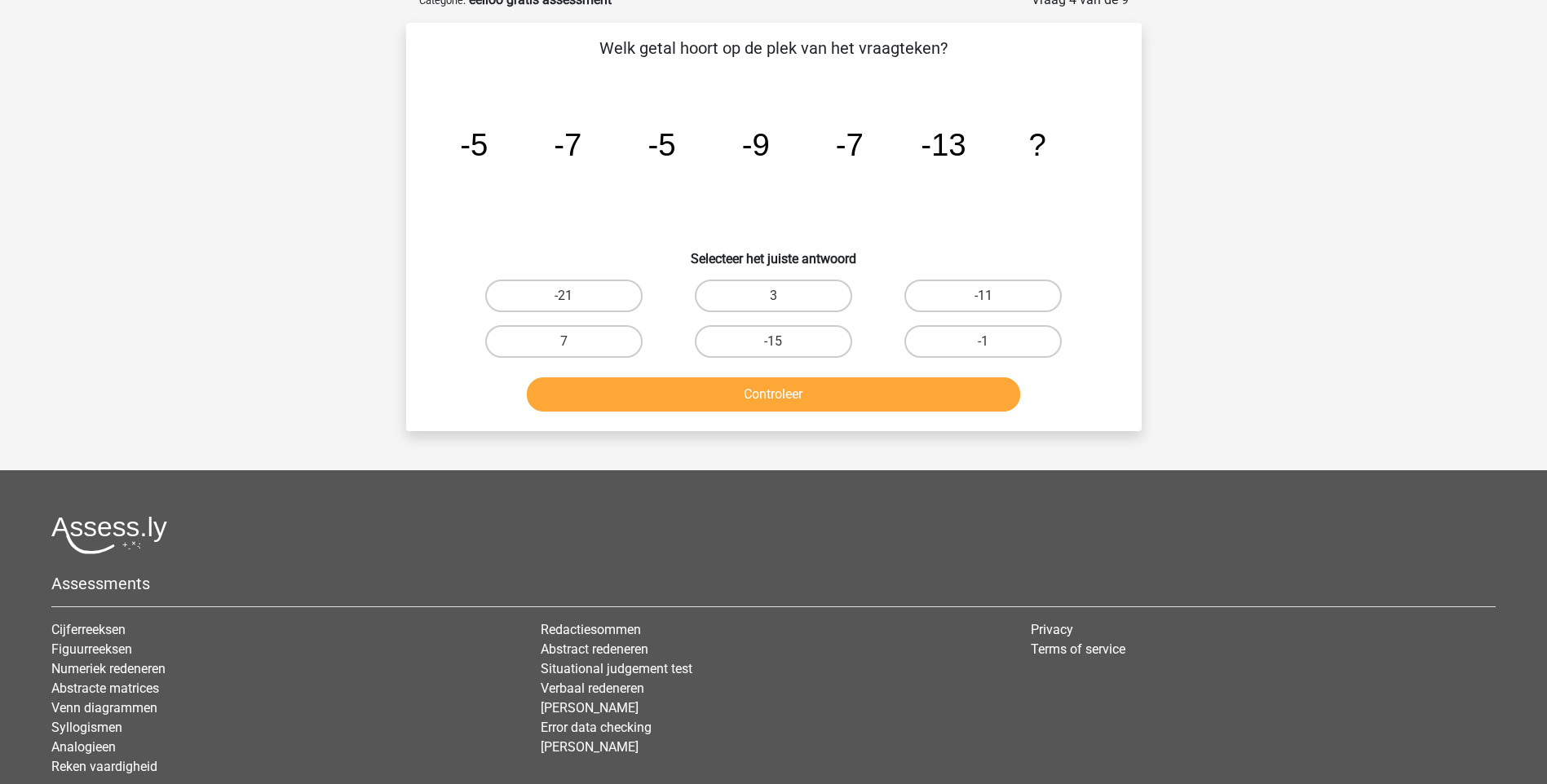
scroll to position [82, 0]
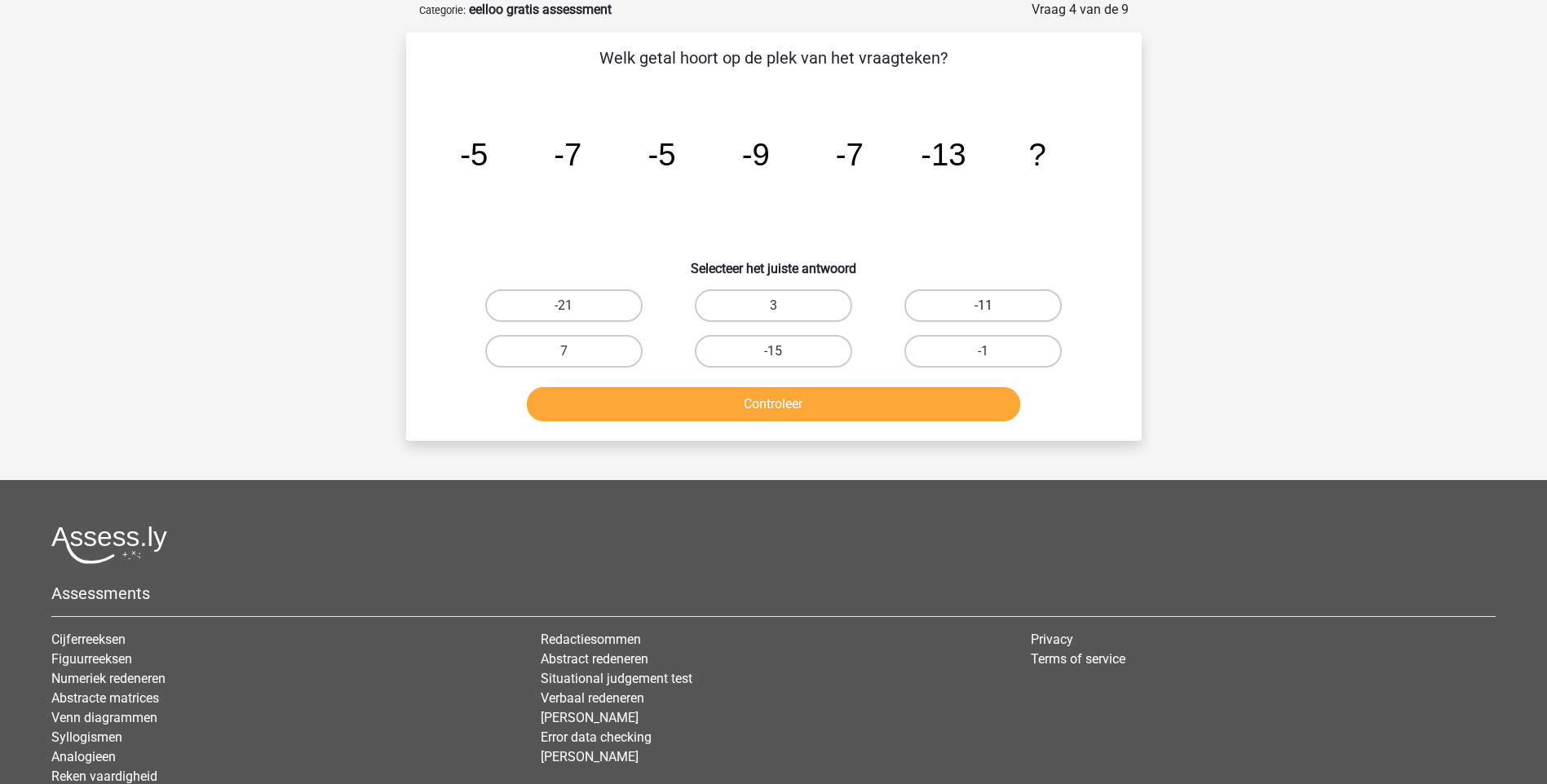
click at [971, 296] on label "-11" at bounding box center [982, 305] width 157 height 32
click at [983, 305] on input "-11" at bounding box center [988, 310] width 11 height 11
radio input "true"
click at [860, 411] on button "Controleer" at bounding box center [774, 404] width 493 height 34
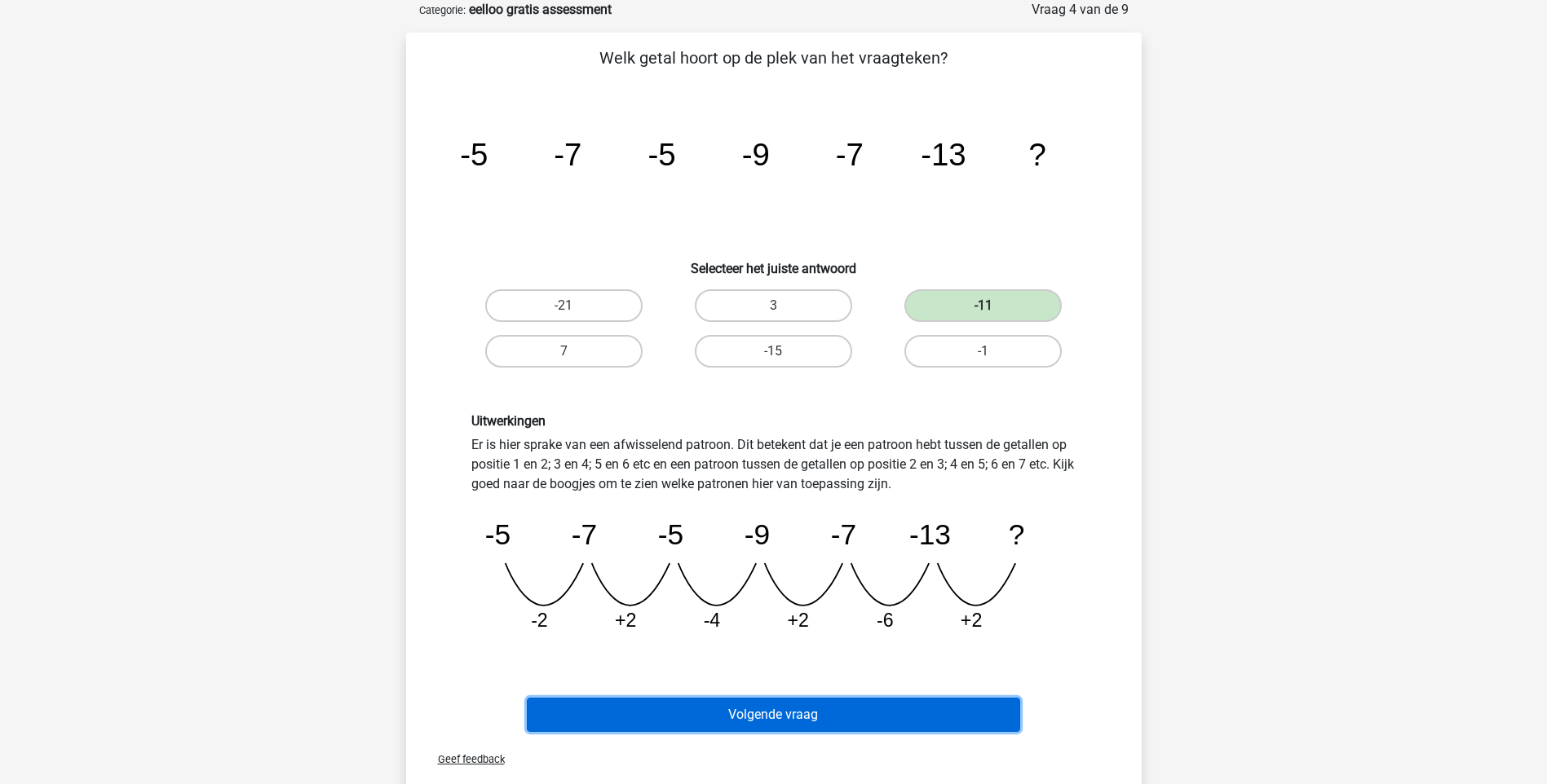
click at [794, 721] on button "Volgende vraag" at bounding box center [774, 714] width 493 height 34
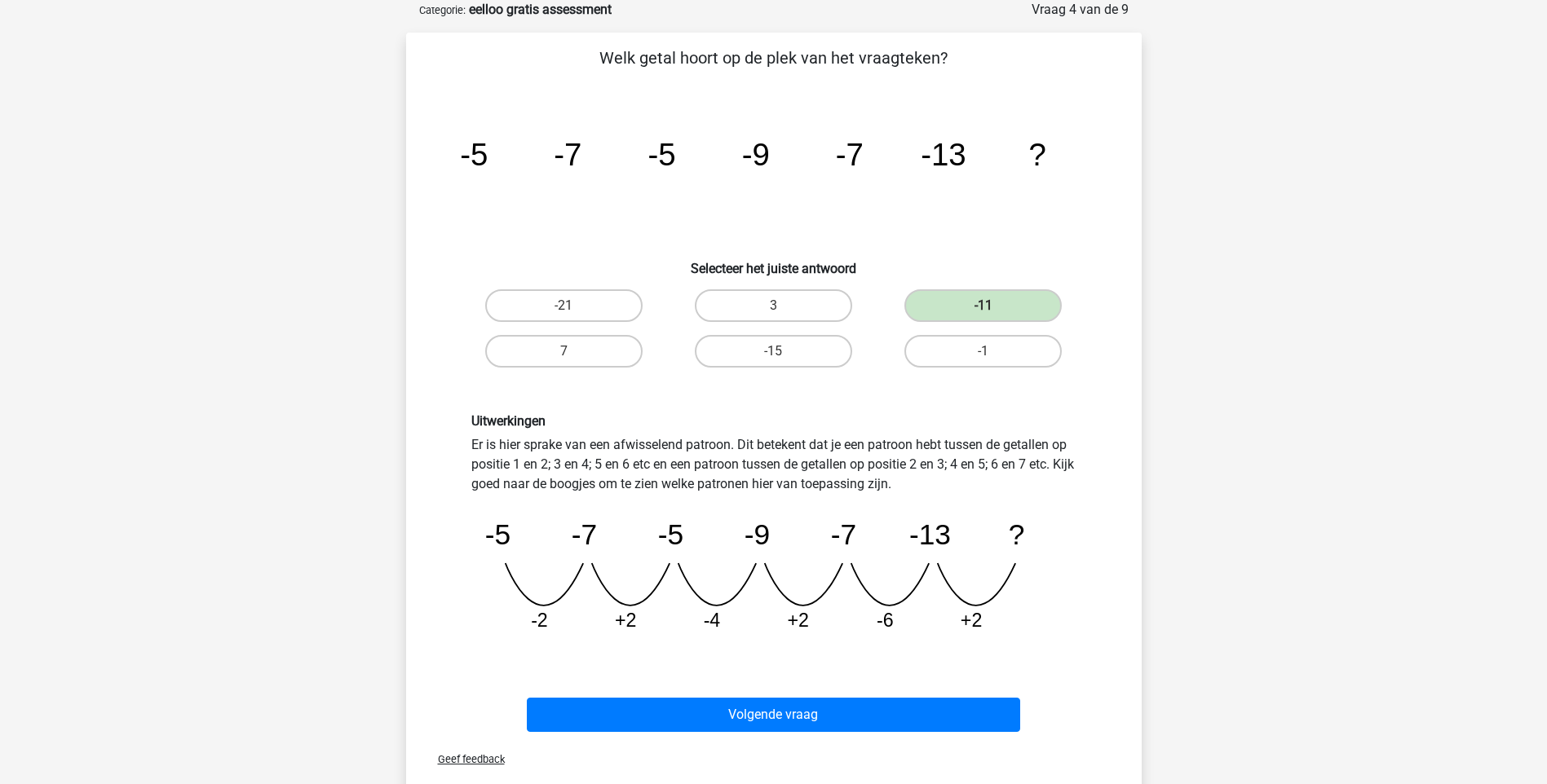
scroll to position [43, 0]
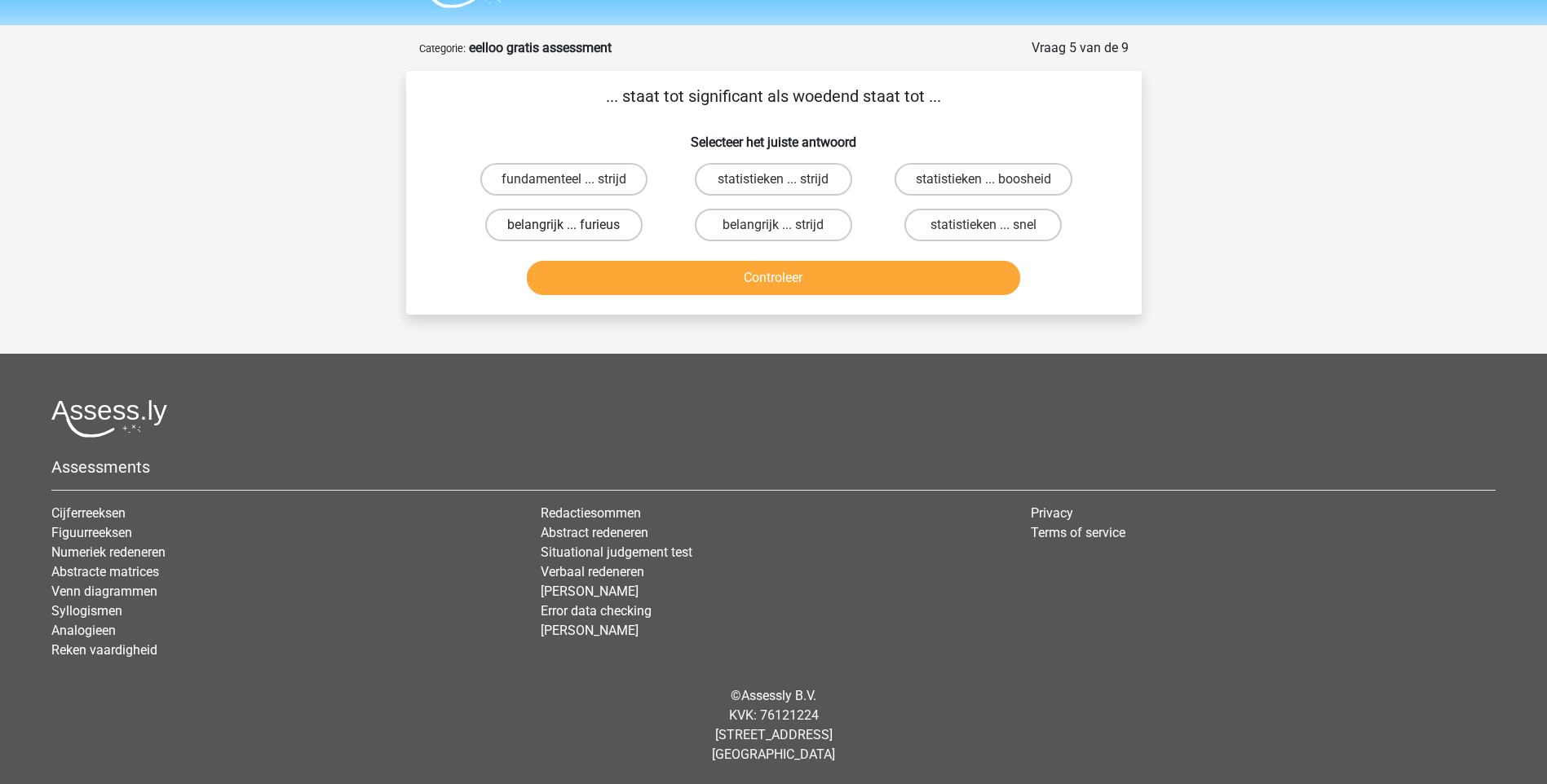
click at [610, 226] on label "belangrijk ... furieus" at bounding box center [564, 225] width 157 height 32
click at [574, 226] on input "belangrijk ... furieus" at bounding box center [569, 230] width 11 height 11
radio input "true"
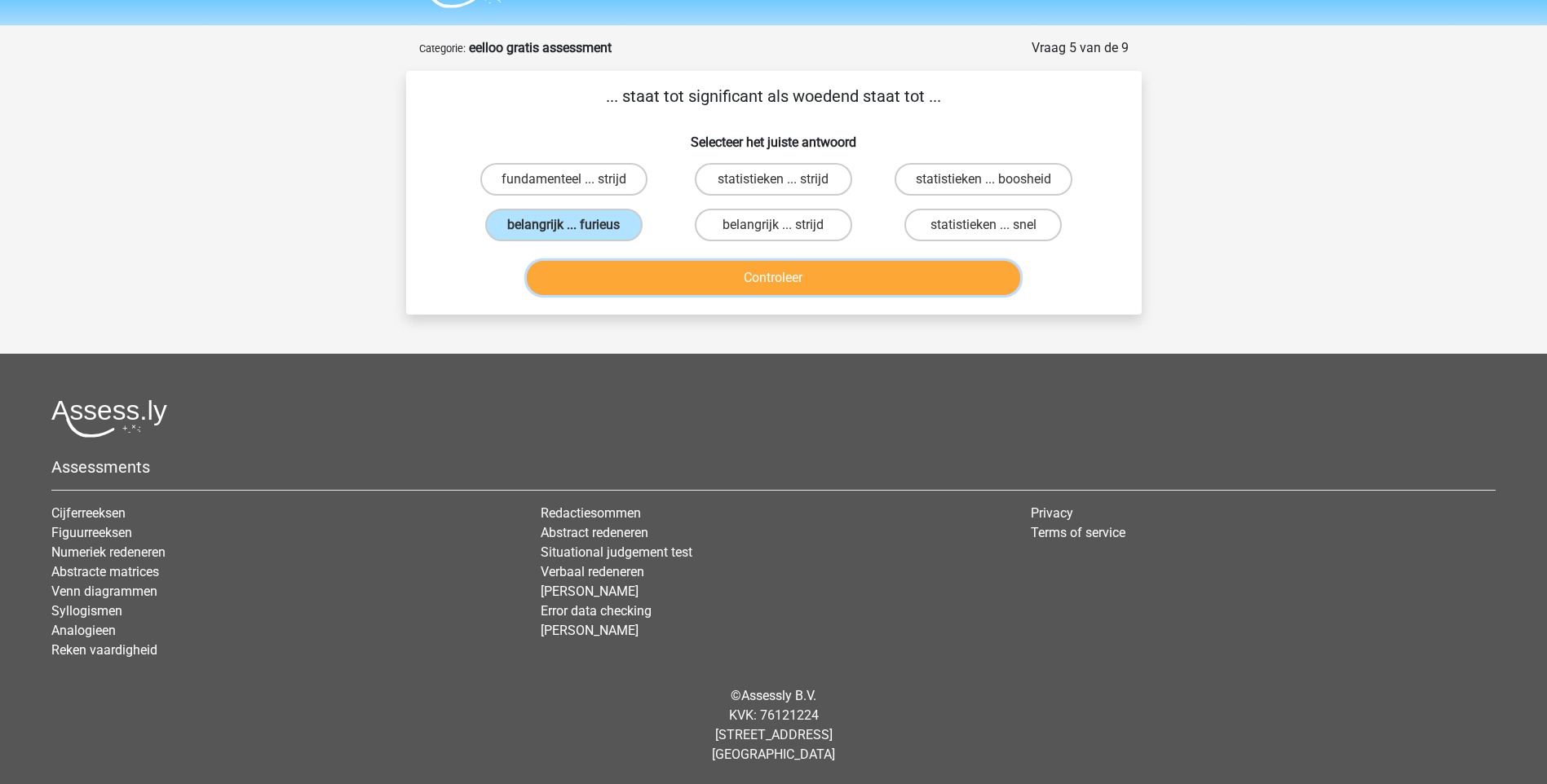
click at [810, 276] on button "Controleer" at bounding box center [774, 277] width 493 height 34
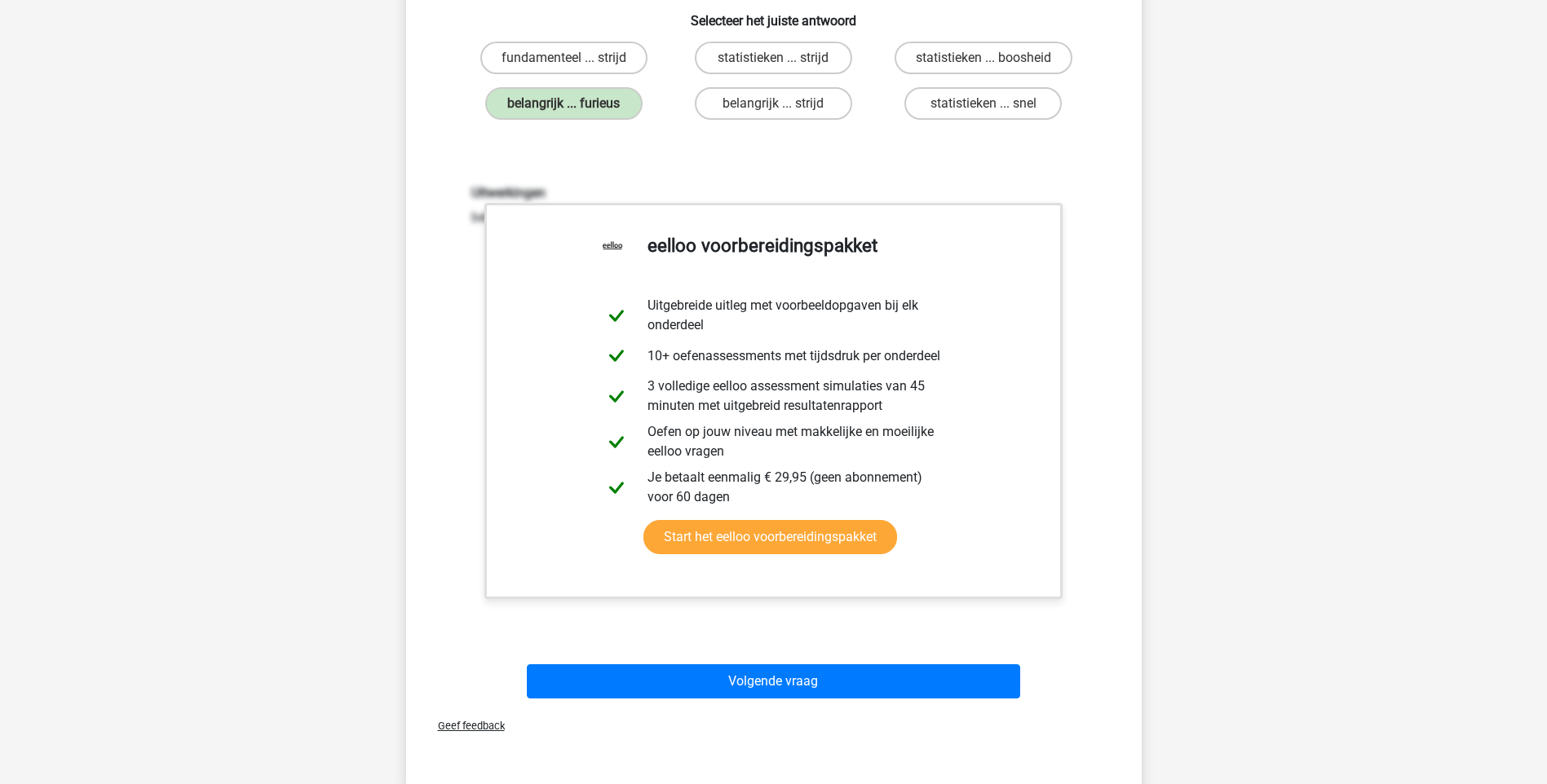
scroll to position [451, 0]
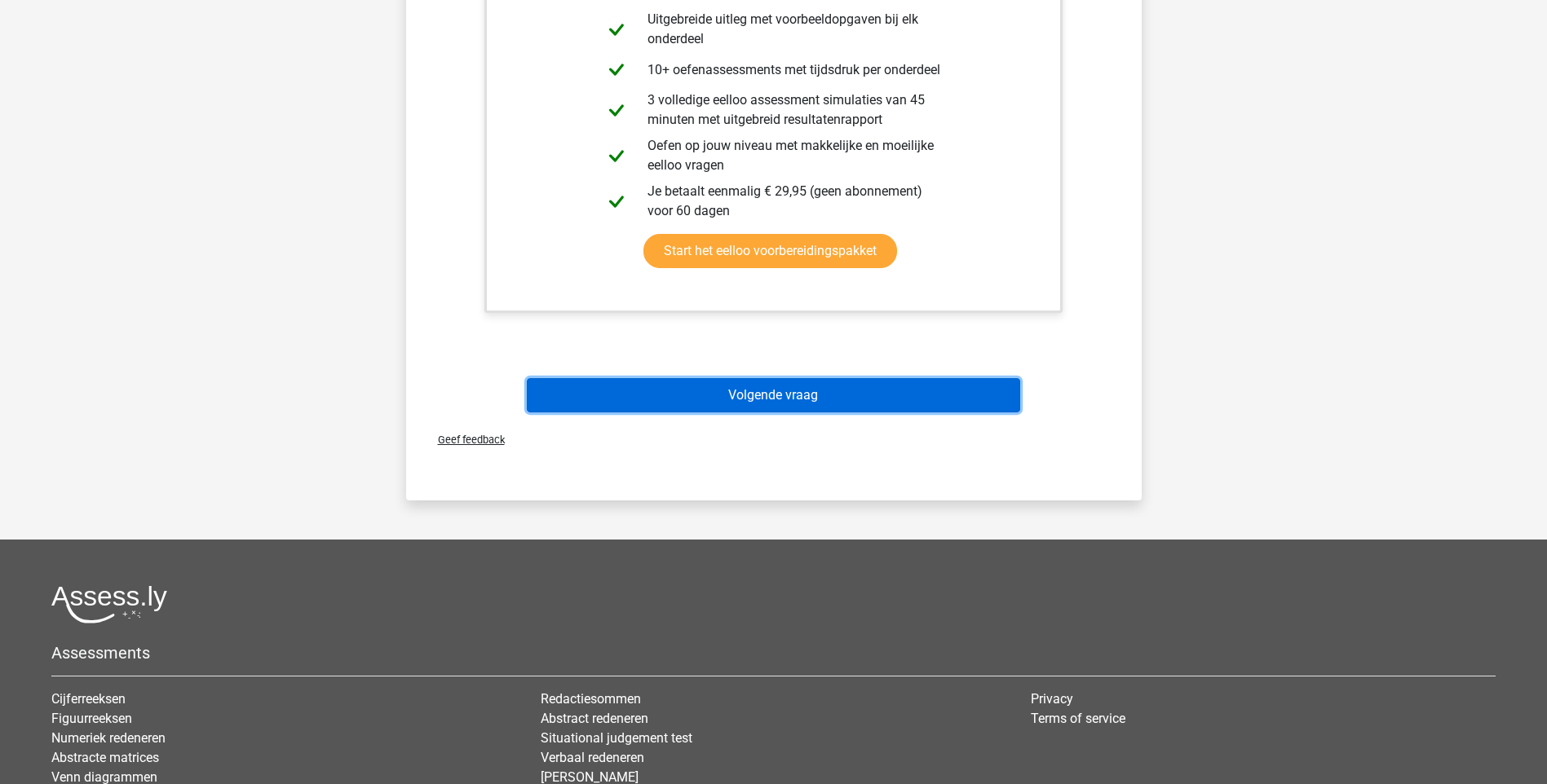
click at [772, 396] on button "Volgende vraag" at bounding box center [774, 394] width 493 height 34
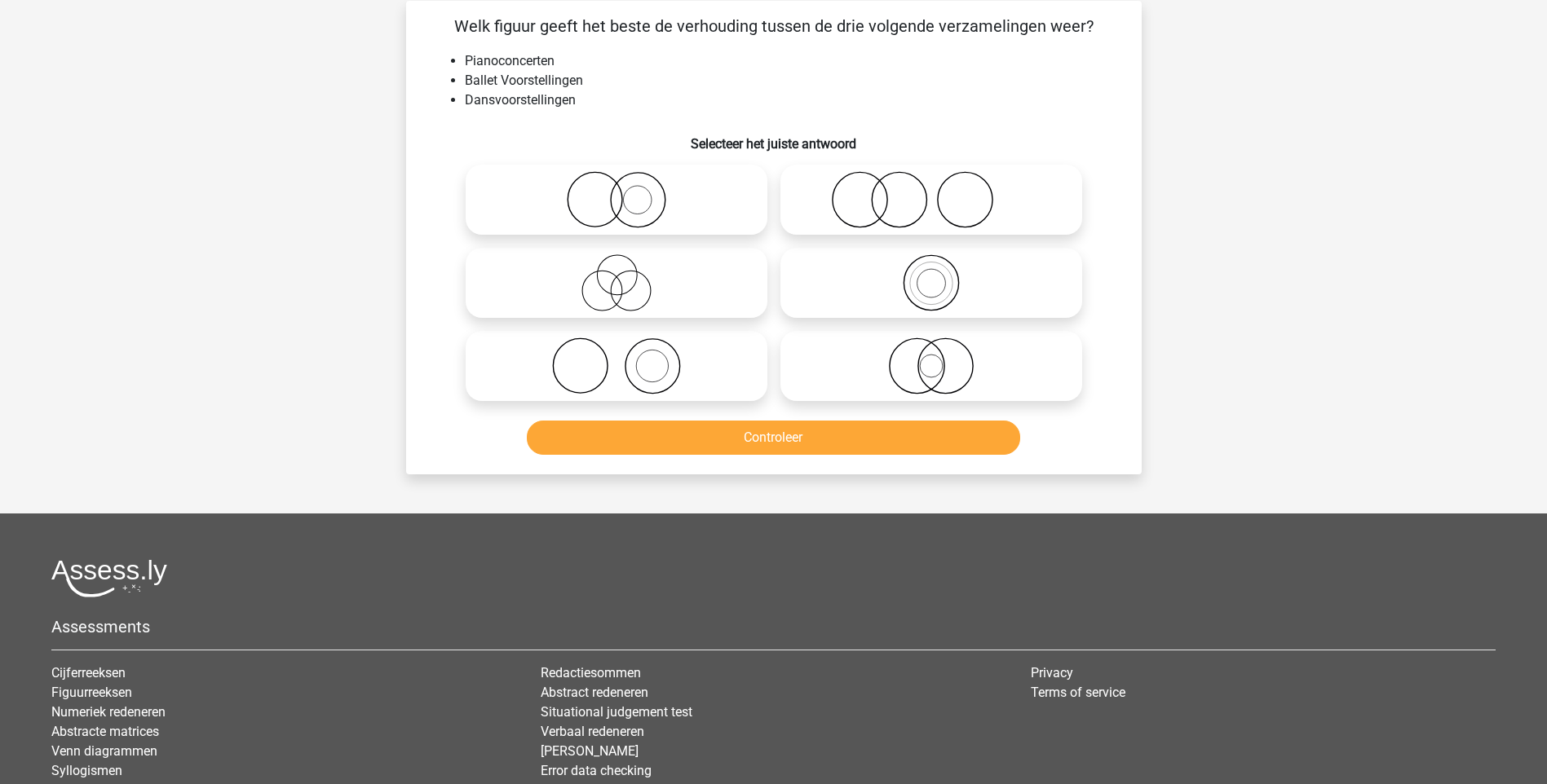
scroll to position [82, 0]
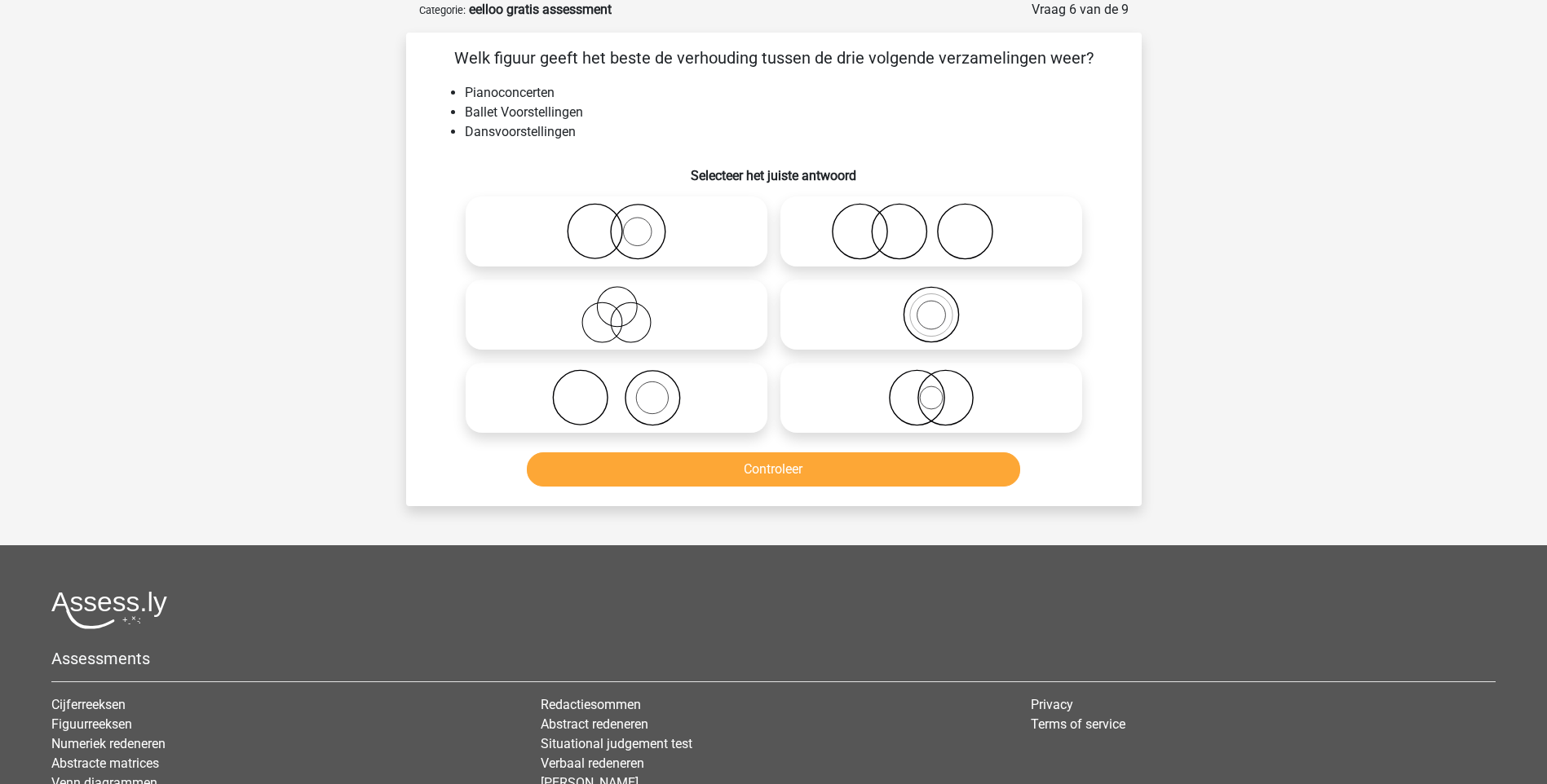
click at [892, 229] on icon at bounding box center [931, 231] width 289 height 57
click at [931, 223] on input "radio" at bounding box center [936, 218] width 11 height 11
radio input "true"
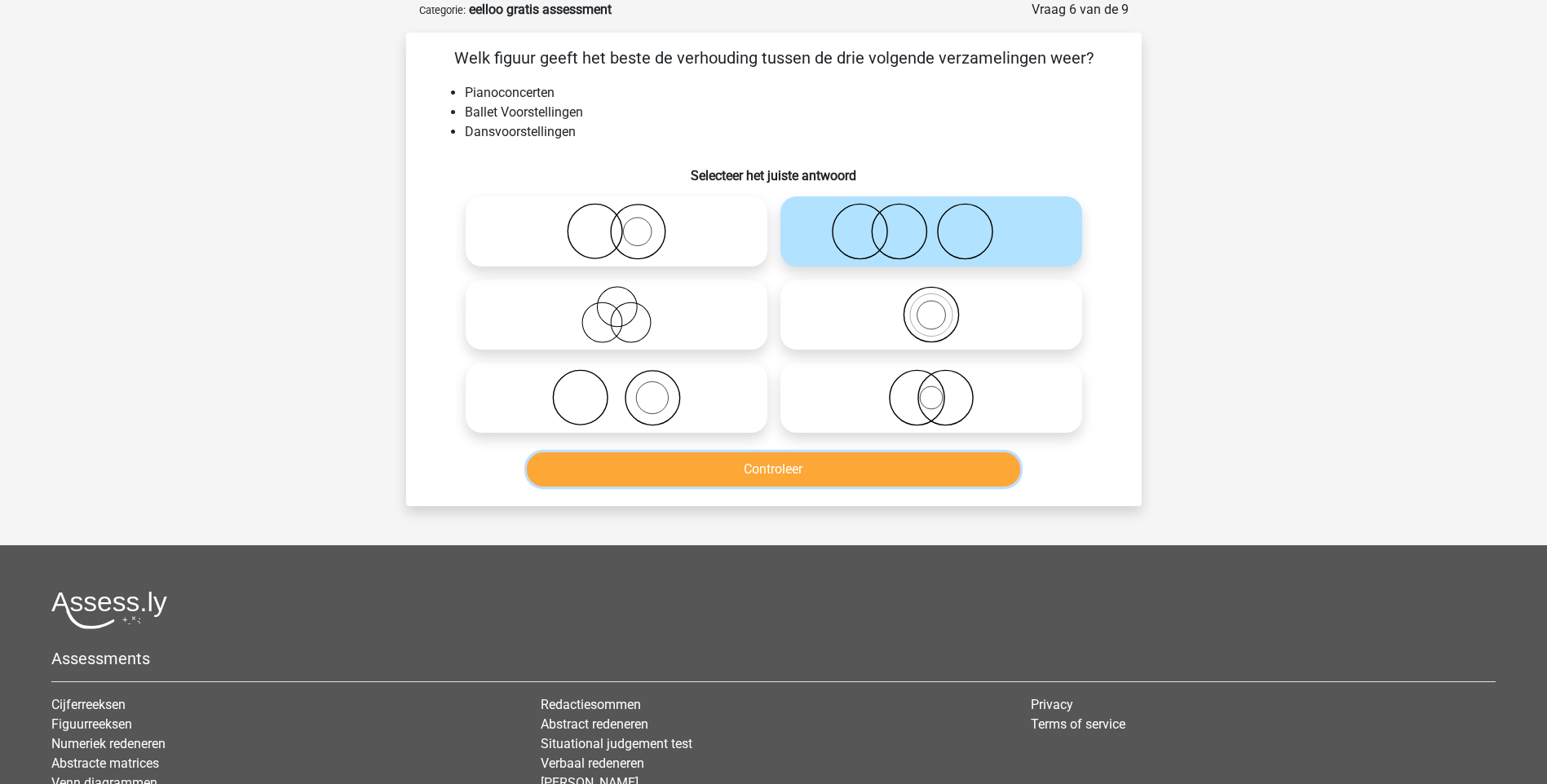
click at [781, 474] on button "Controleer" at bounding box center [774, 469] width 493 height 34
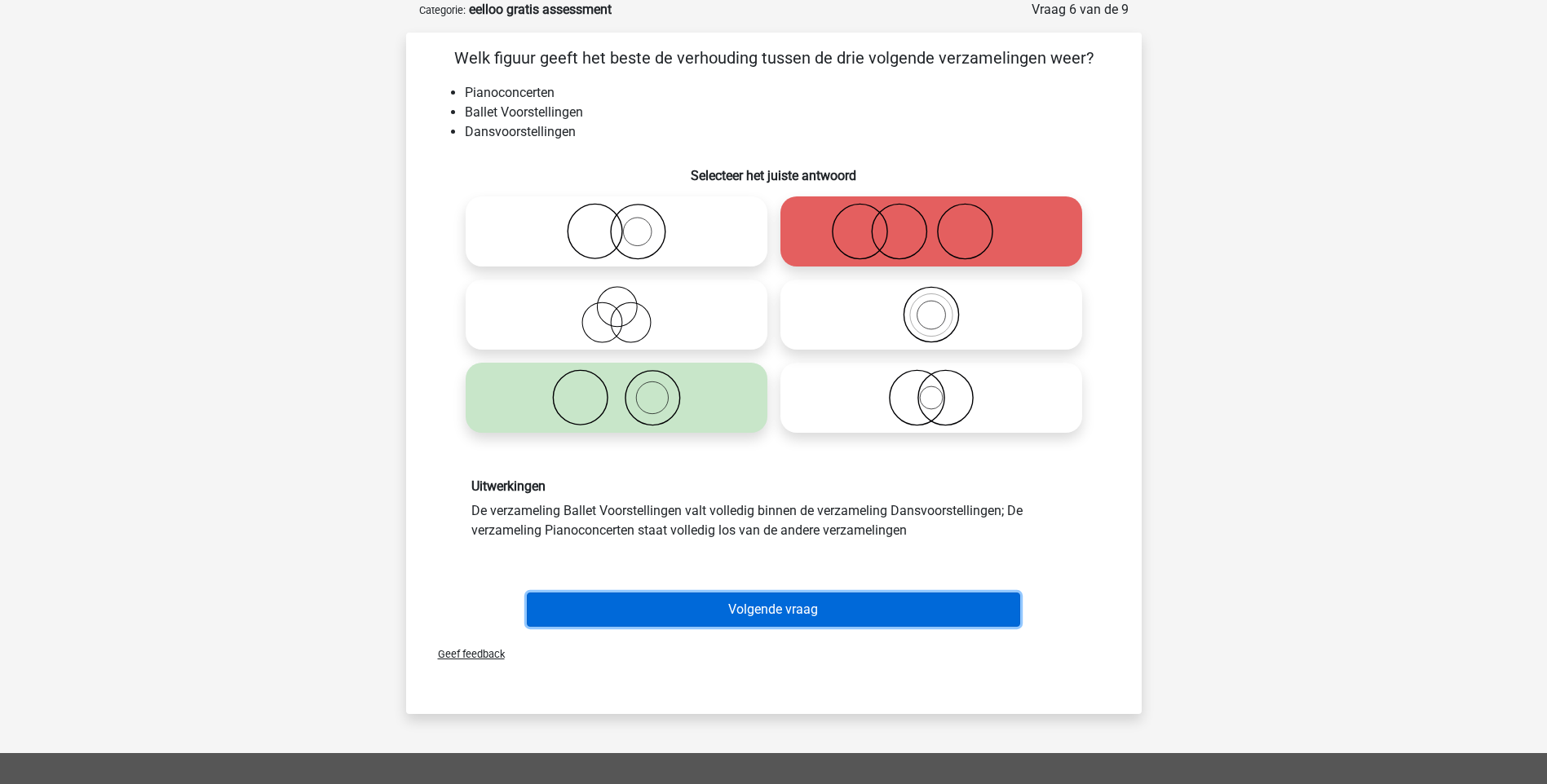
click at [767, 605] on button "Volgende vraag" at bounding box center [774, 609] width 493 height 34
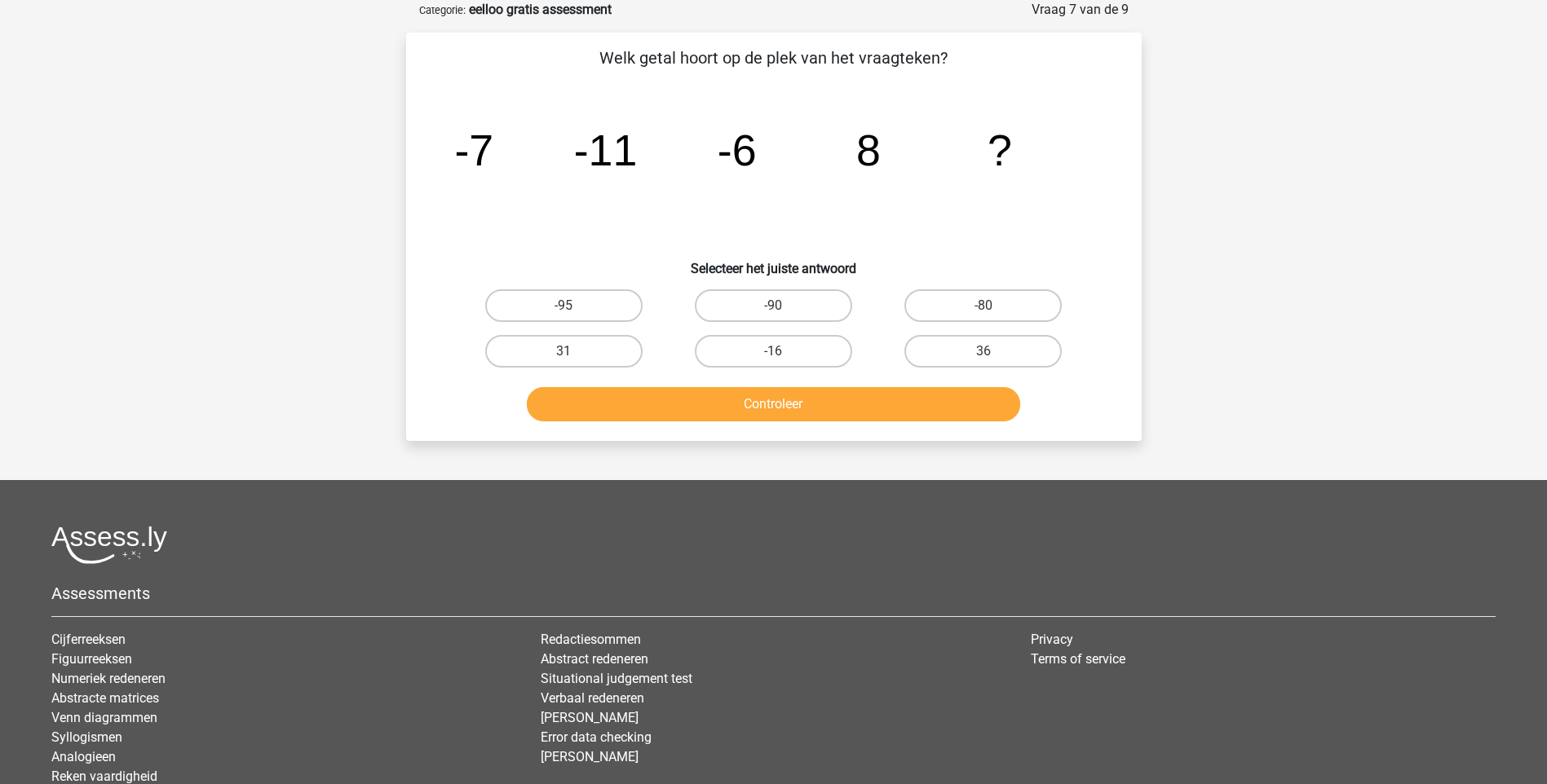
click at [983, 354] on input "36" at bounding box center [988, 356] width 11 height 11
radio input "true"
click at [873, 407] on button "Controleer" at bounding box center [774, 404] width 493 height 34
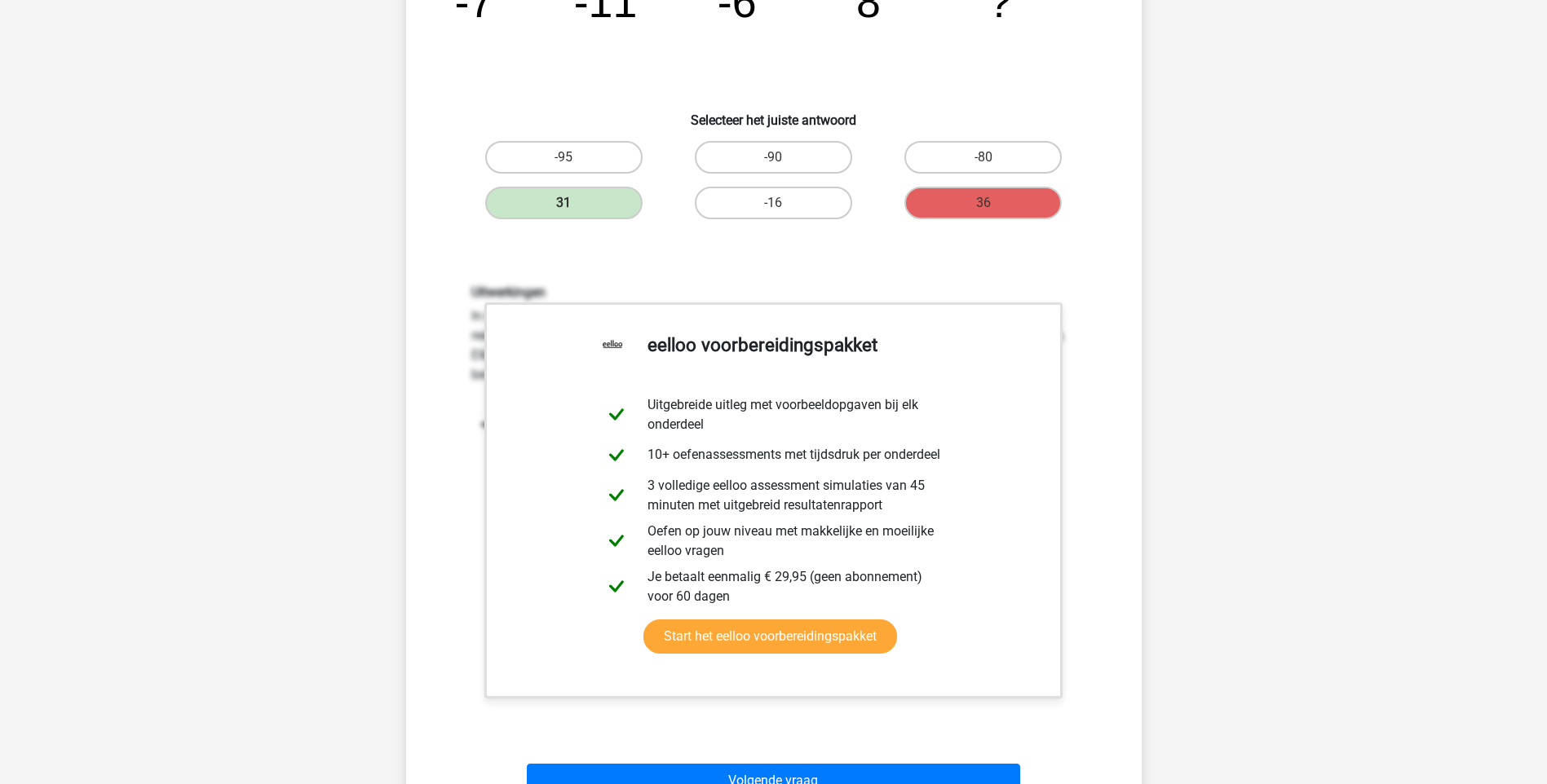
scroll to position [326, 0]
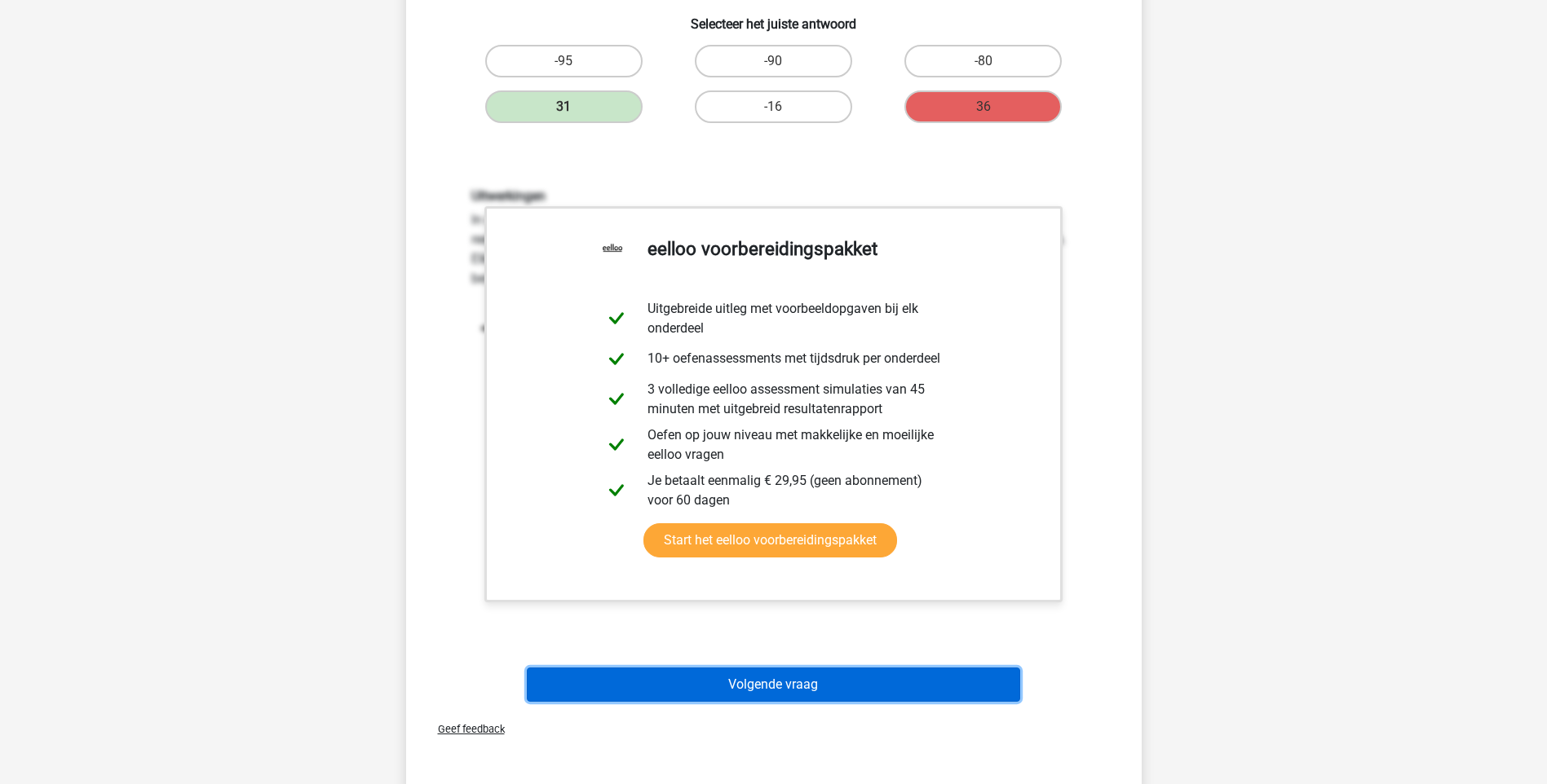
click at [803, 684] on button "Volgende vraag" at bounding box center [774, 684] width 493 height 34
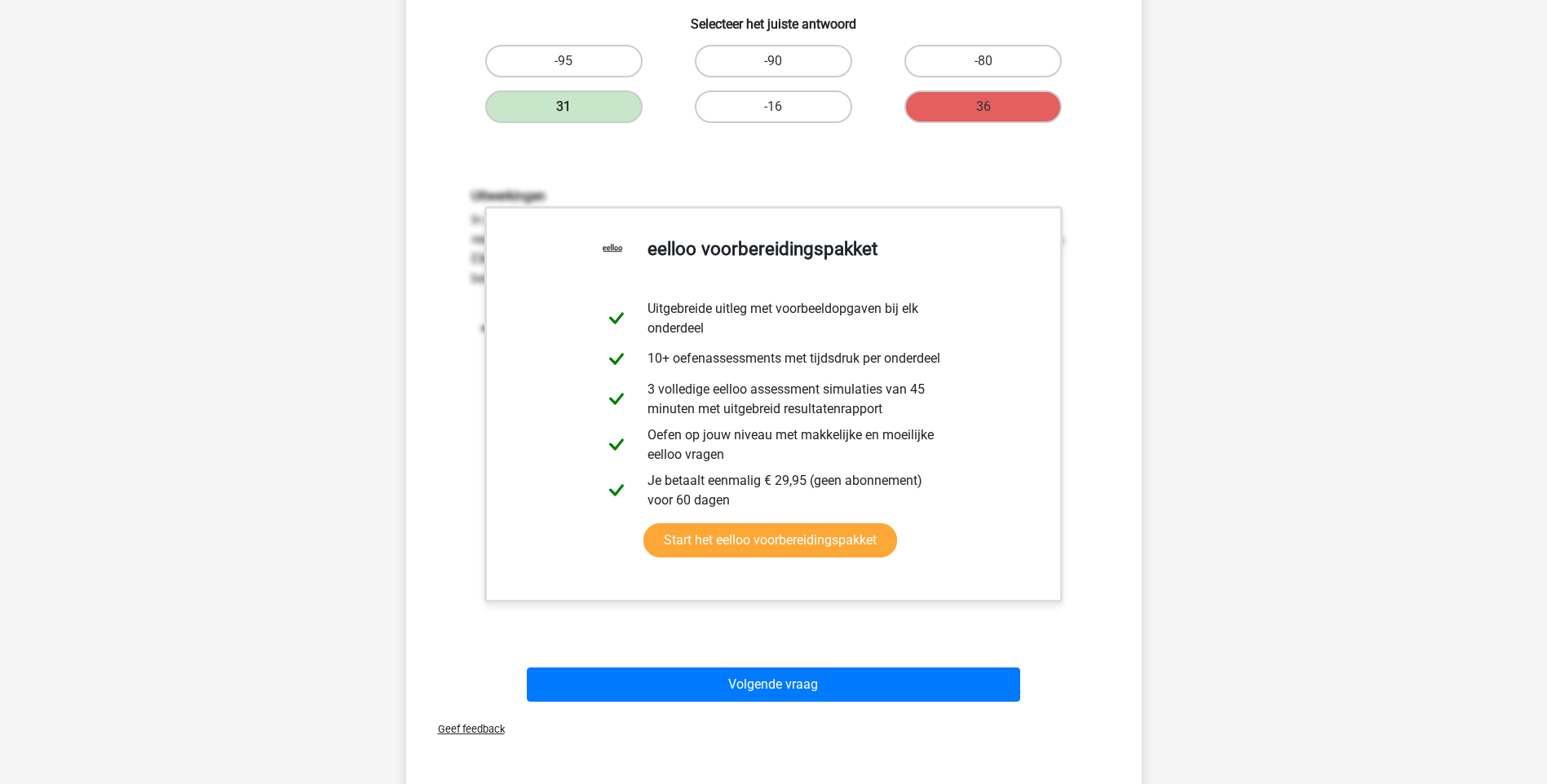
scroll to position [43, 0]
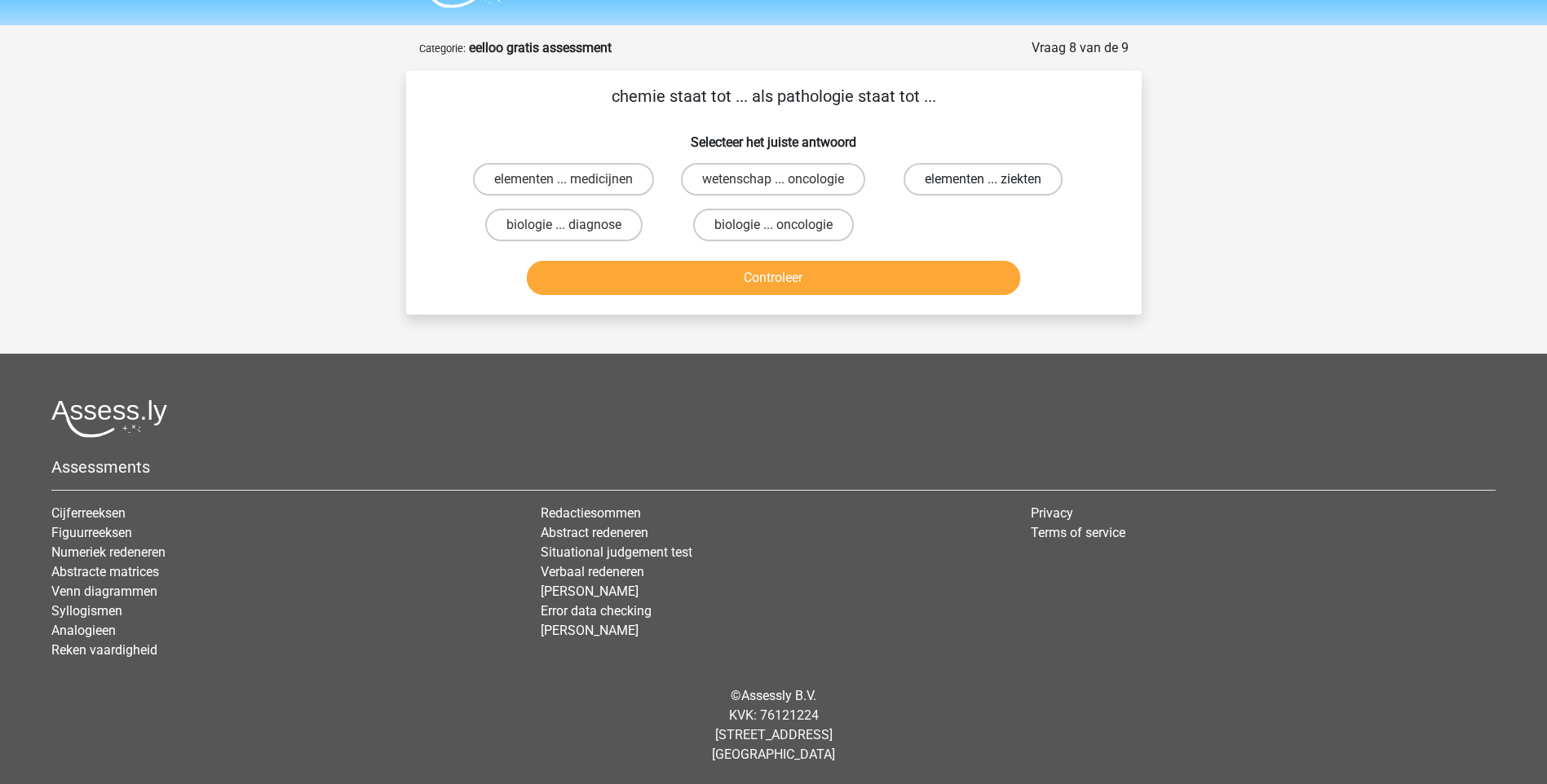
click at [967, 181] on label "elementen ... ziekten" at bounding box center [982, 179] width 159 height 32
click at [983, 181] on input "elementen ... ziekten" at bounding box center [988, 184] width 11 height 11
radio input "true"
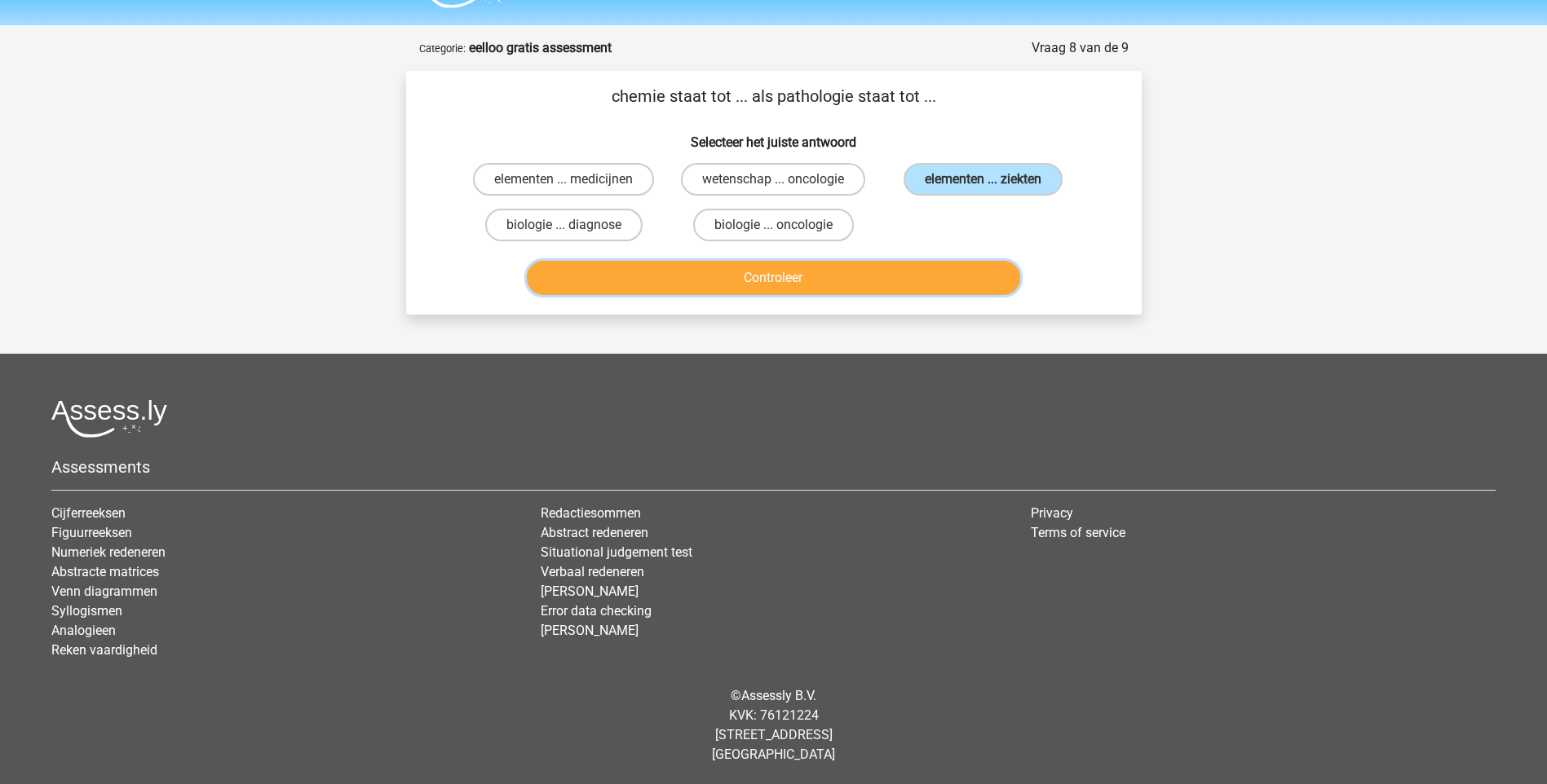
click at [844, 275] on button "Controleer" at bounding box center [774, 277] width 493 height 34
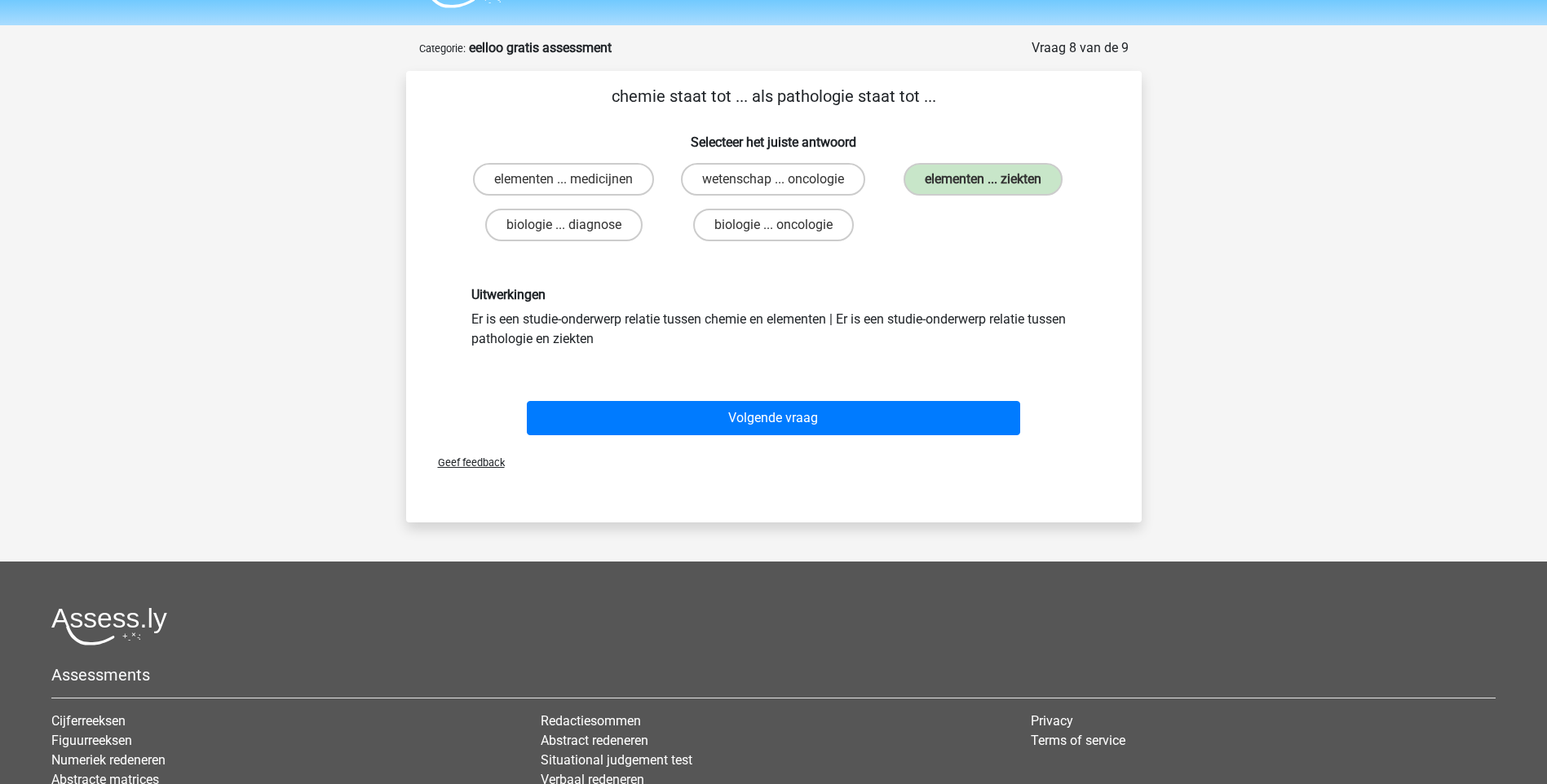
click at [849, 379] on div "Uitwerkingen Er is een studie-onderwerp relatie tussen chemie en elementen | Er…" at bounding box center [774, 317] width 684 height 139
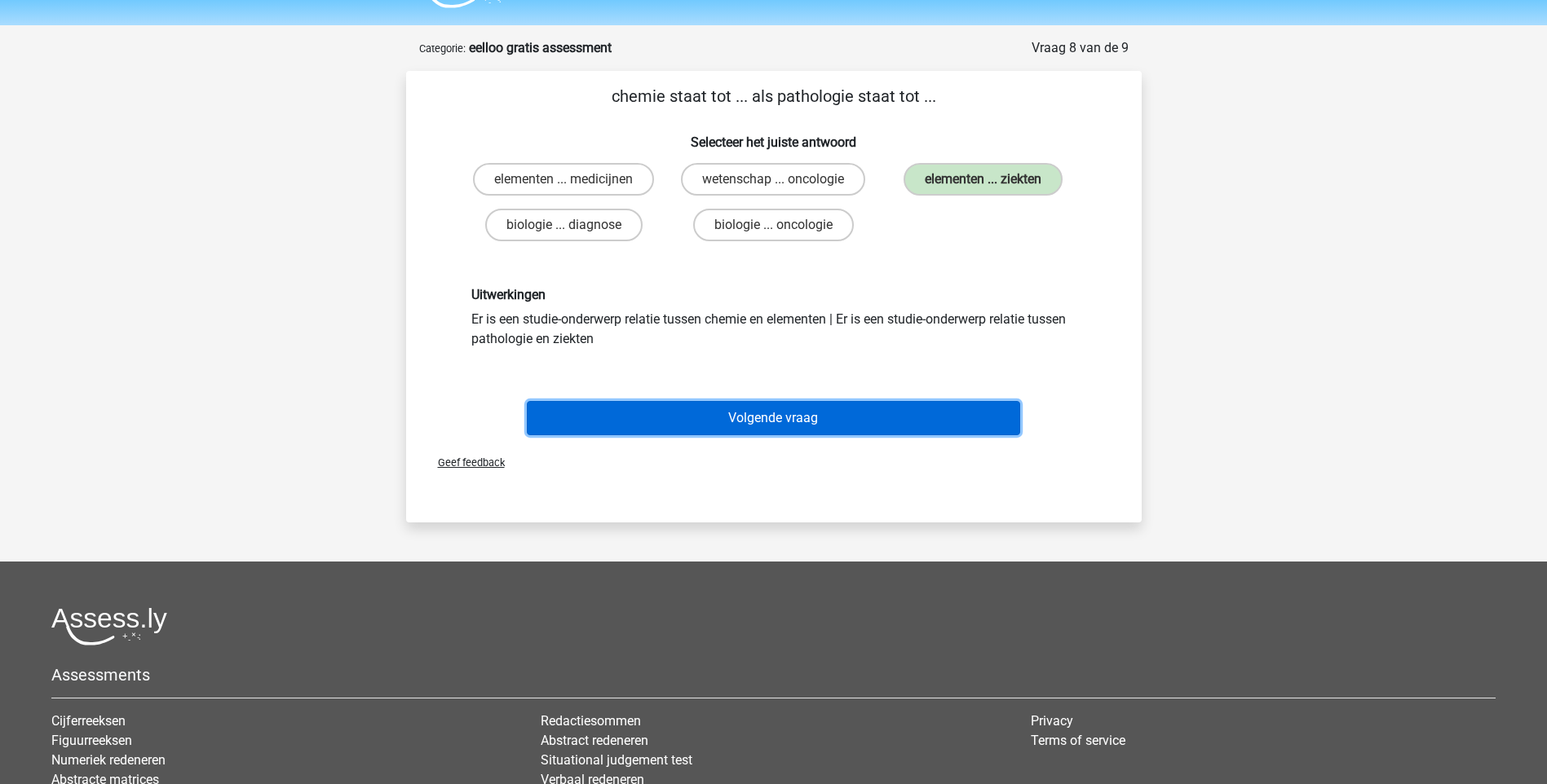
click at [811, 416] on button "Volgende vraag" at bounding box center [774, 418] width 493 height 34
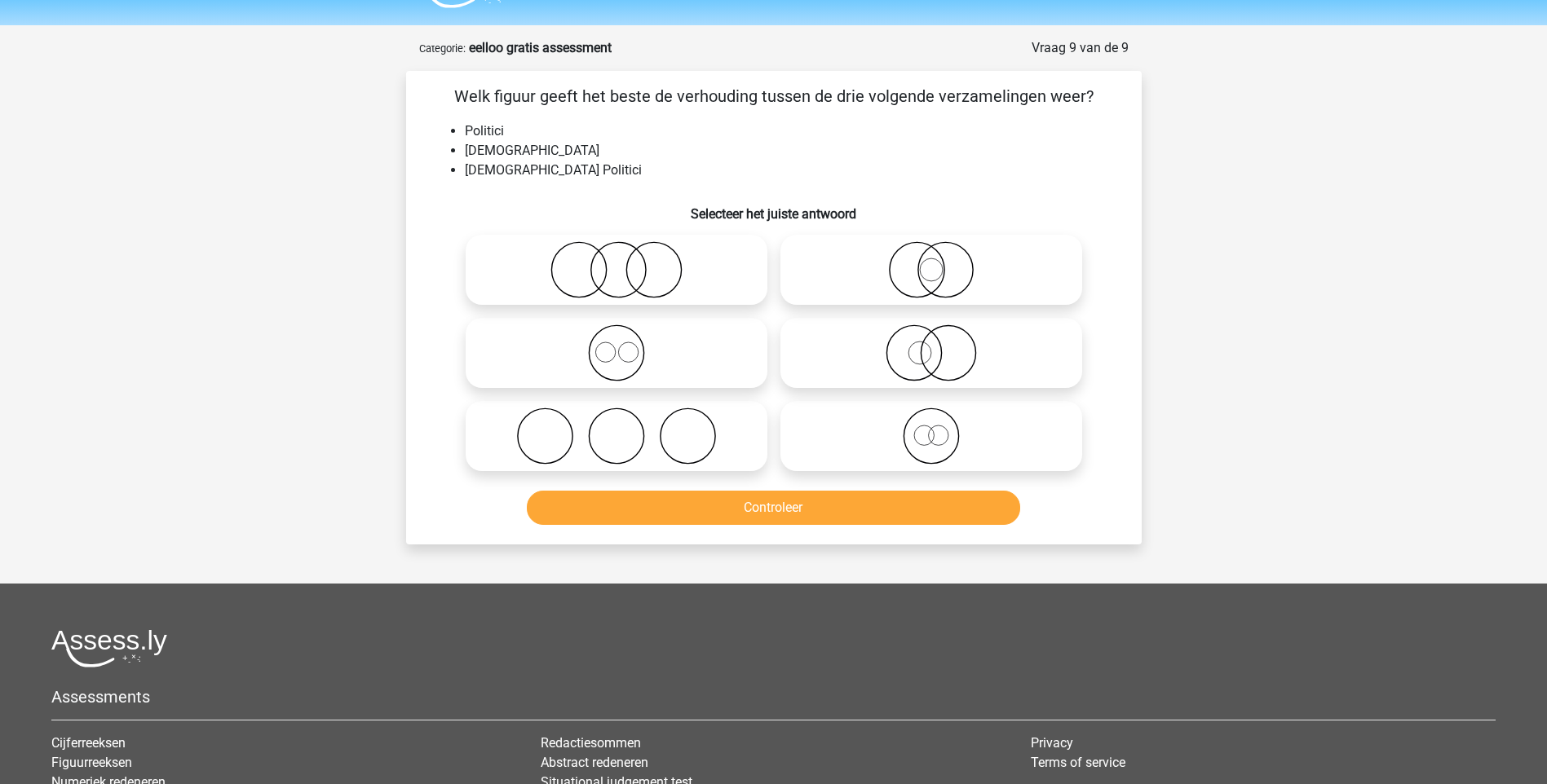
scroll to position [82, 0]
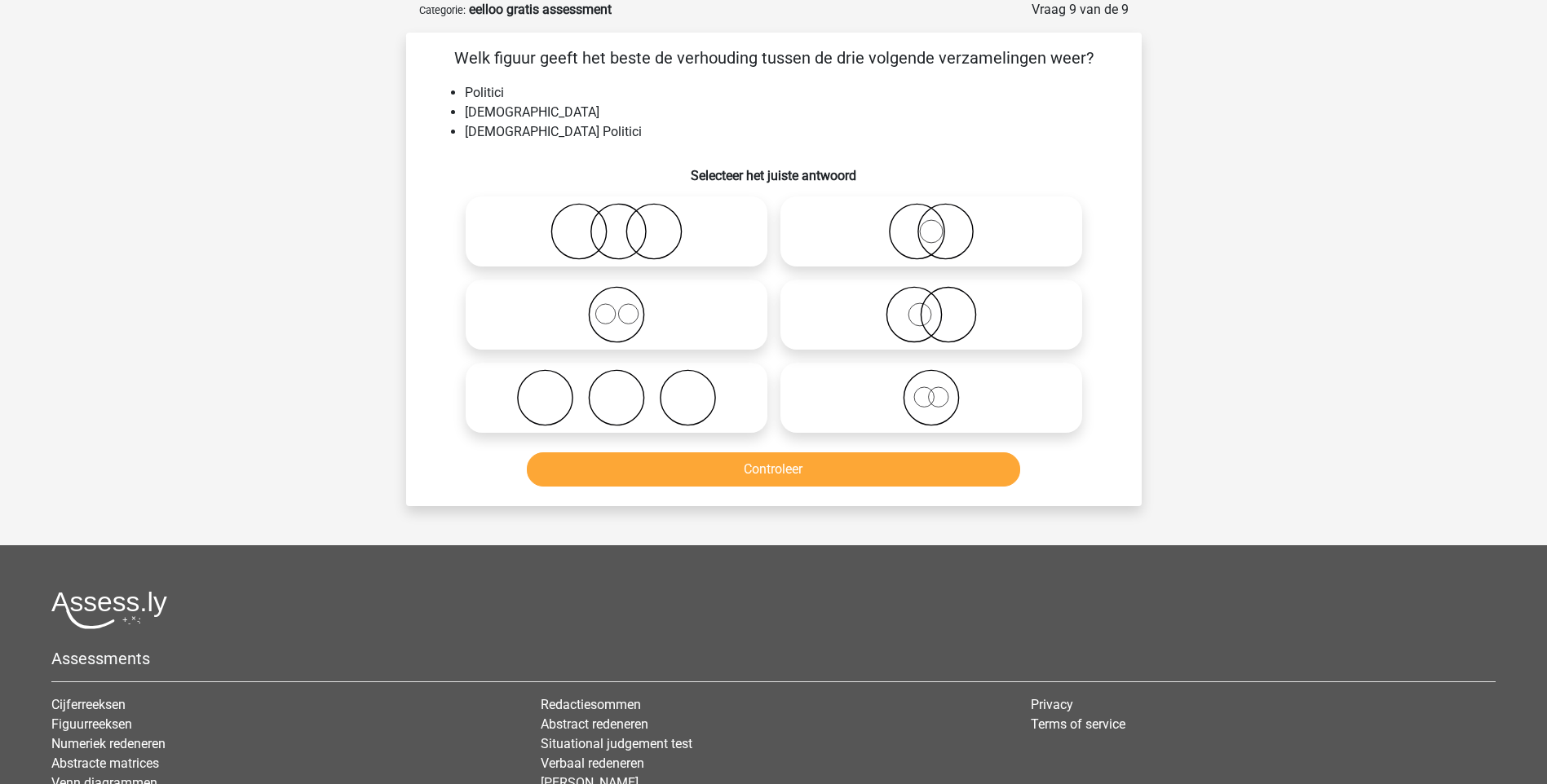
click at [913, 232] on icon at bounding box center [931, 231] width 289 height 57
click at [931, 223] on input "radio" at bounding box center [936, 218] width 11 height 11
radio input "true"
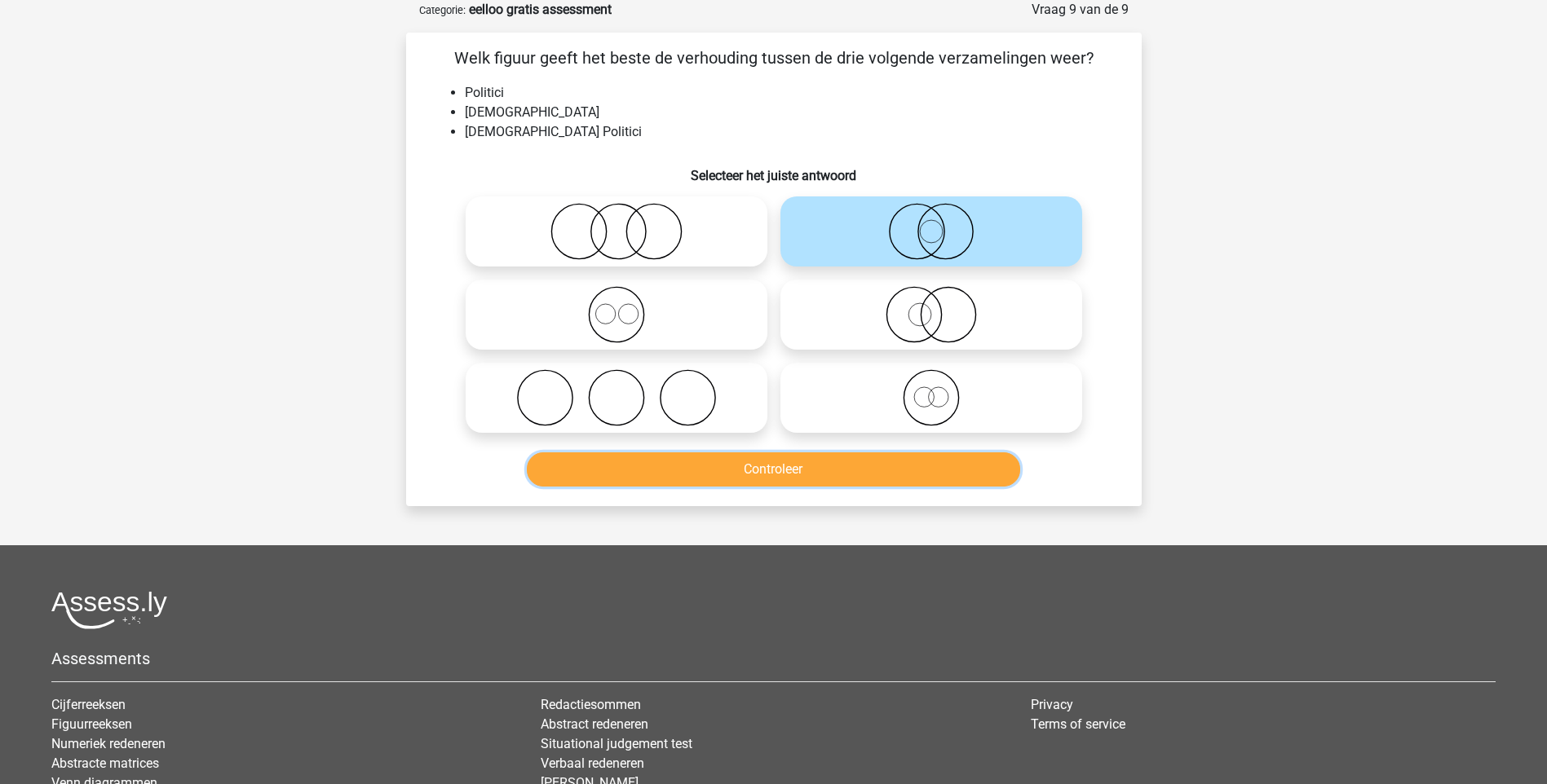
click at [758, 469] on button "Controleer" at bounding box center [774, 469] width 493 height 34
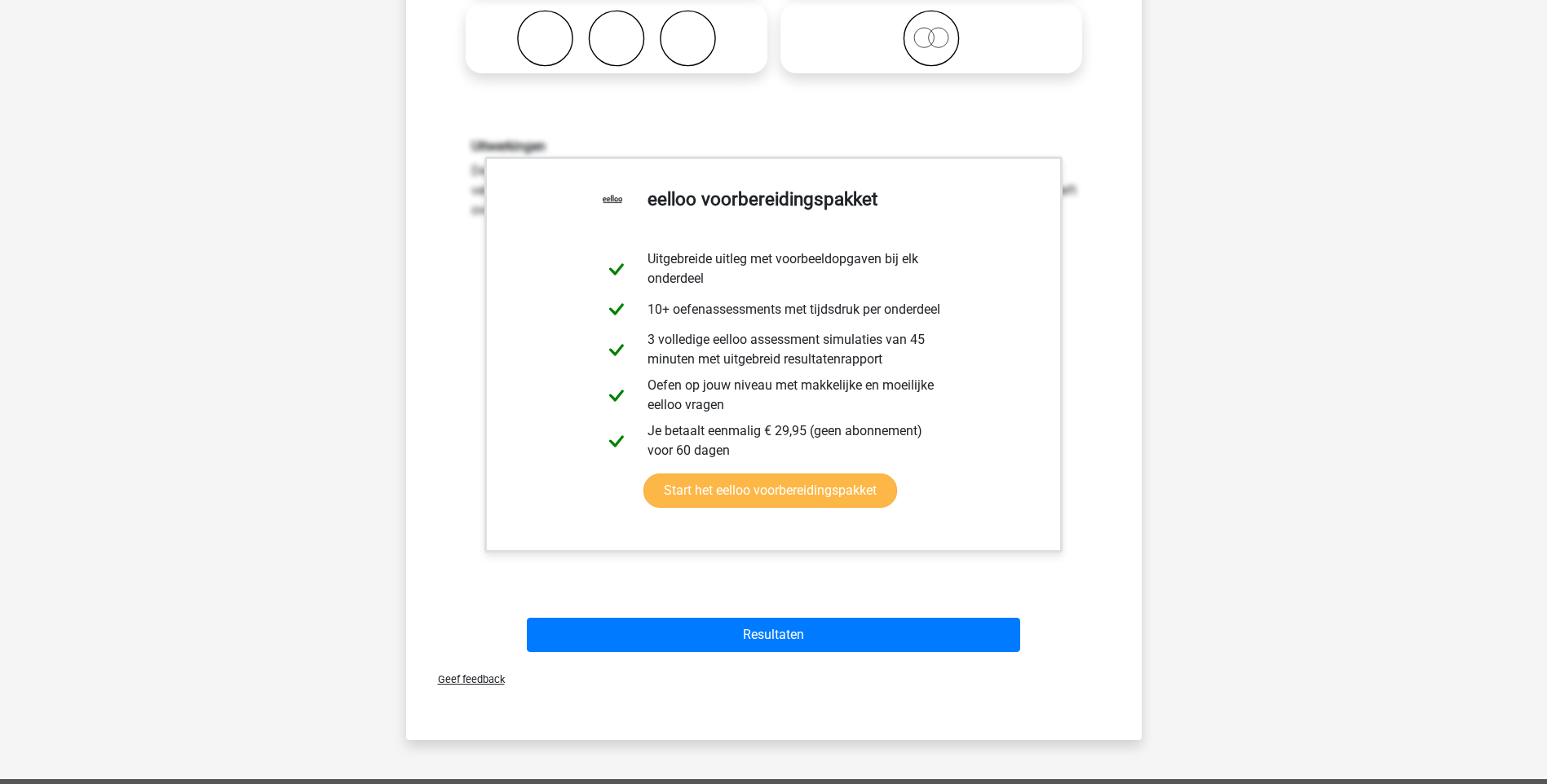
scroll to position [489, 0]
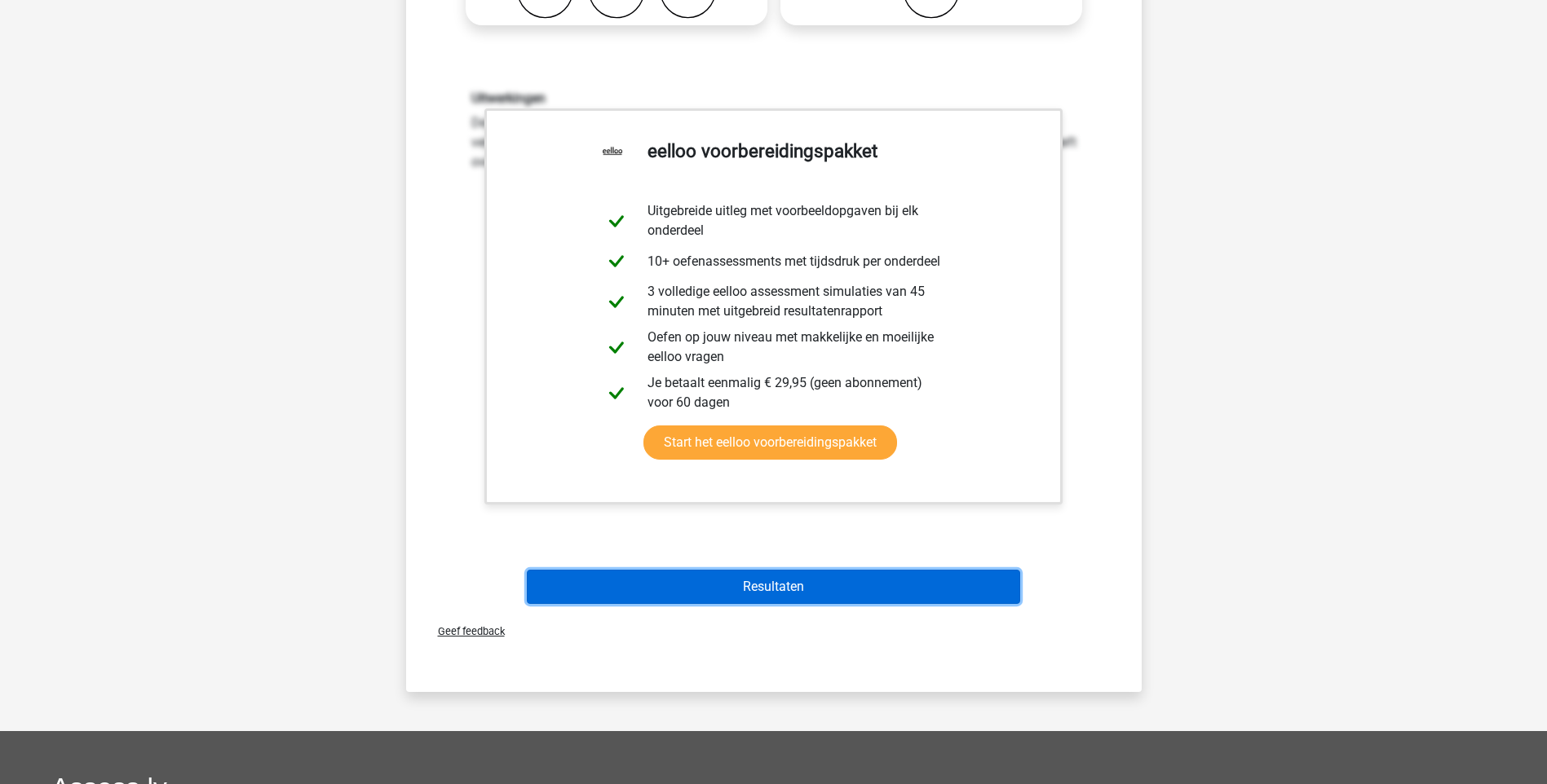
click at [776, 588] on button "Resultaten" at bounding box center [774, 586] width 493 height 34
